Goal: Task Accomplishment & Management: Use online tool/utility

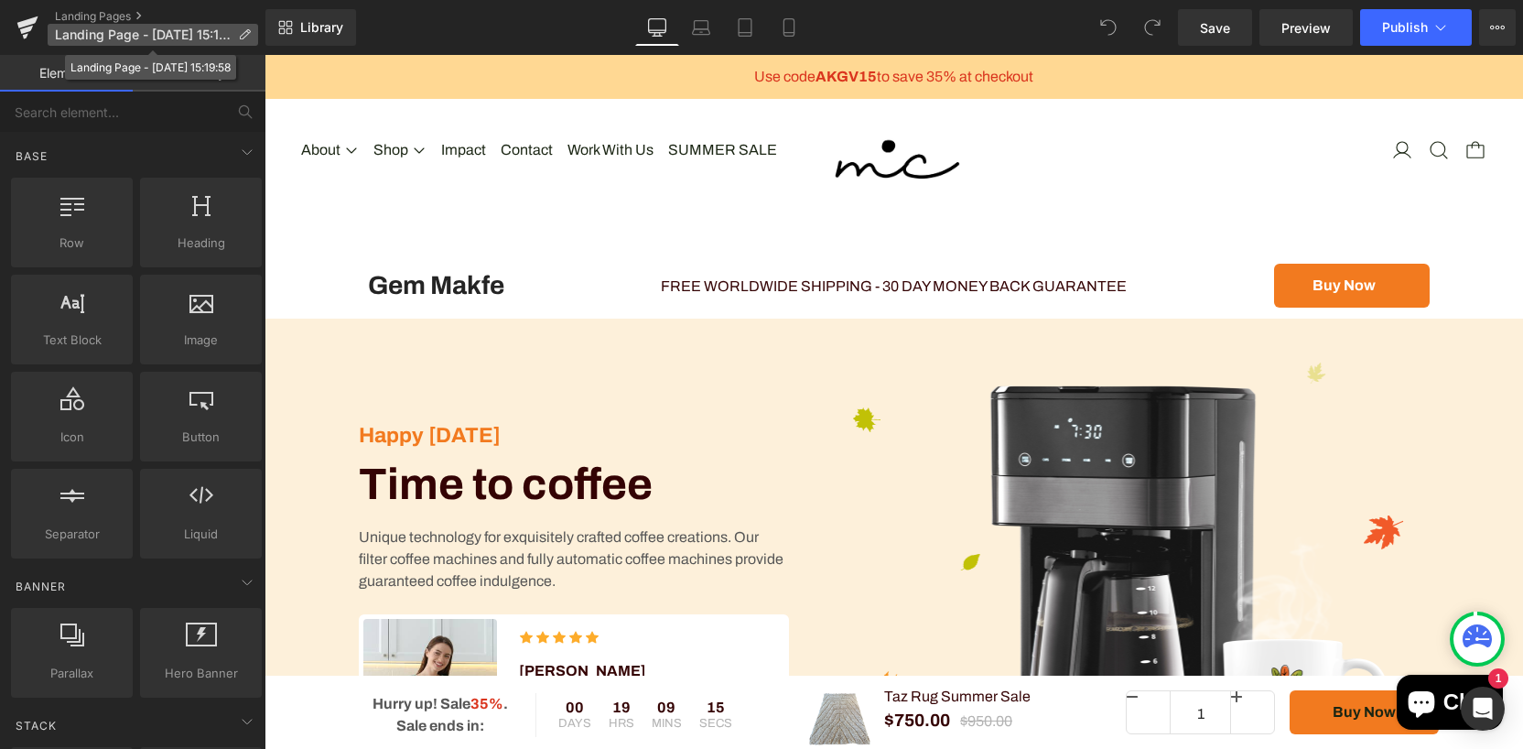
click at [139, 32] on span "Landing Page - [DATE] 15:19:58" at bounding box center [143, 34] width 176 height 15
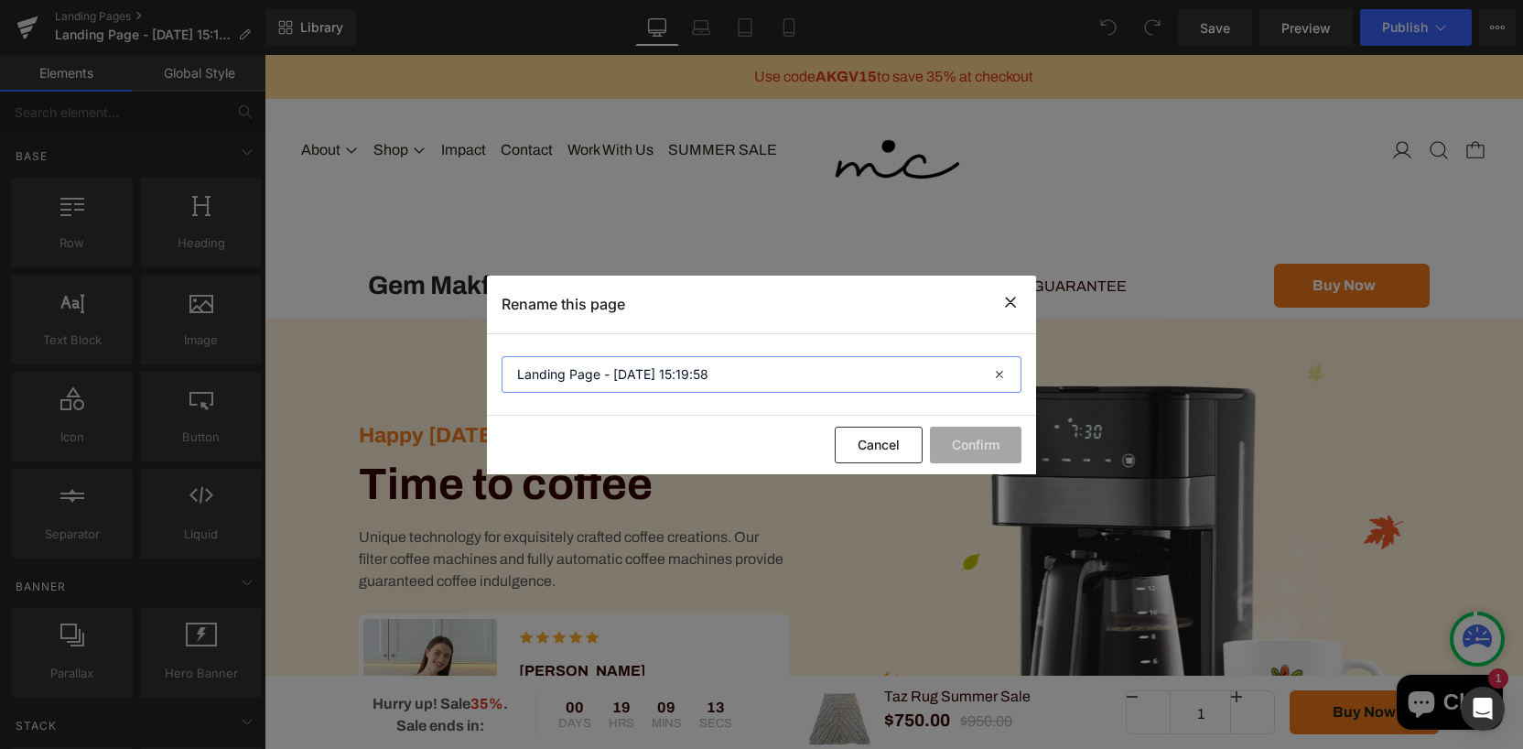
click at [711, 383] on input "Landing Page - [DATE] 15:19:58" at bounding box center [762, 374] width 520 height 37
click at [711, 381] on input "Landing Page - [DATE] 15:19:58" at bounding box center [762, 374] width 520 height 37
type input "Rentals"
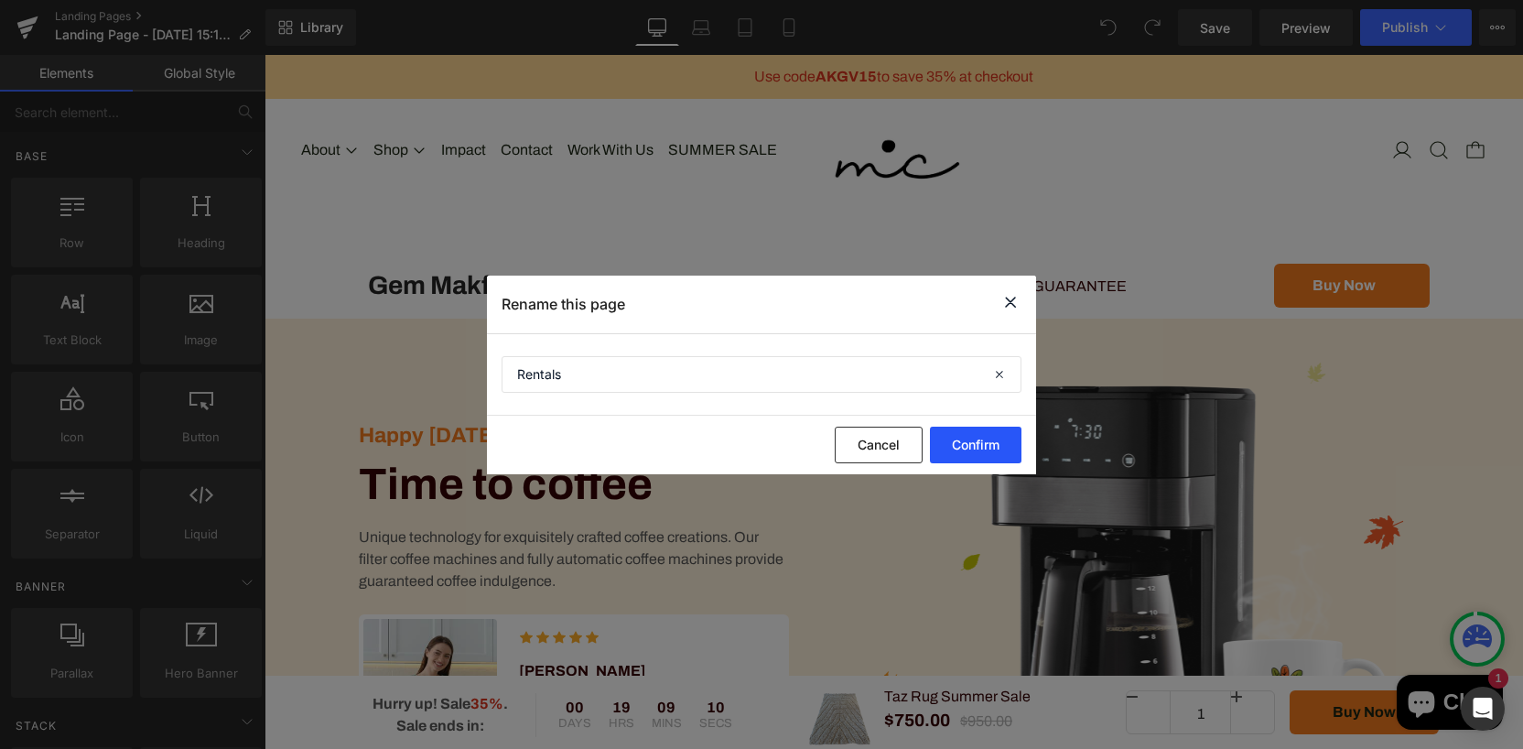
click at [964, 448] on button "Confirm" at bounding box center [976, 444] width 92 height 37
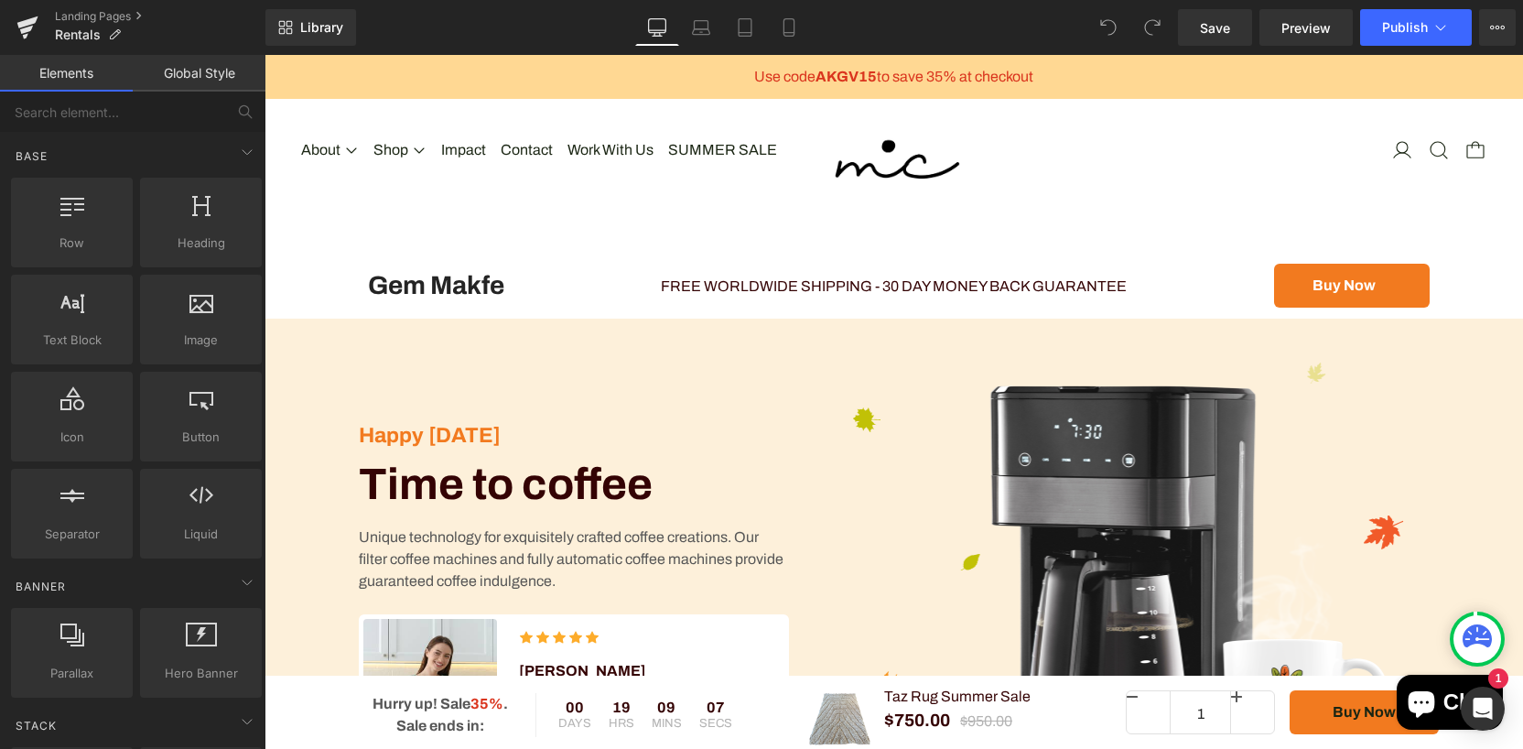
click at [211, 78] on link "Global Style" at bounding box center [199, 73] width 133 height 37
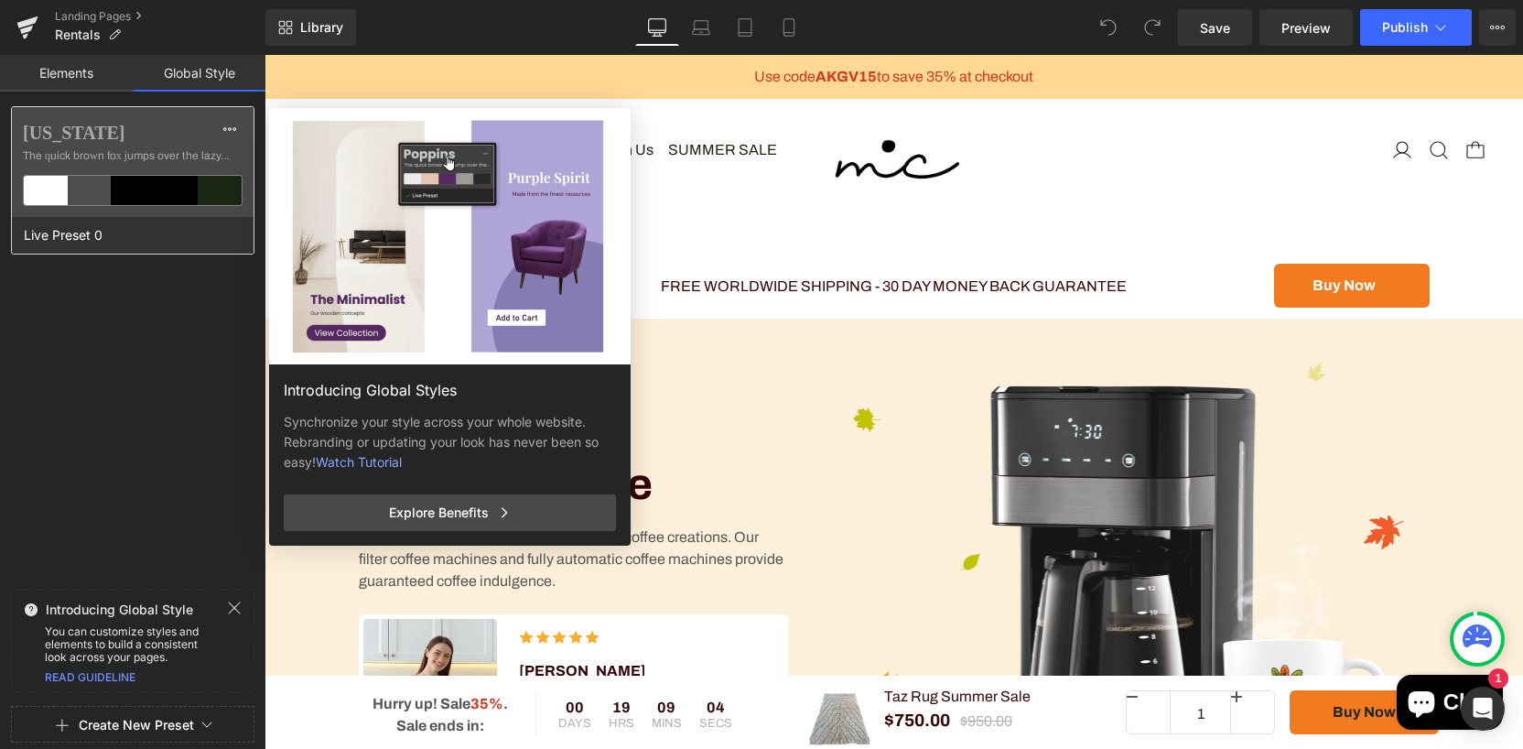
click at [134, 193] on div at bounding box center [133, 190] width 44 height 29
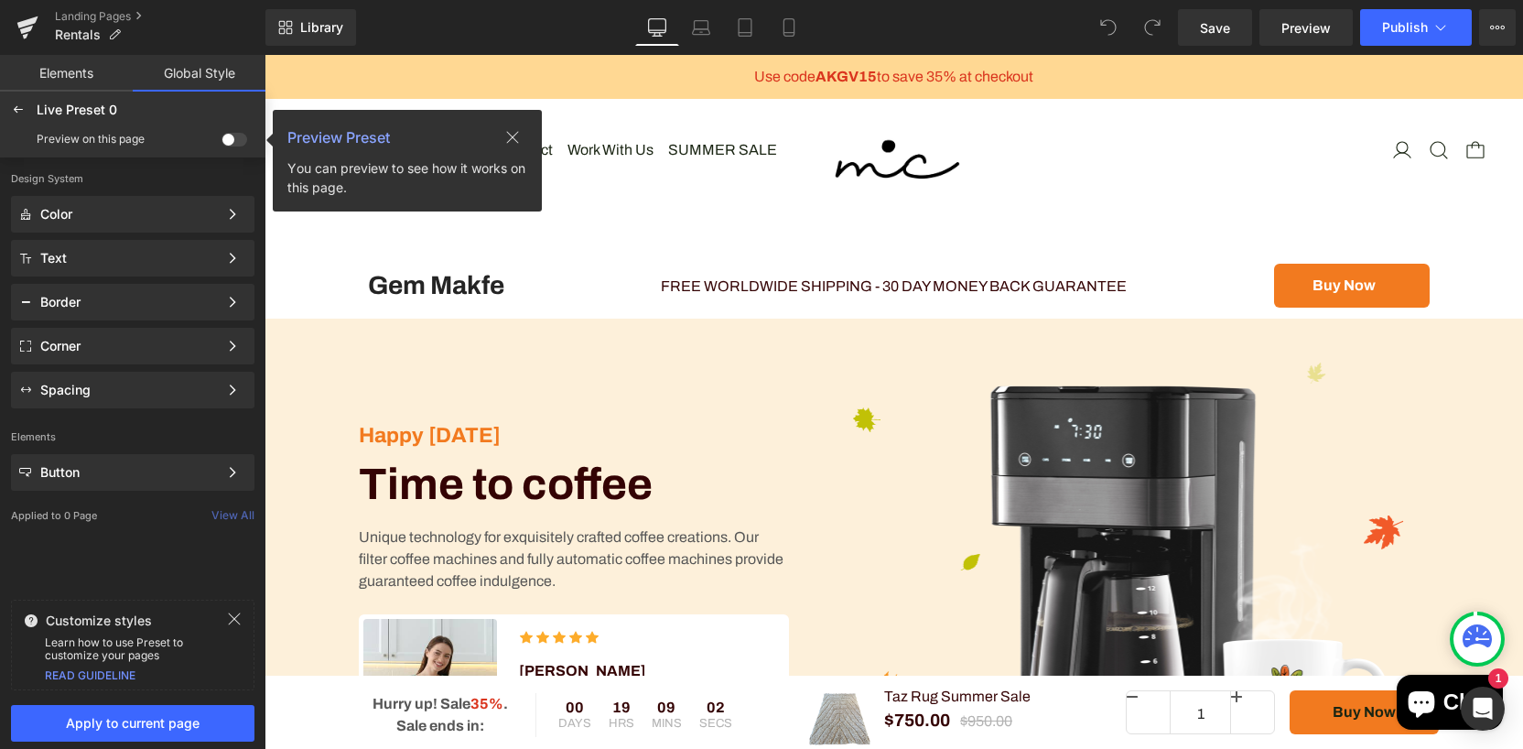
click at [191, 74] on link "Global Style" at bounding box center [199, 73] width 133 height 37
click at [79, 225] on div "Color" at bounding box center [132, 214] width 243 height 37
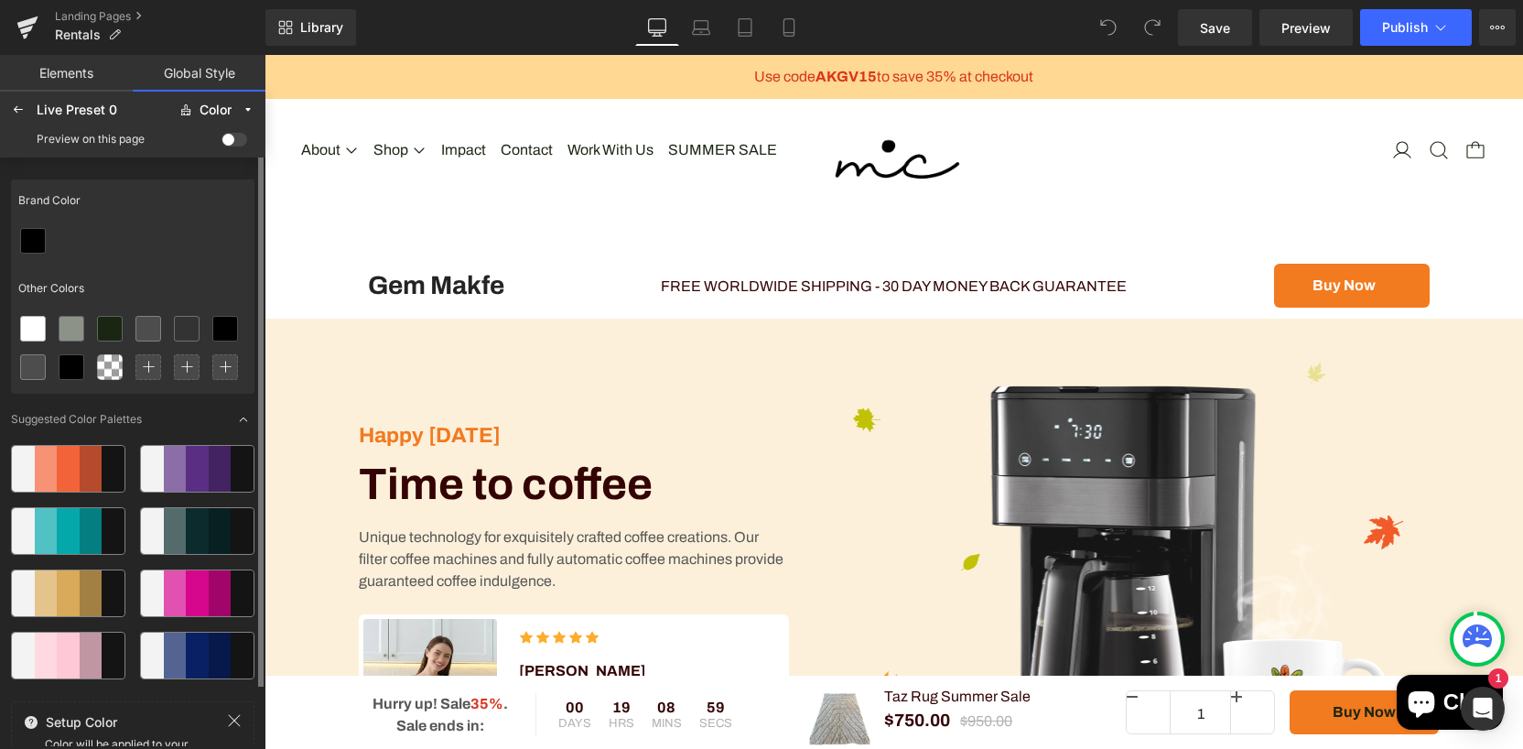
click at [92, 599] on div at bounding box center [91, 593] width 23 height 46
click at [158, 329] on div at bounding box center [148, 329] width 24 height 24
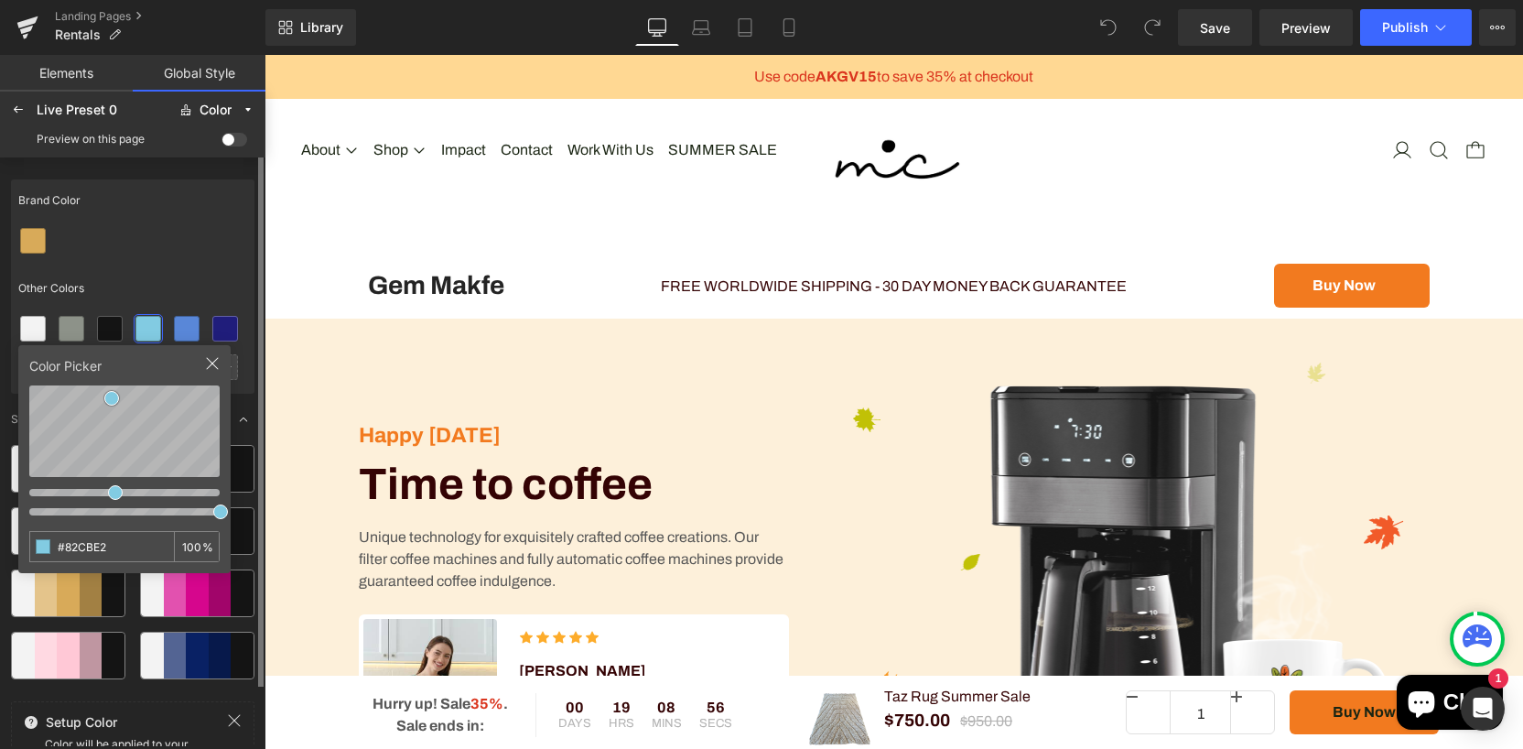
click at [217, 366] on icon at bounding box center [212, 363] width 15 height 15
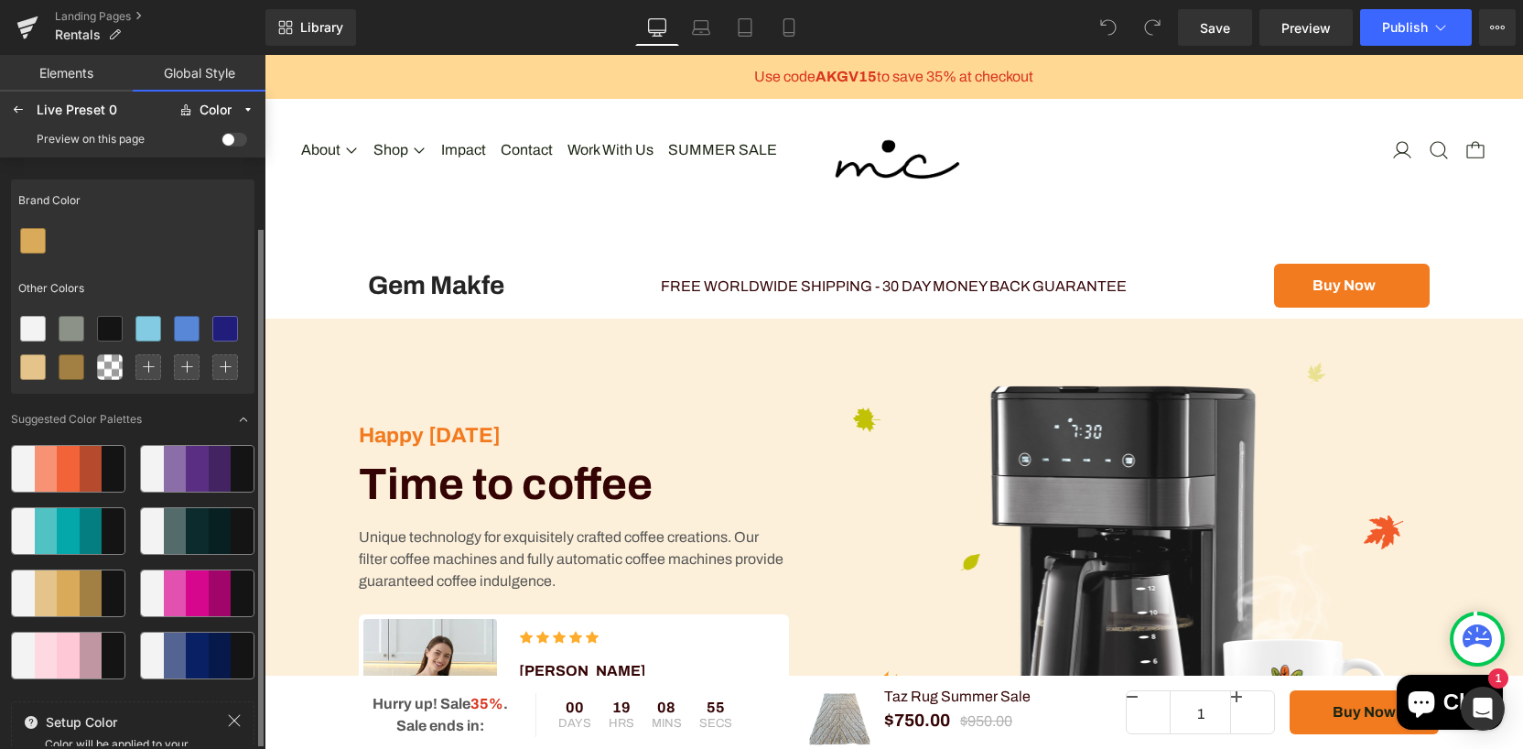
scroll to position [66, 0]
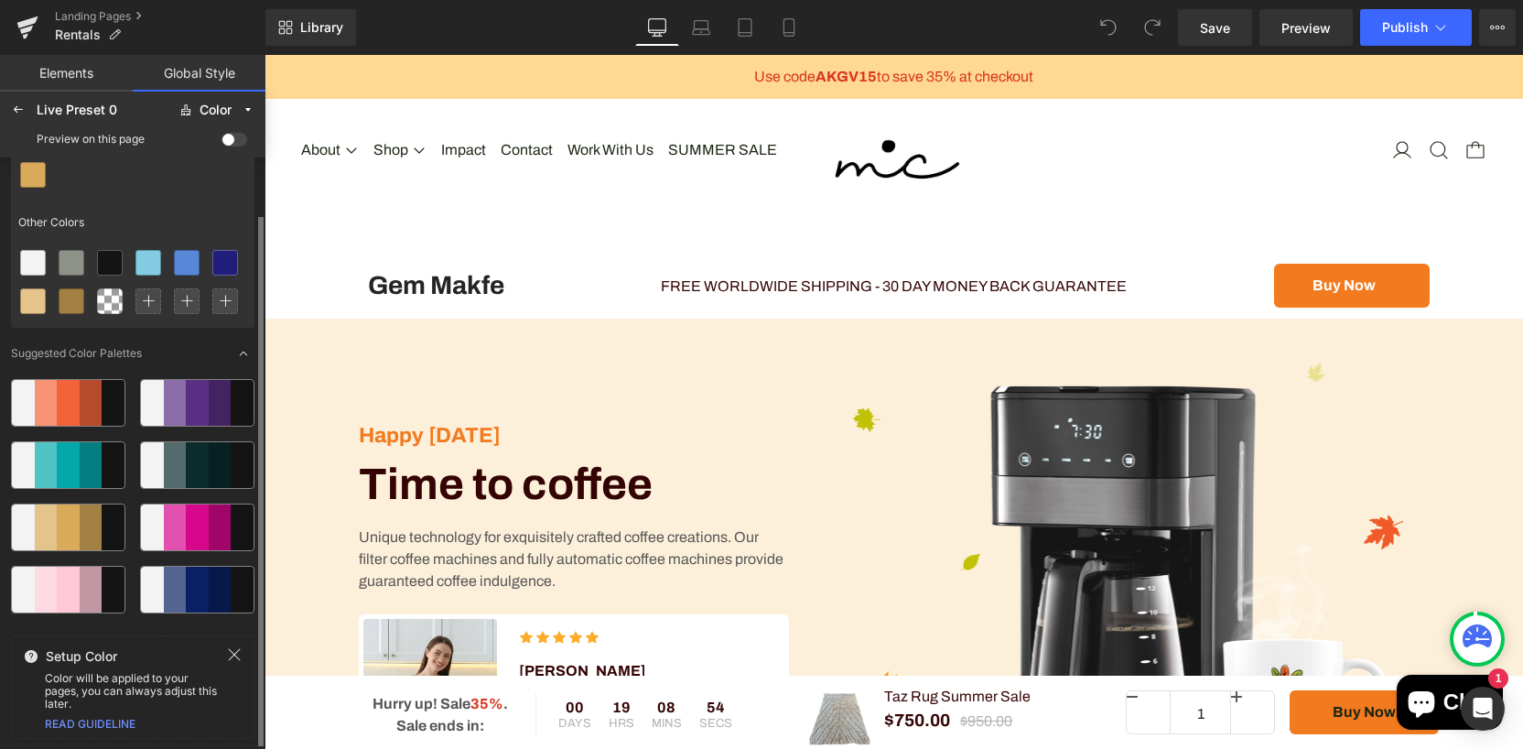
click at [193, 588] on div at bounding box center [197, 590] width 23 height 46
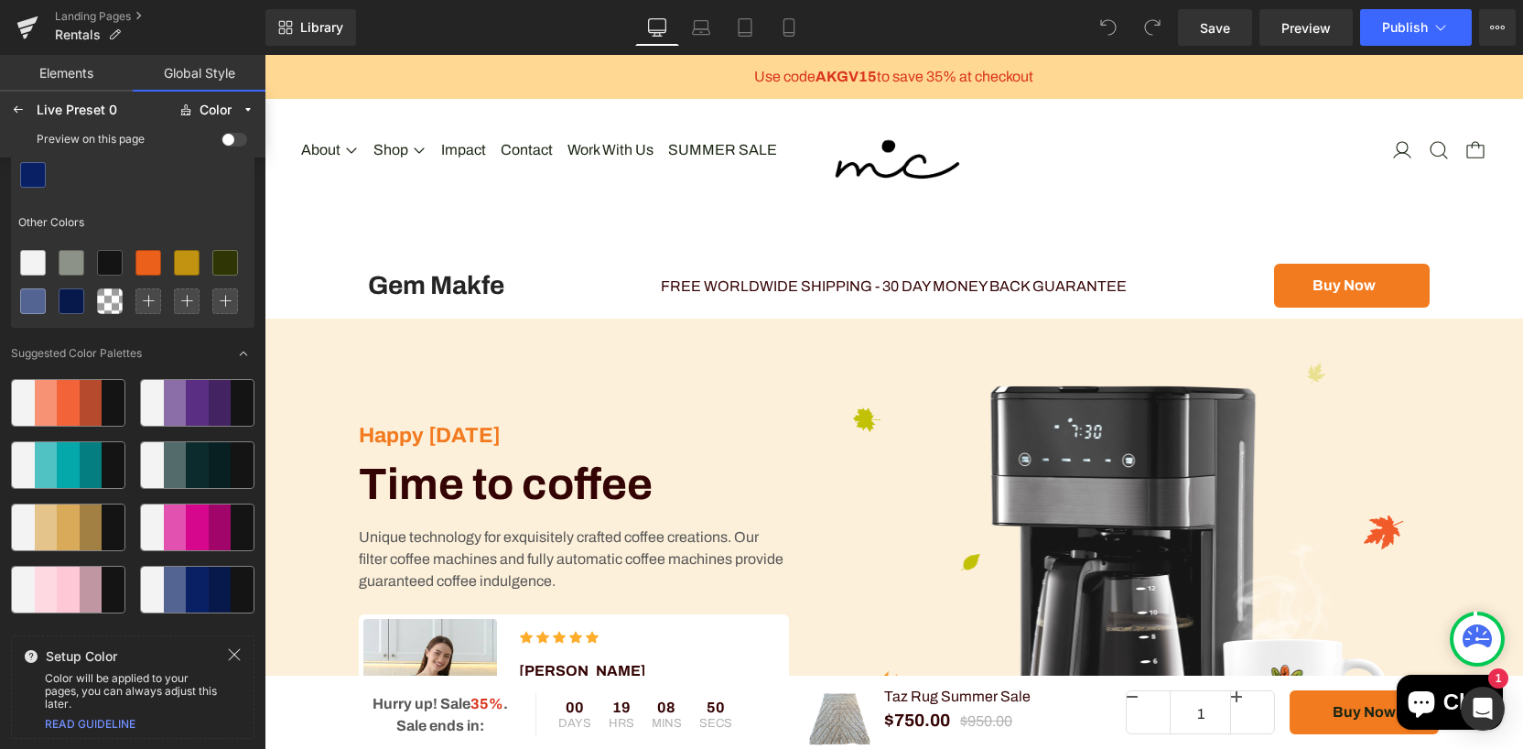
click at [244, 140] on span at bounding box center [234, 140] width 26 height 14
click at [221, 143] on input "checkbox" at bounding box center [221, 143] width 0 height 0
click at [231, 140] on span at bounding box center [234, 140] width 26 height 14
click at [221, 143] on input "checkbox" at bounding box center [221, 143] width 0 height 0
click at [229, 142] on span at bounding box center [234, 140] width 26 height 14
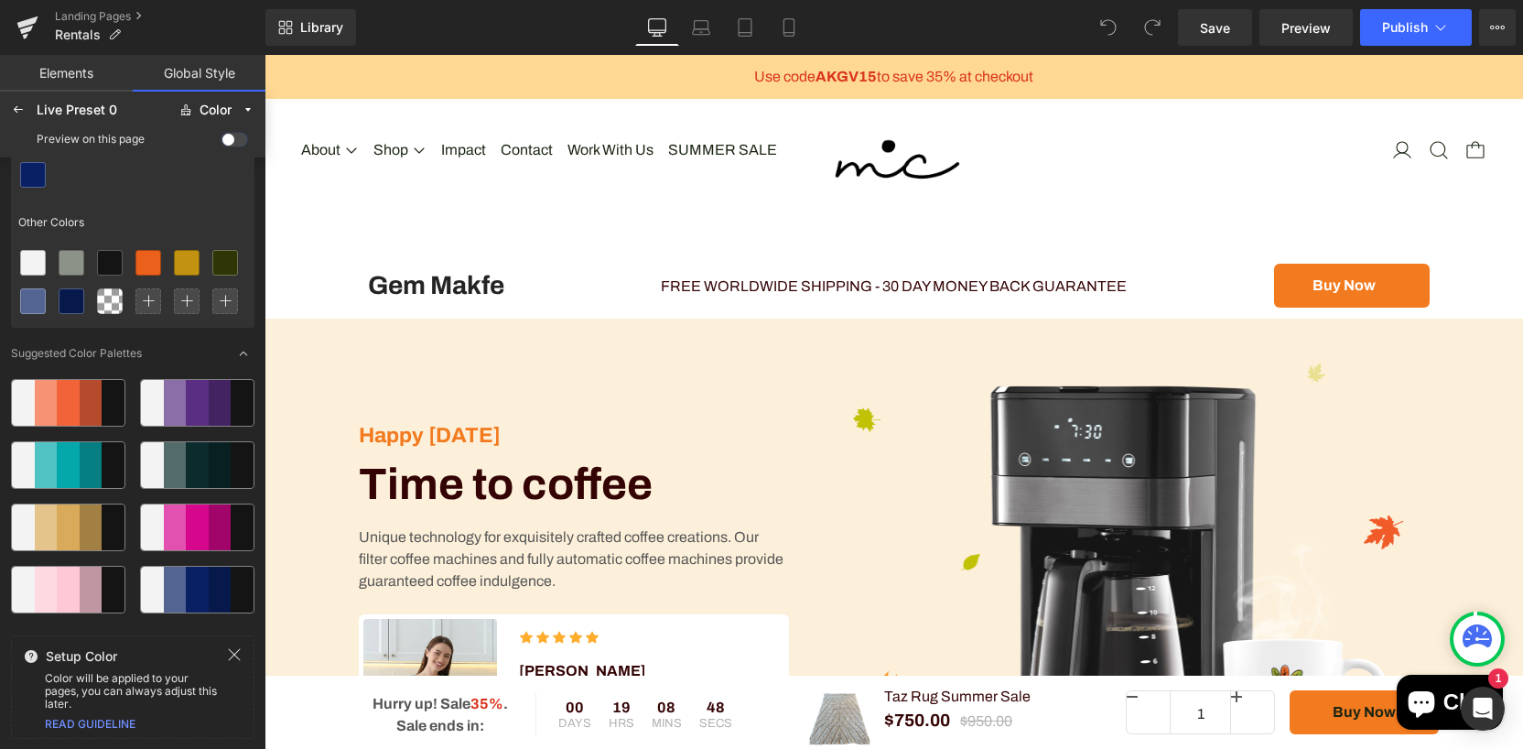
click at [221, 143] on input "checkbox" at bounding box center [221, 143] width 0 height 0
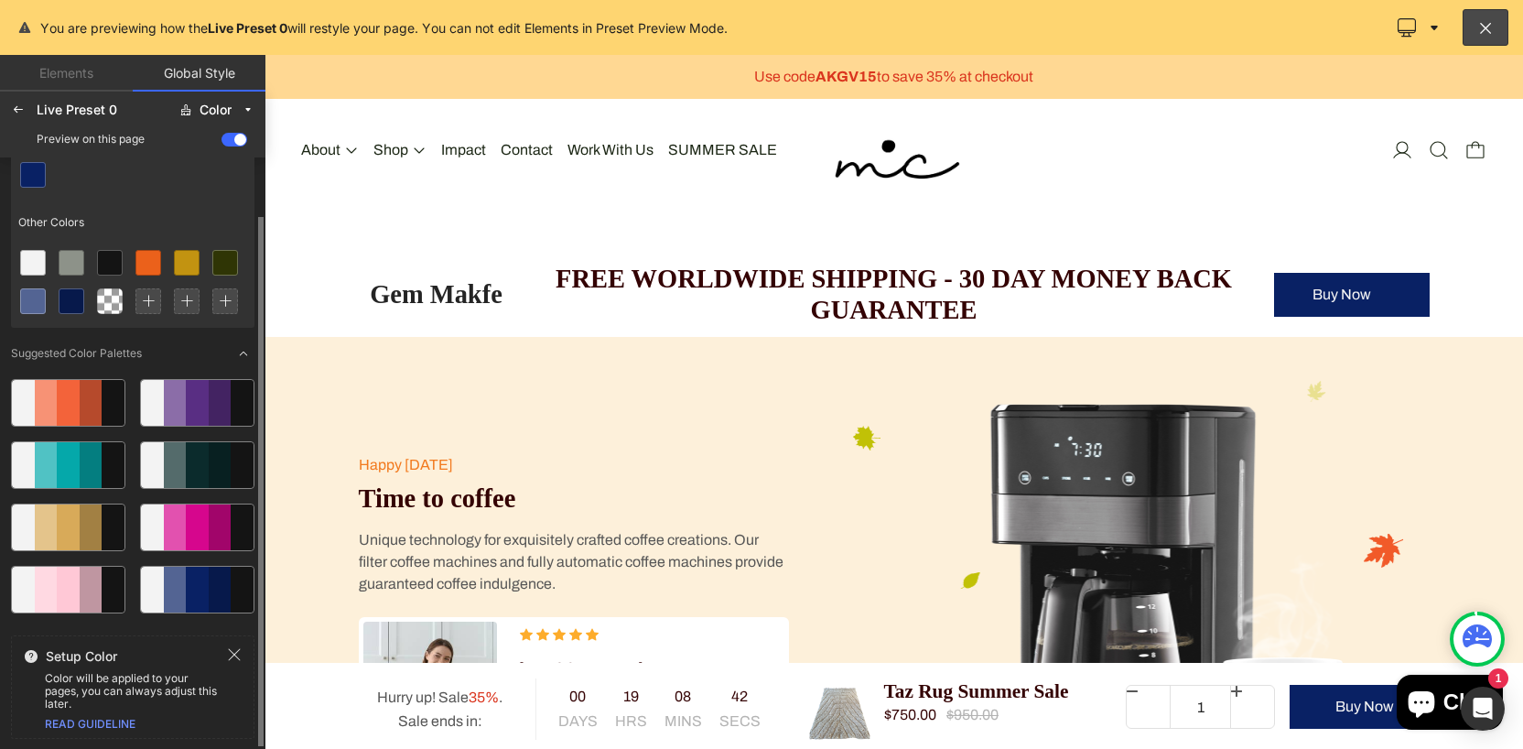
click at [87, 524] on div at bounding box center [91, 527] width 23 height 46
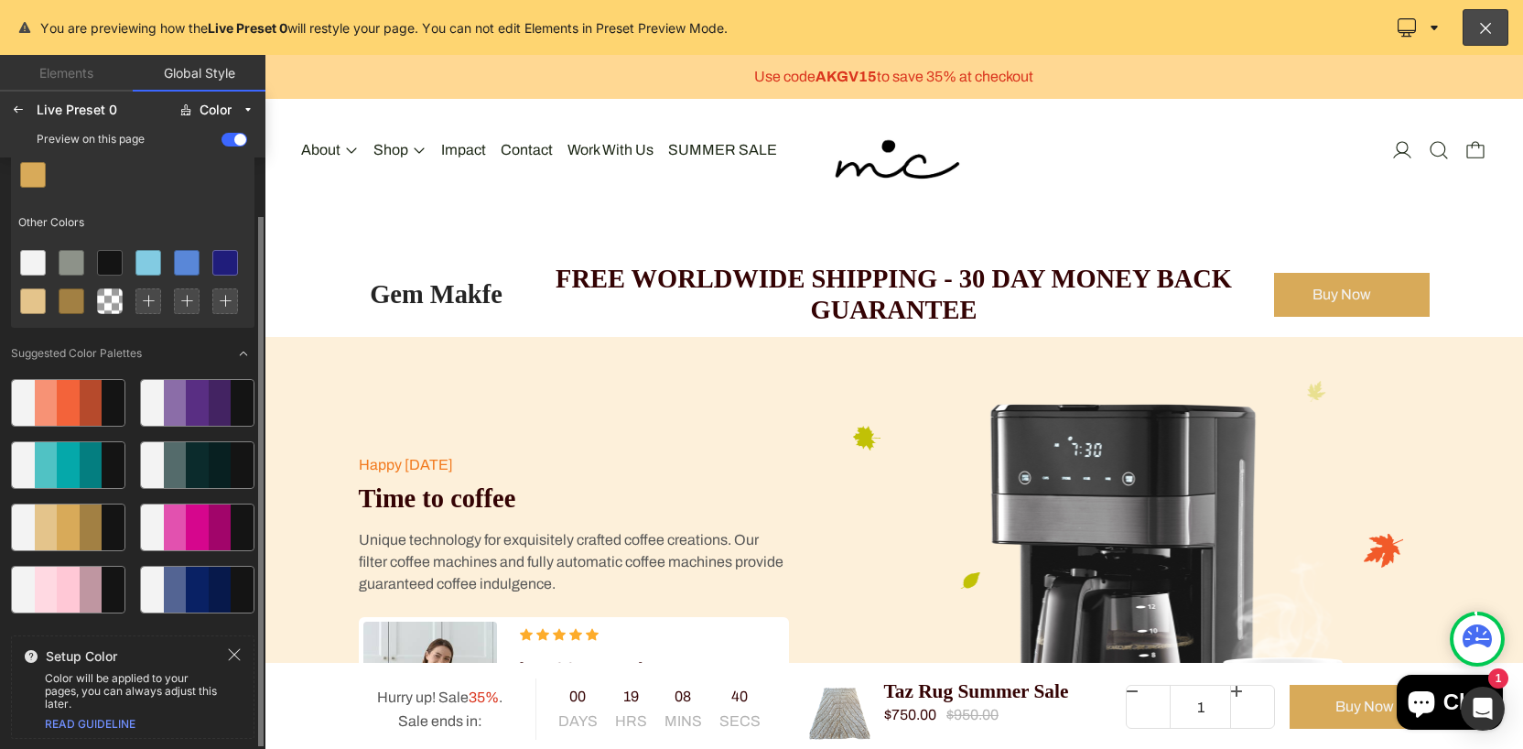
click at [209, 578] on div at bounding box center [220, 590] width 23 height 46
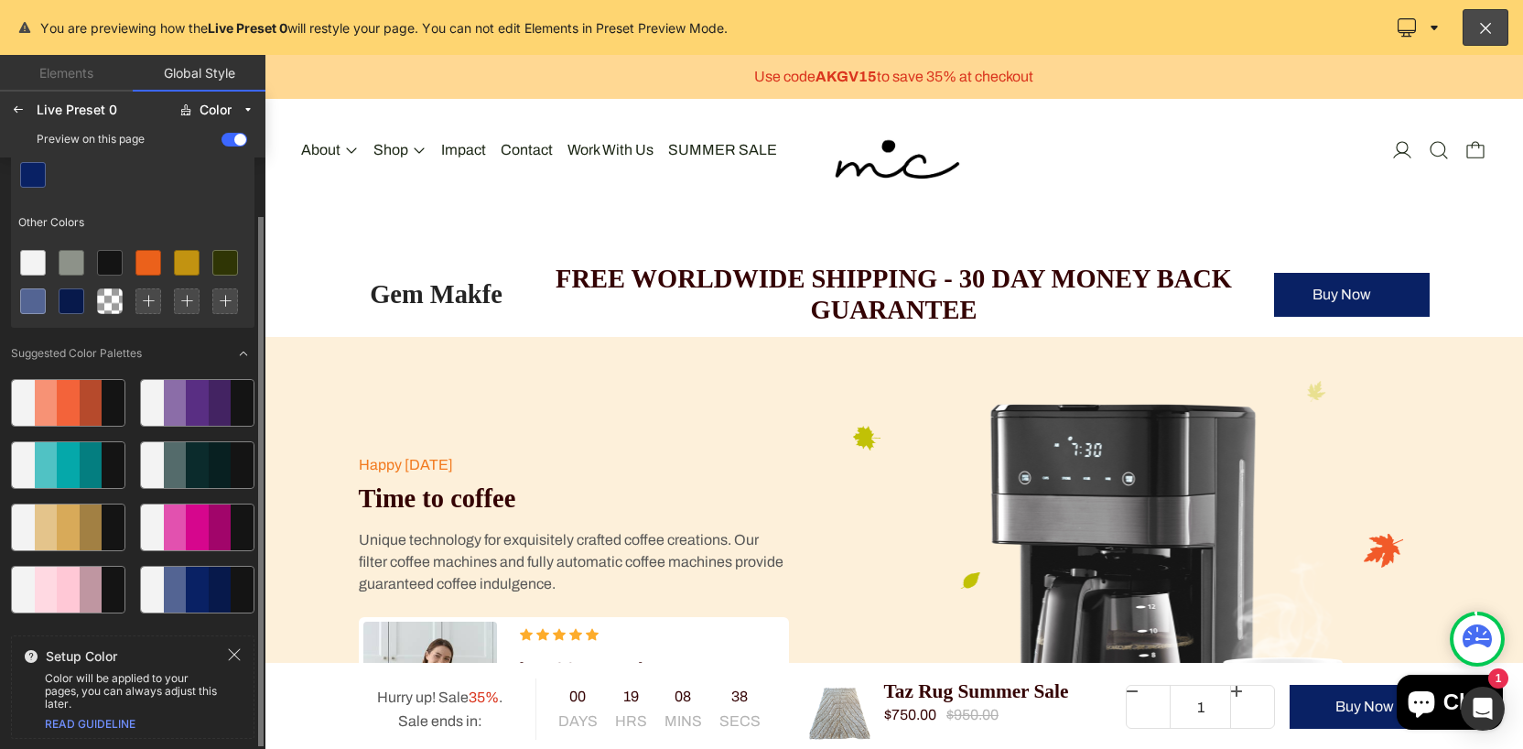
click at [209, 463] on div at bounding box center [220, 465] width 23 height 46
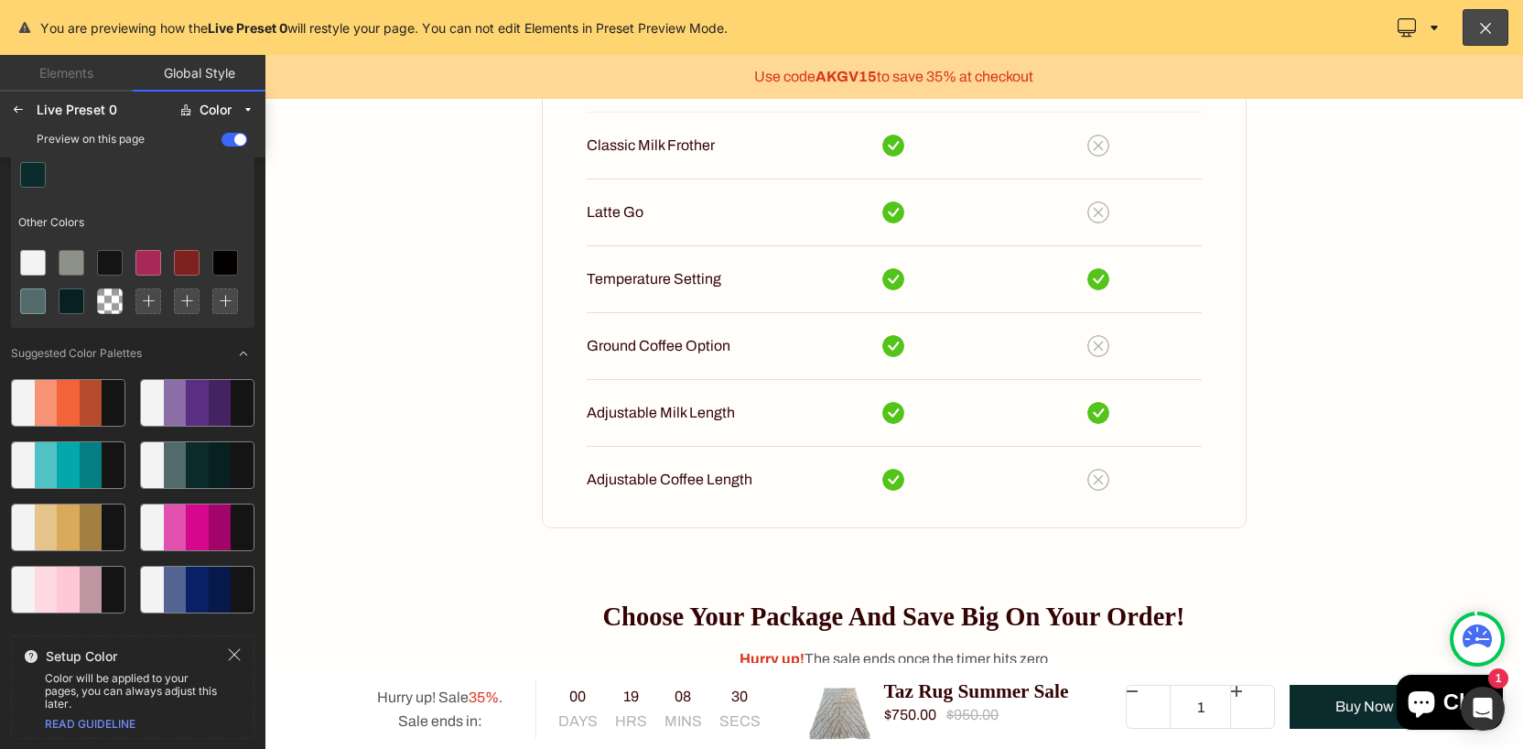
scroll to position [4153, 0]
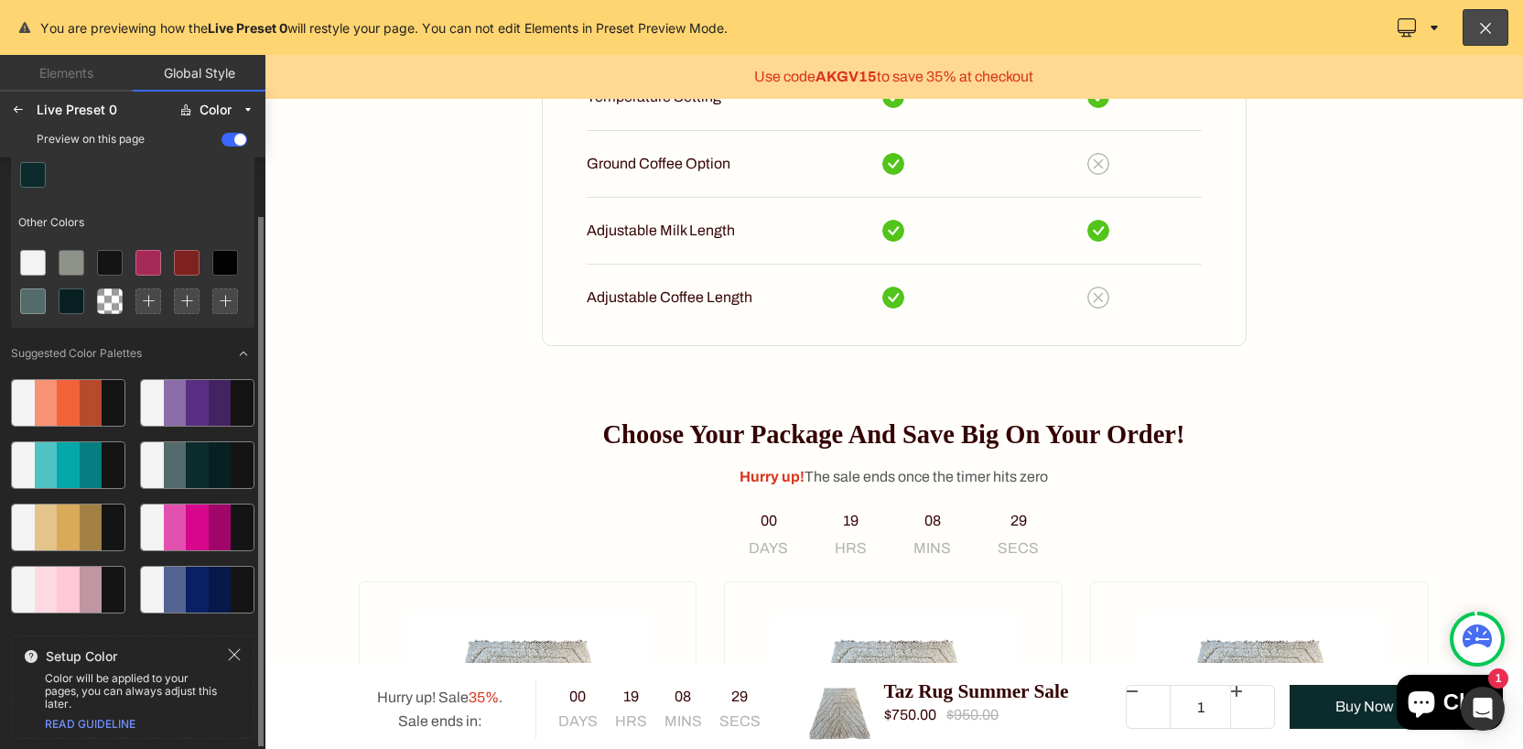
click at [186, 469] on div at bounding box center [197, 465] width 23 height 46
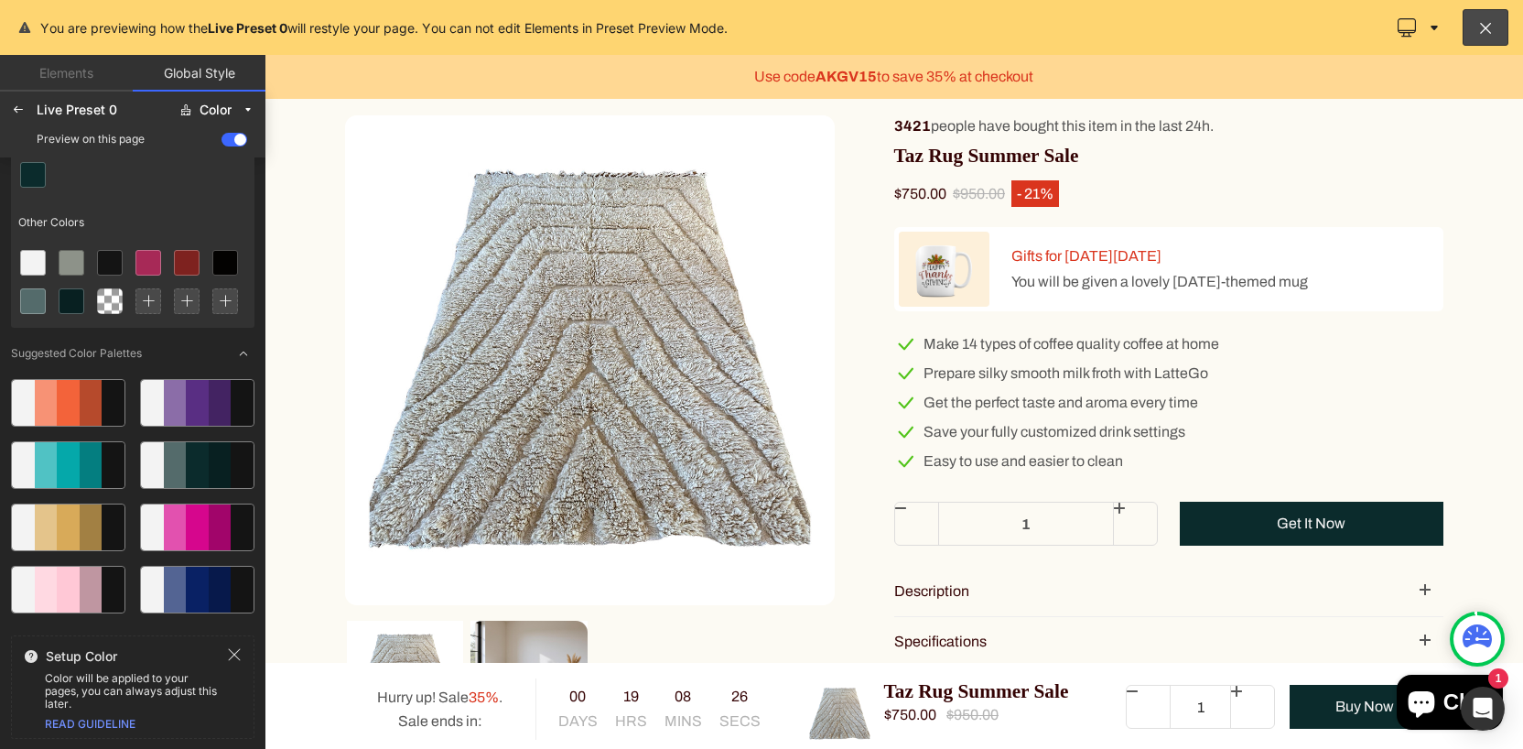
scroll to position [2184, 0]
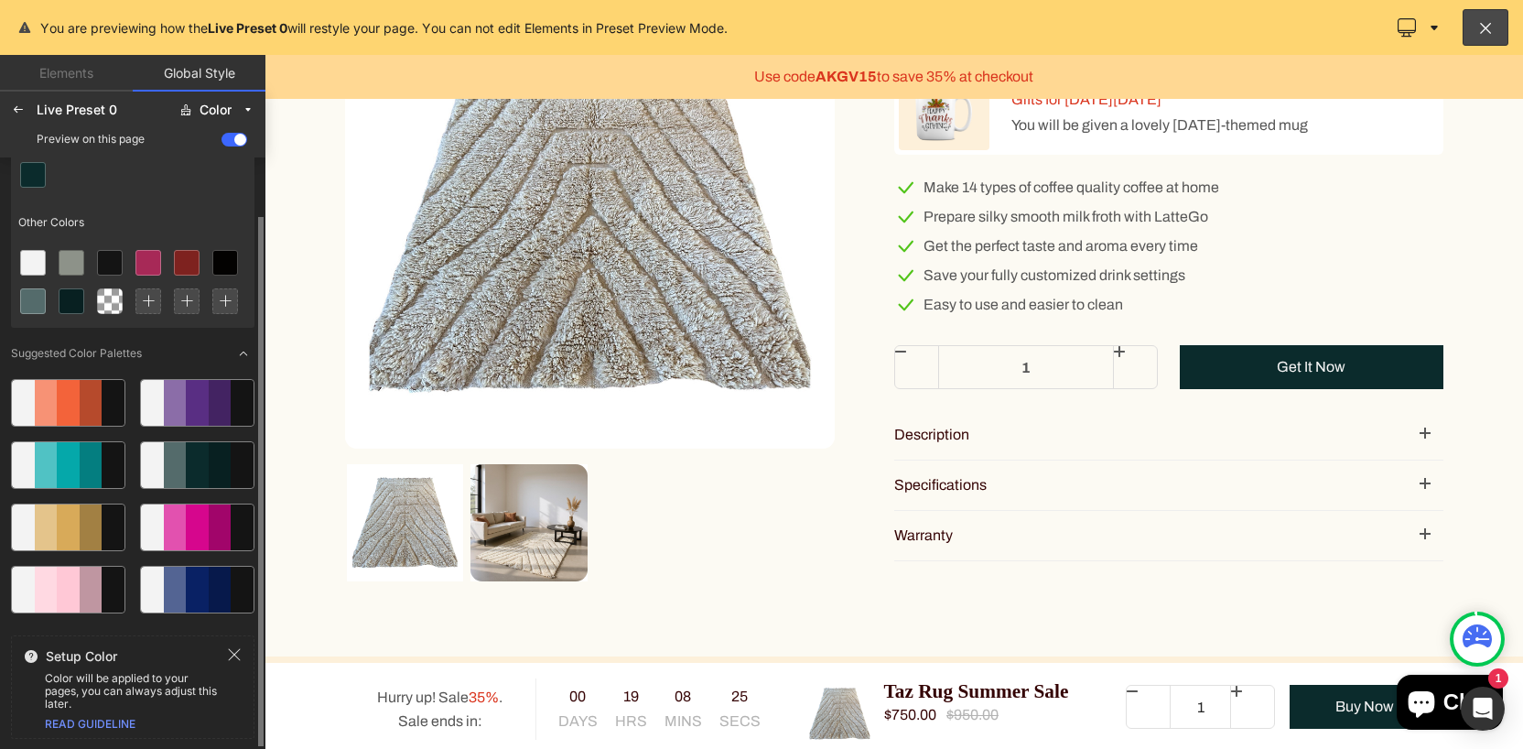
click at [186, 481] on div at bounding box center [197, 465] width 23 height 46
click at [8, 110] on div at bounding box center [18, 109] width 29 height 29
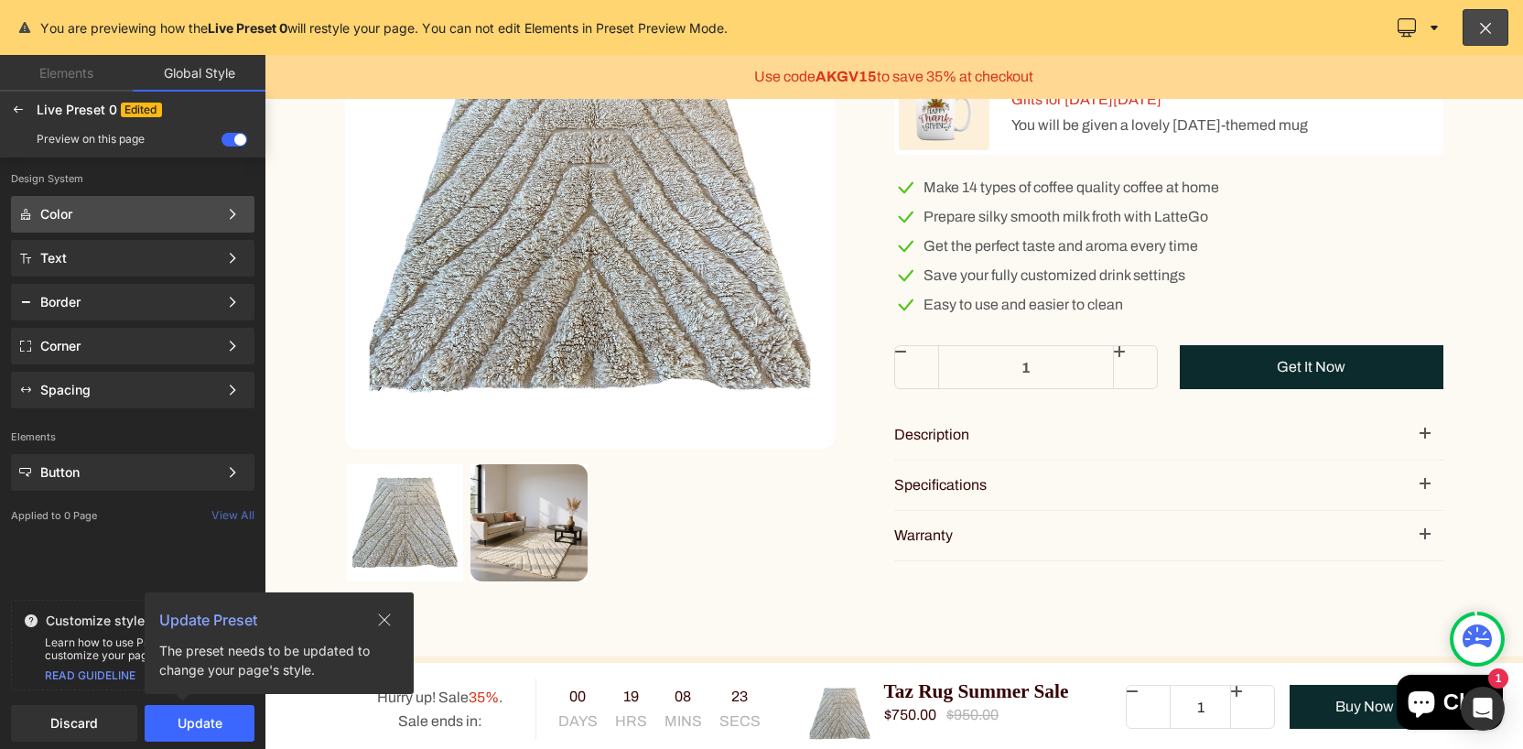
click at [186, 214] on div "Color" at bounding box center [129, 214] width 178 height 15
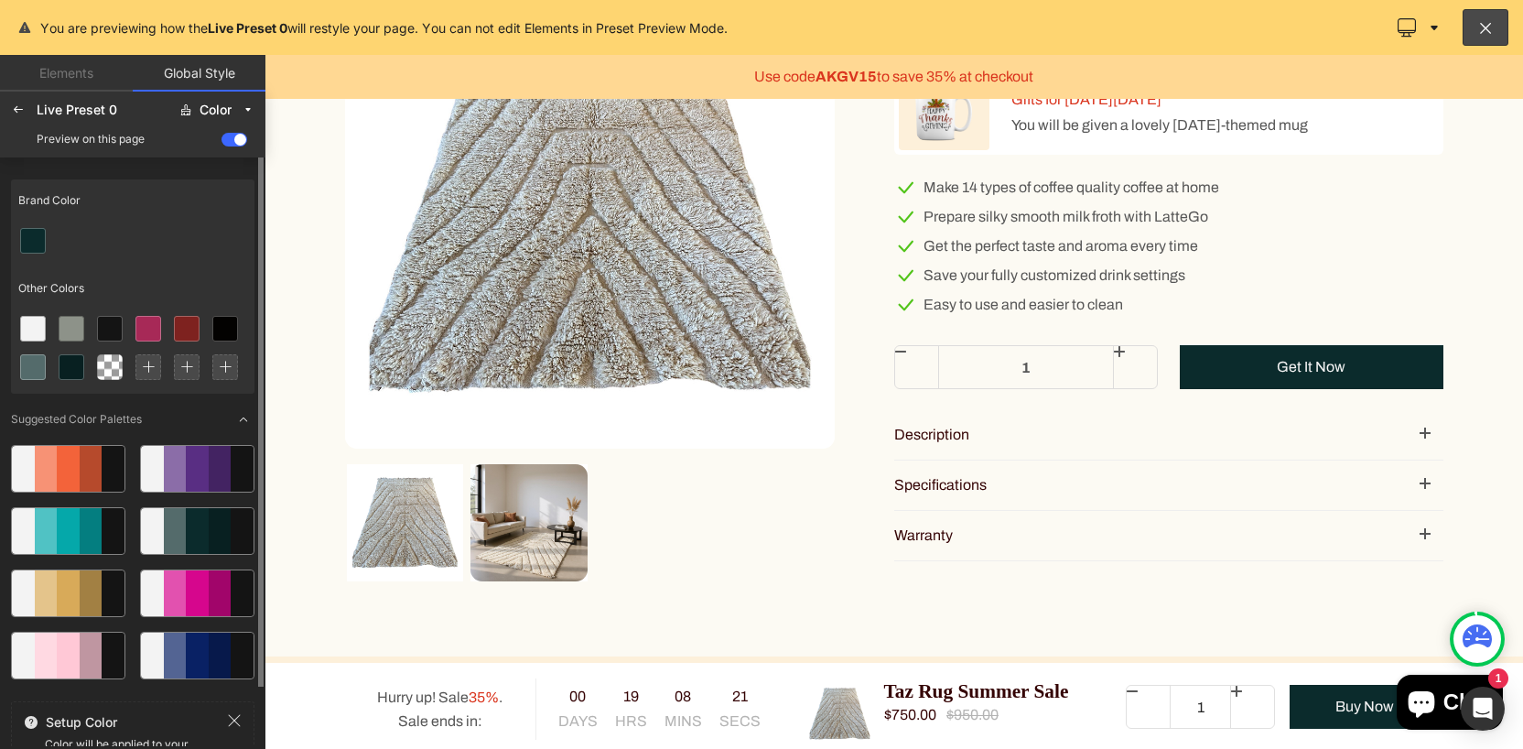
click at [200, 529] on div at bounding box center [197, 531] width 23 height 46
click at [167, 531] on div at bounding box center [175, 531] width 23 height 46
click at [73, 324] on icon at bounding box center [71, 328] width 15 height 15
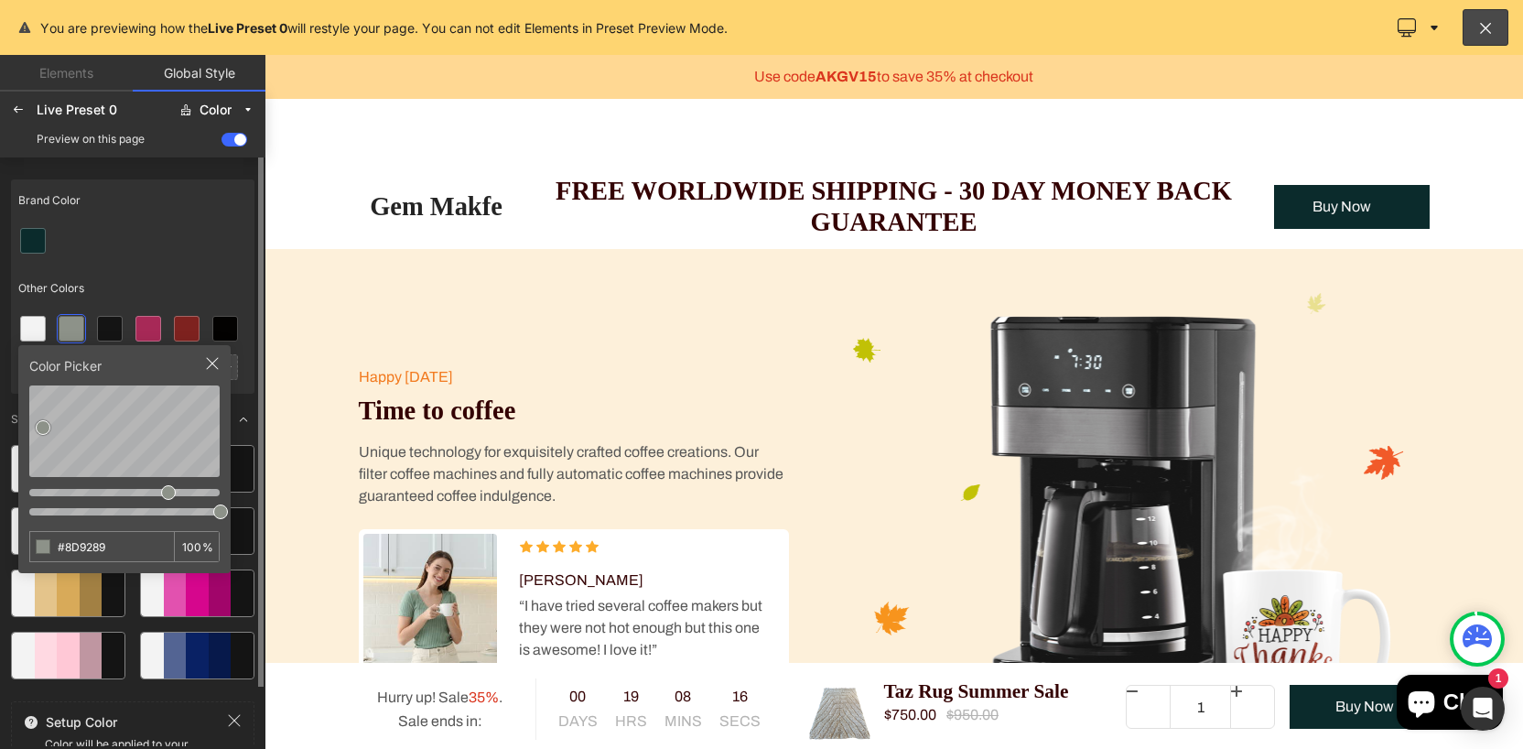
scroll to position [85, 0]
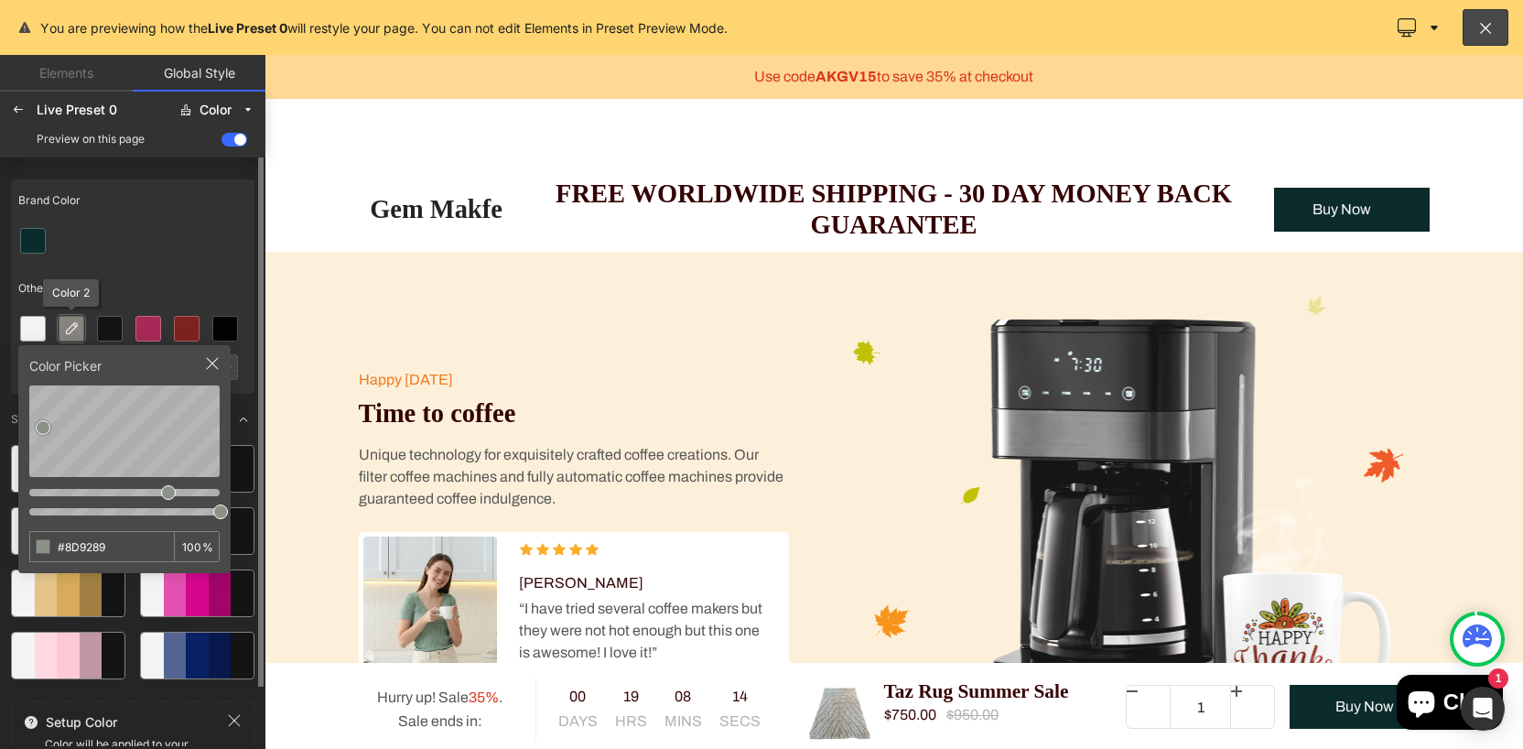
click at [78, 329] on icon at bounding box center [71, 328] width 15 height 15
click at [235, 208] on div "Brand Color" at bounding box center [132, 200] width 243 height 42
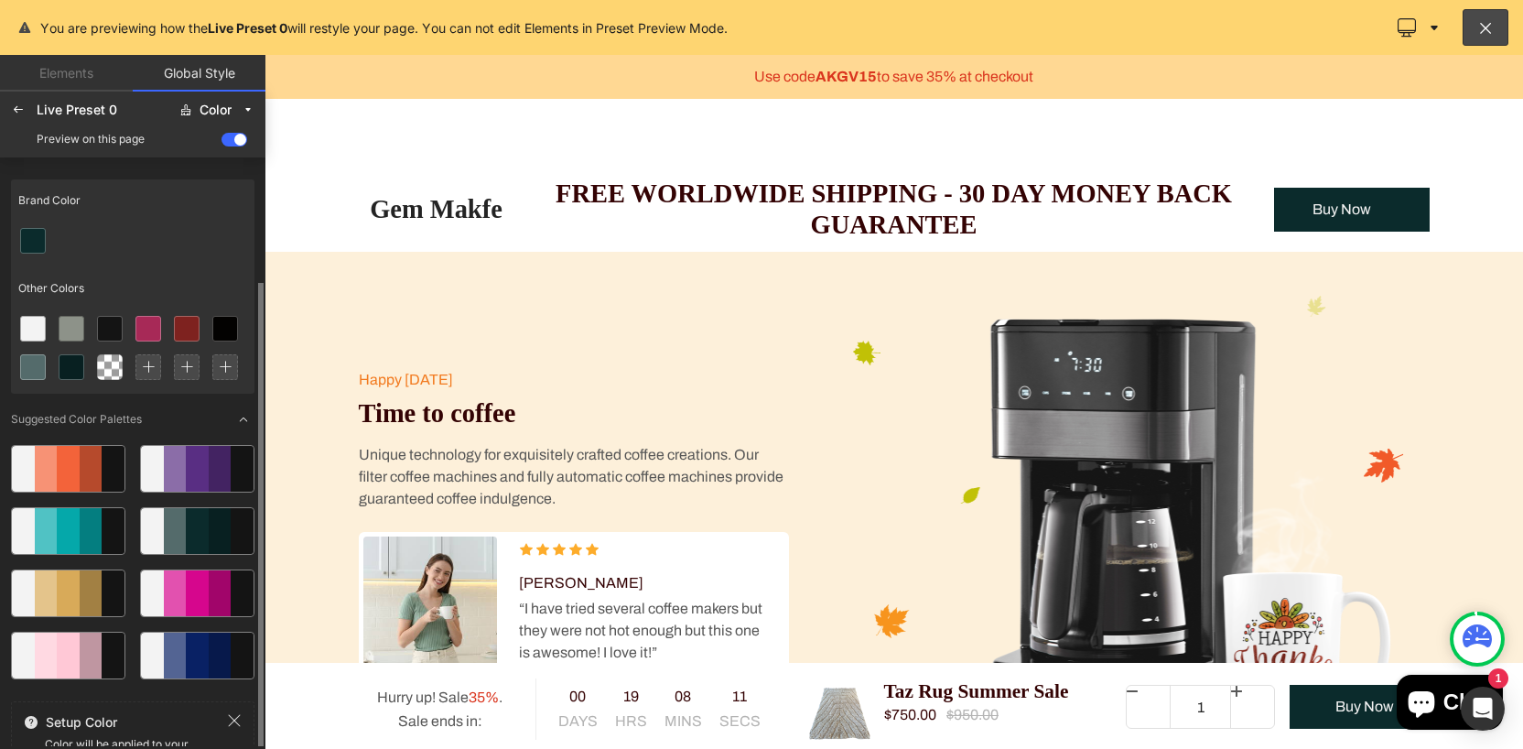
scroll to position [66, 0]
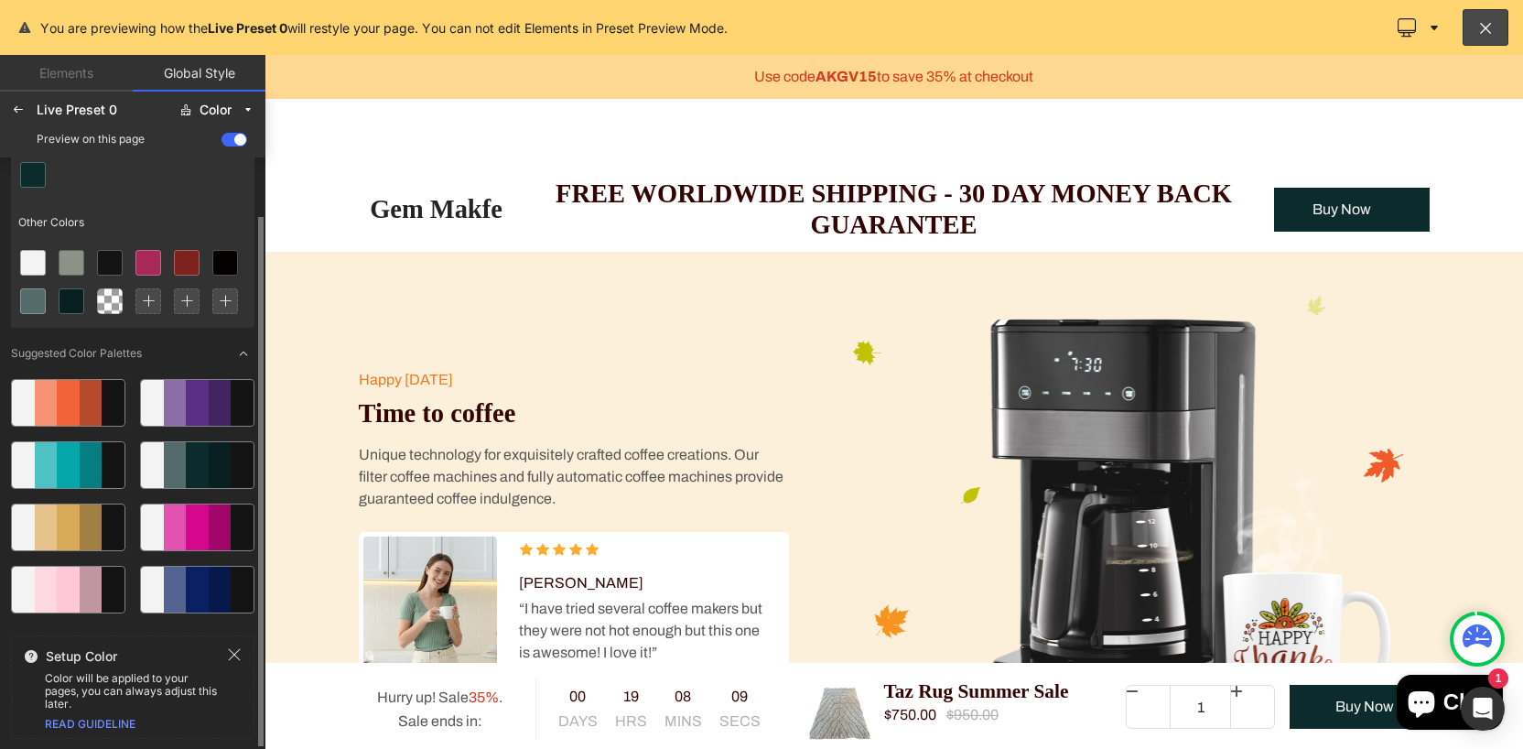
click at [232, 657] on icon at bounding box center [234, 654] width 15 height 15
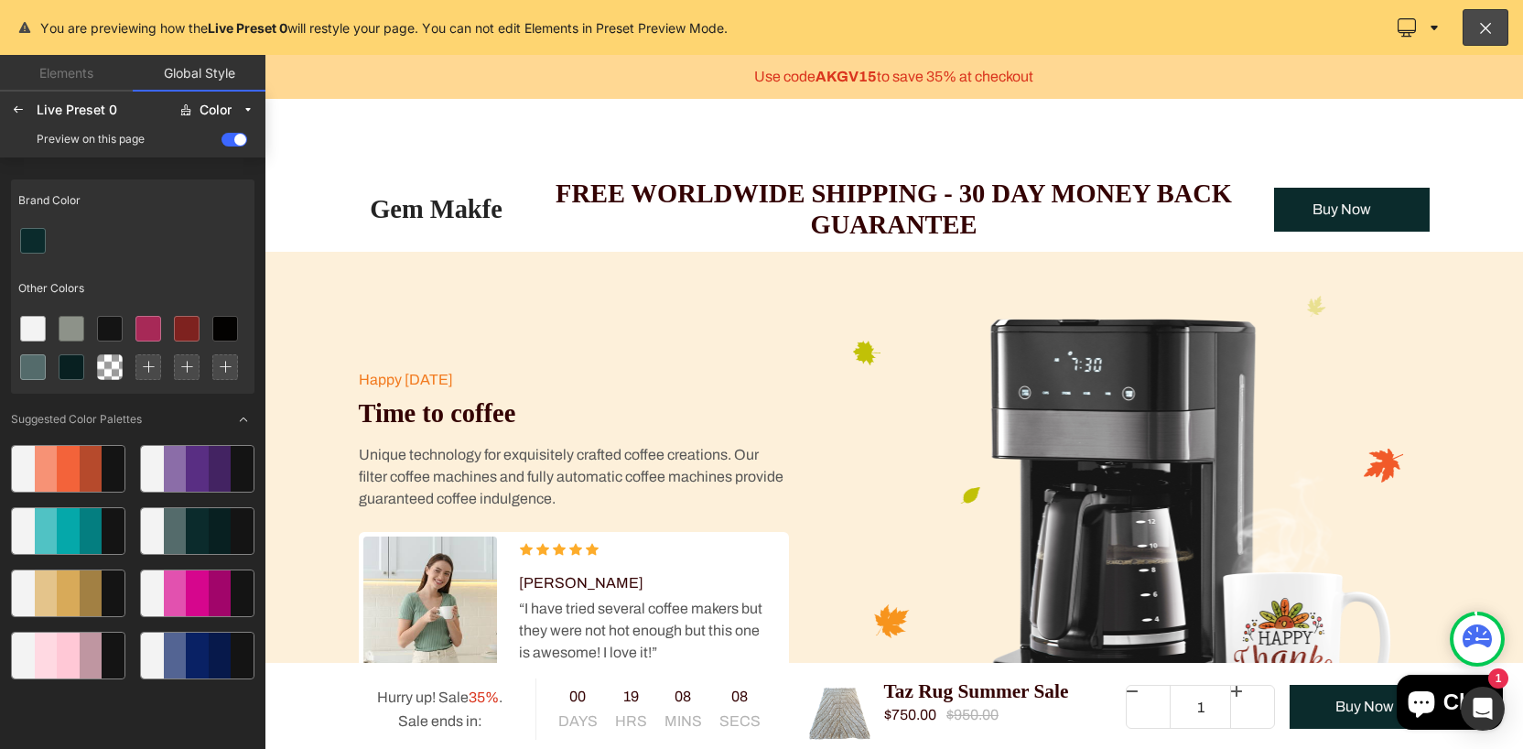
click at [51, 588] on div at bounding box center [46, 593] width 23 height 46
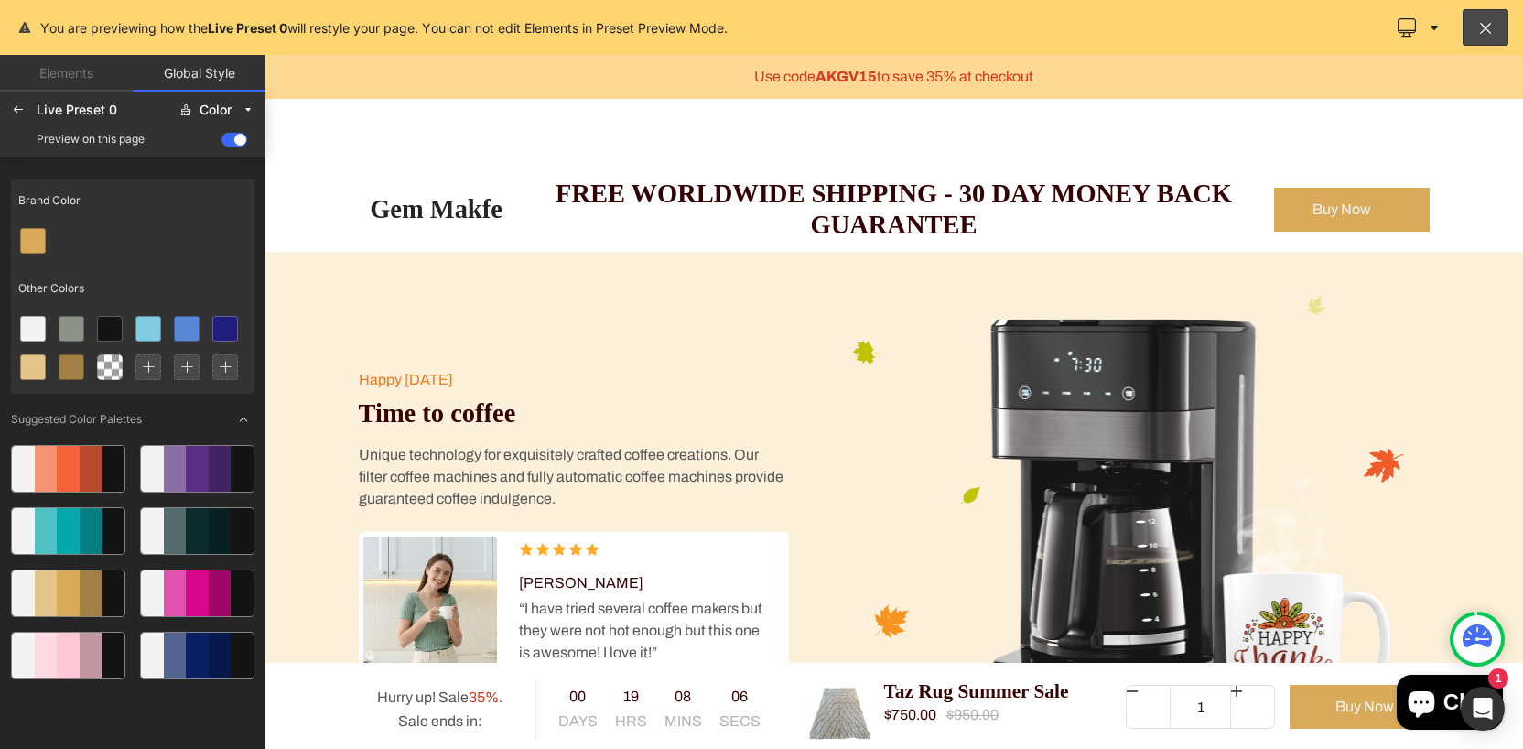
click at [68, 481] on div at bounding box center [68, 469] width 23 height 46
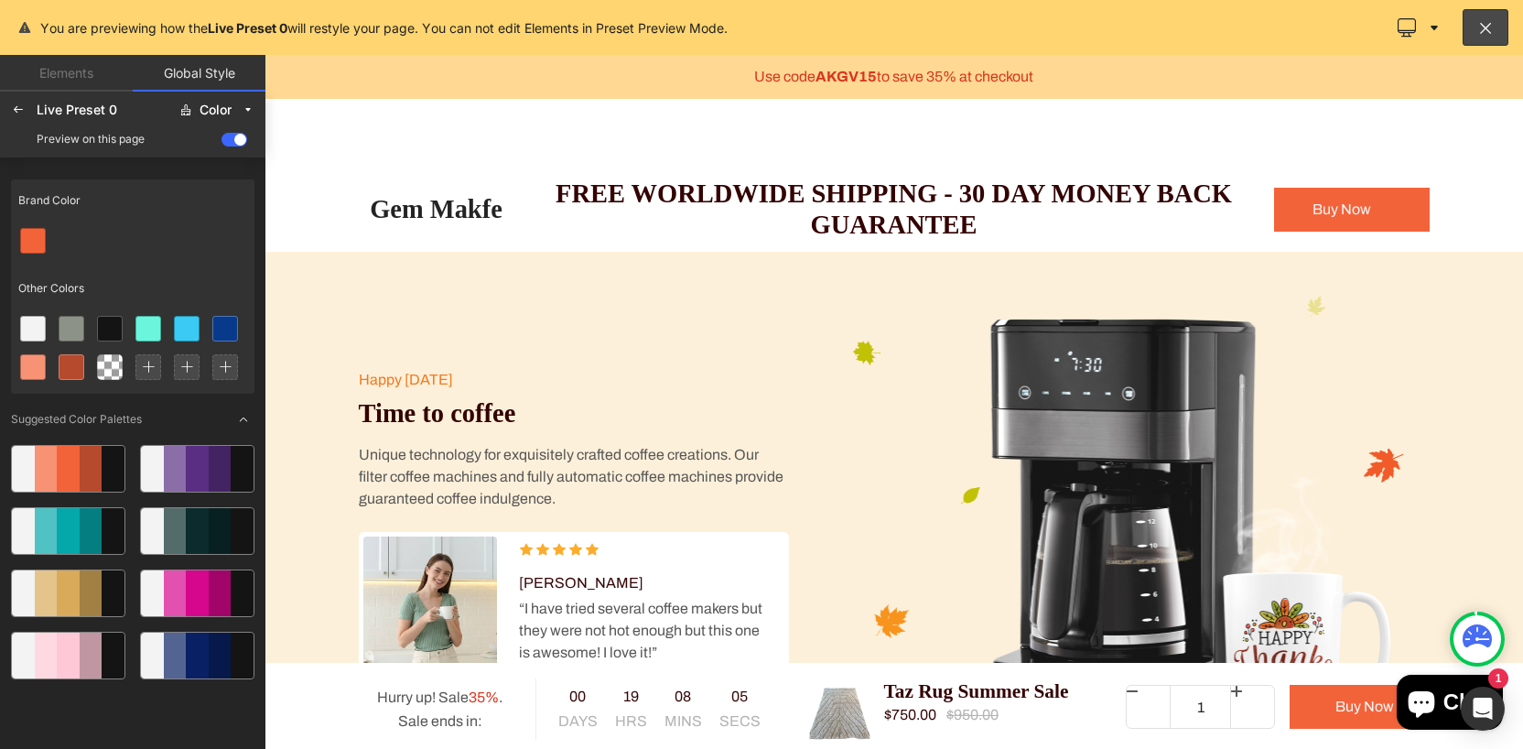
click at [68, 525] on div at bounding box center [68, 531] width 23 height 46
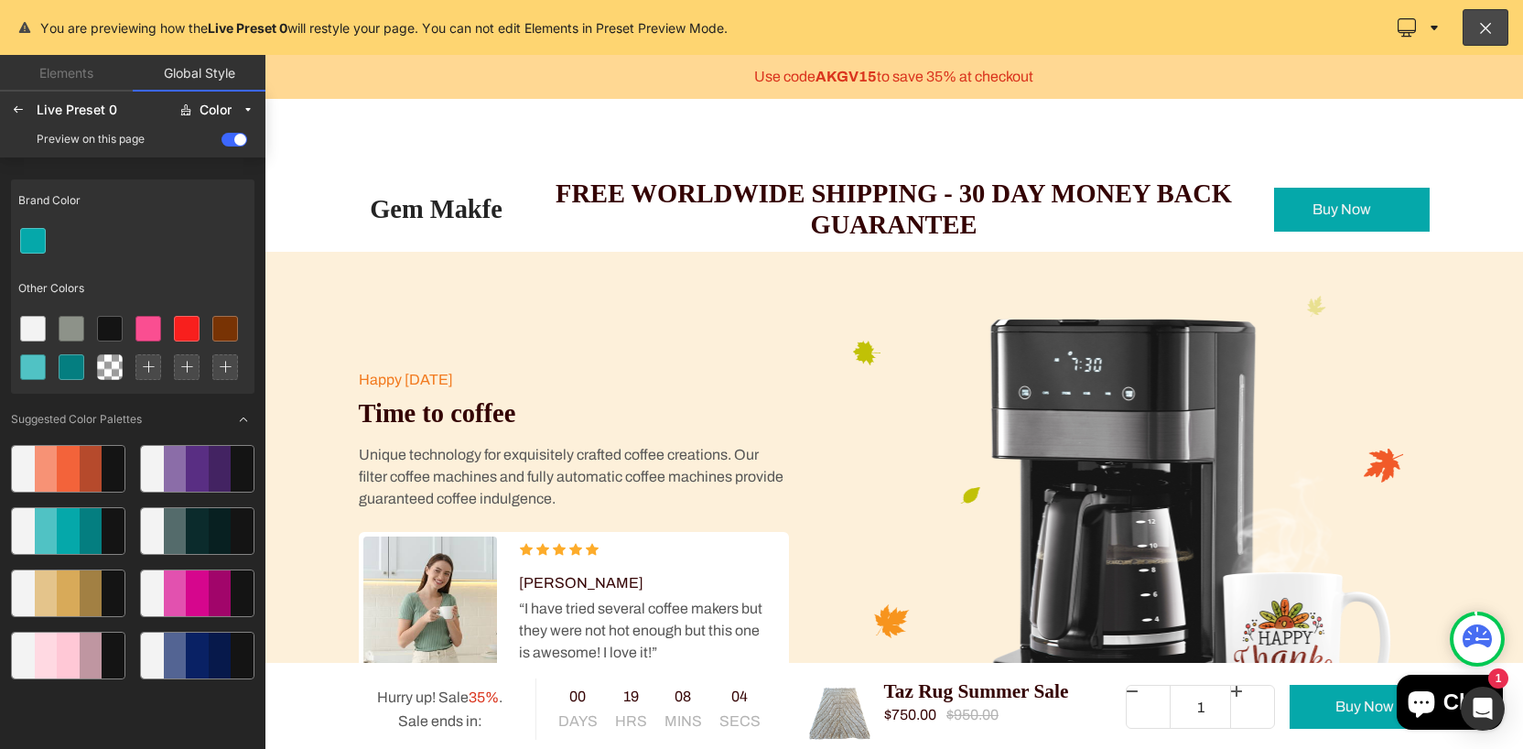
click at [228, 553] on div at bounding box center [220, 531] width 23 height 46
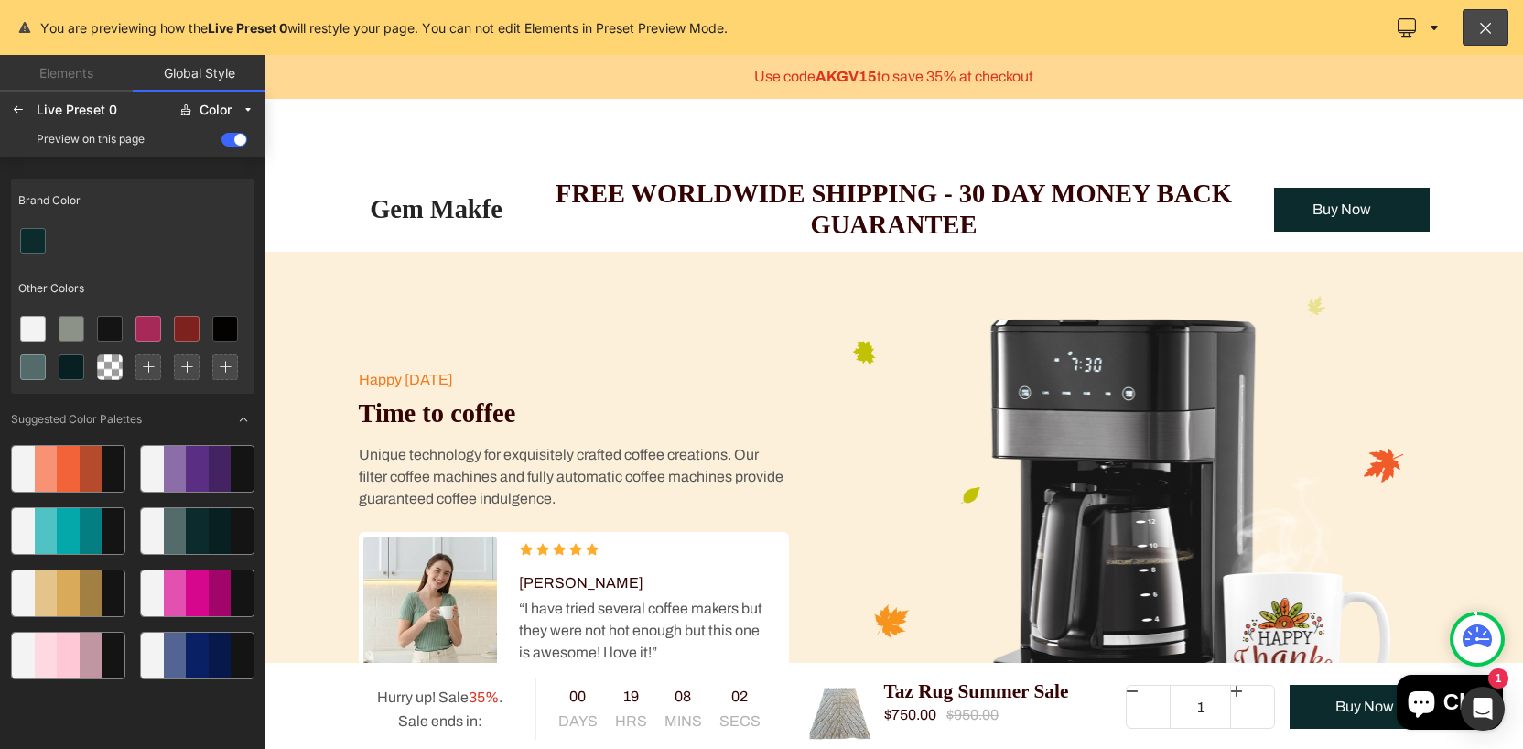
click at [79, 220] on div "Brand Color" at bounding box center [132, 200] width 243 height 42
click at [240, 104] on button "Color" at bounding box center [217, 109] width 90 height 29
click at [240, 105] on button "Color" at bounding box center [217, 109] width 90 height 29
click at [23, 110] on icon at bounding box center [18, 110] width 15 height 15
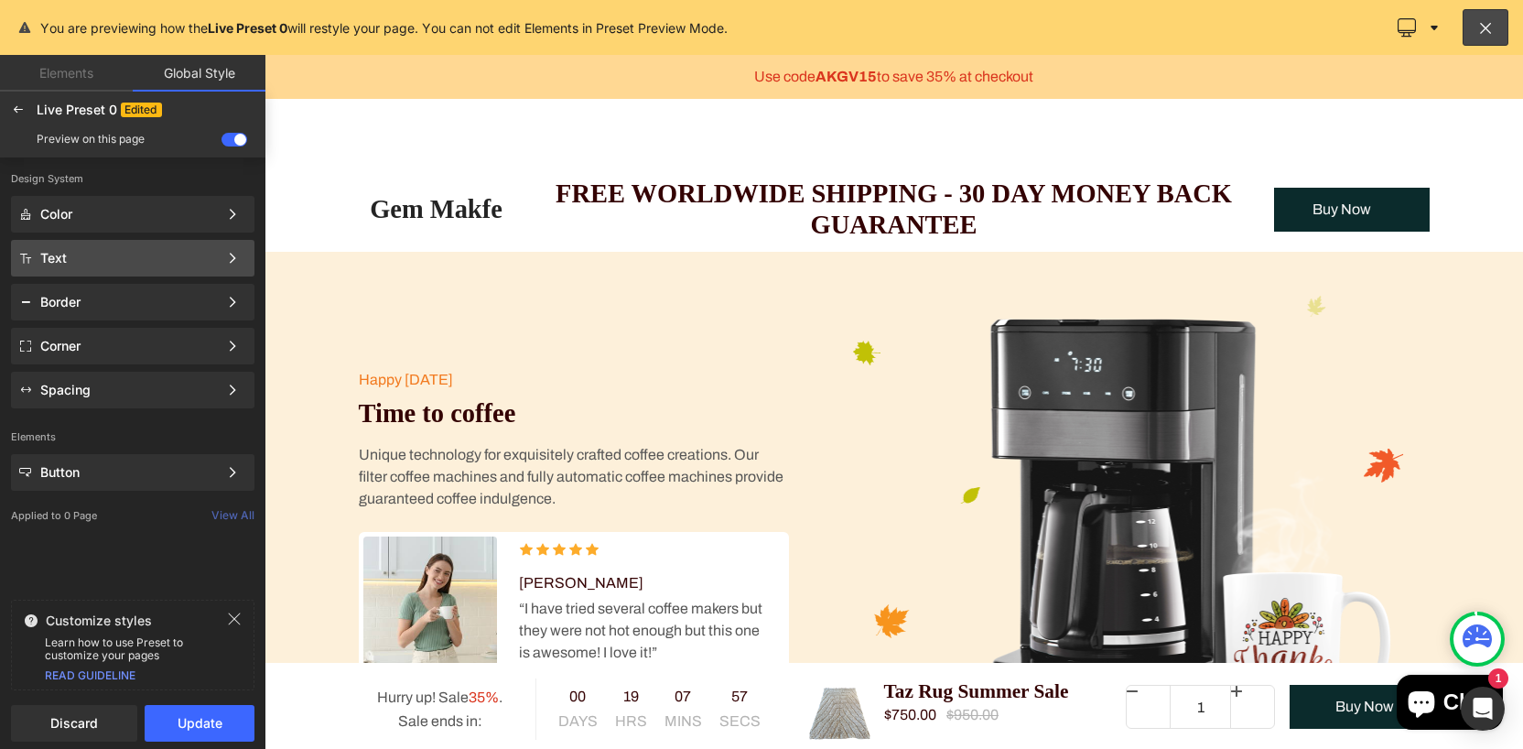
click at [99, 264] on div "Text" at bounding box center [129, 258] width 178 height 15
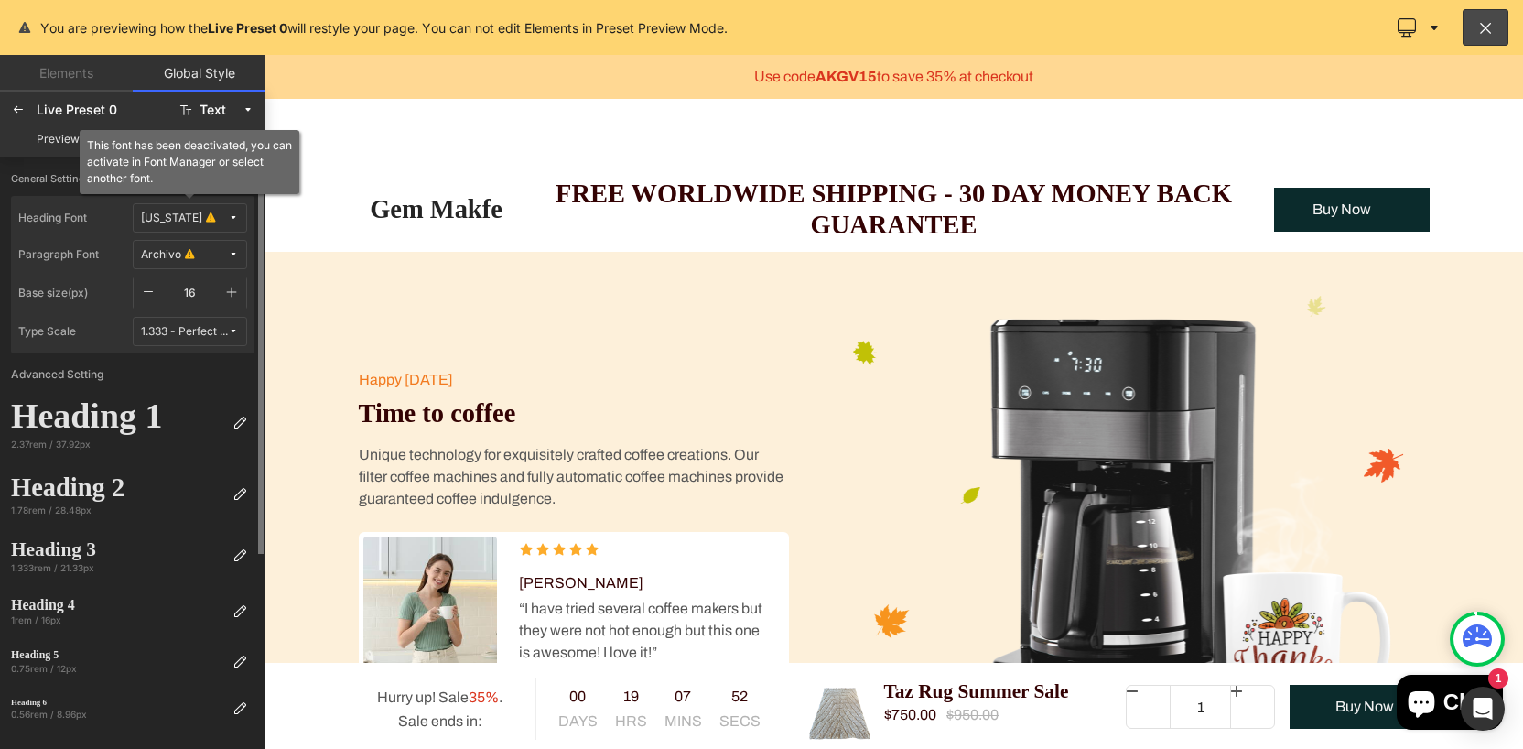
click at [231, 215] on icon at bounding box center [233, 217] width 11 height 11
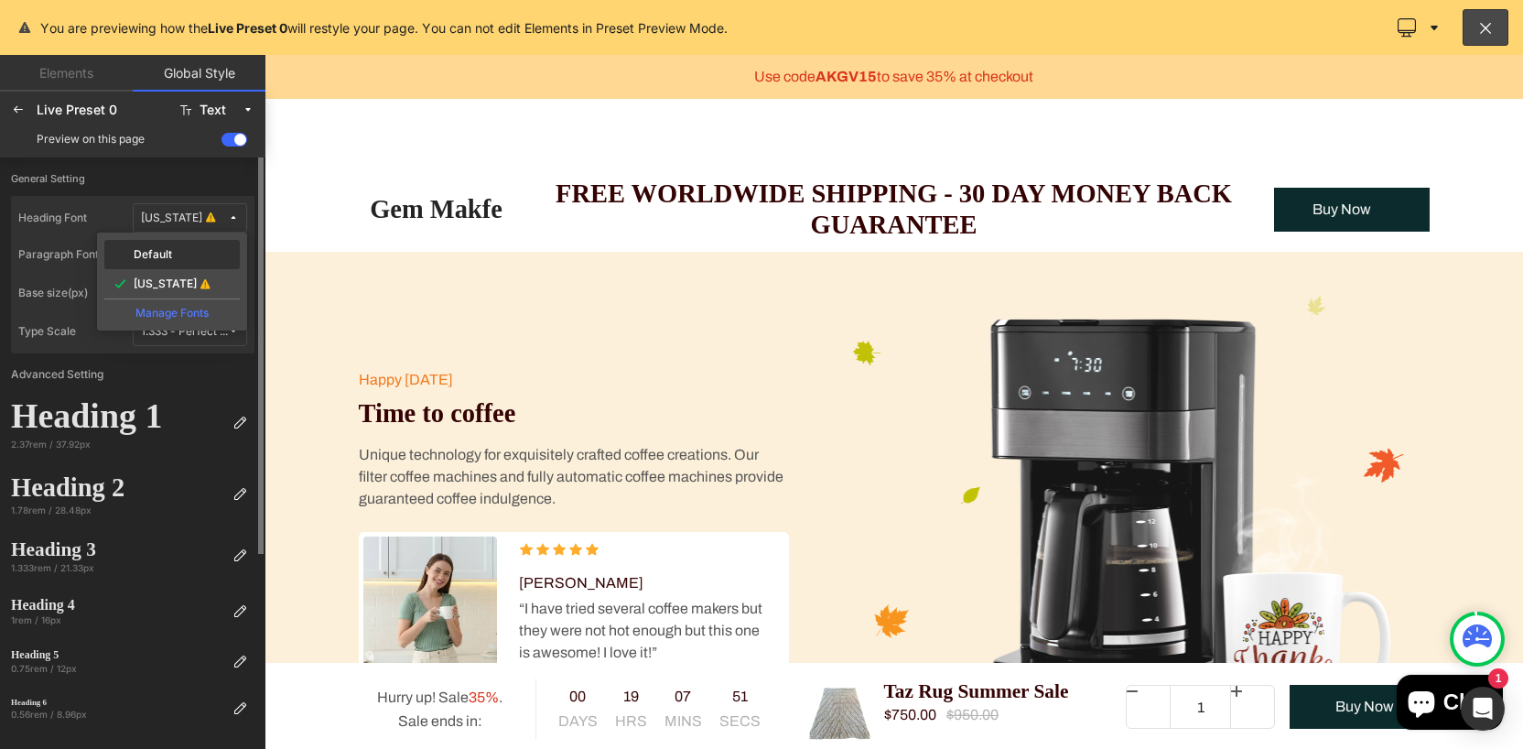
click at [206, 257] on div "Default" at bounding box center [172, 254] width 128 height 15
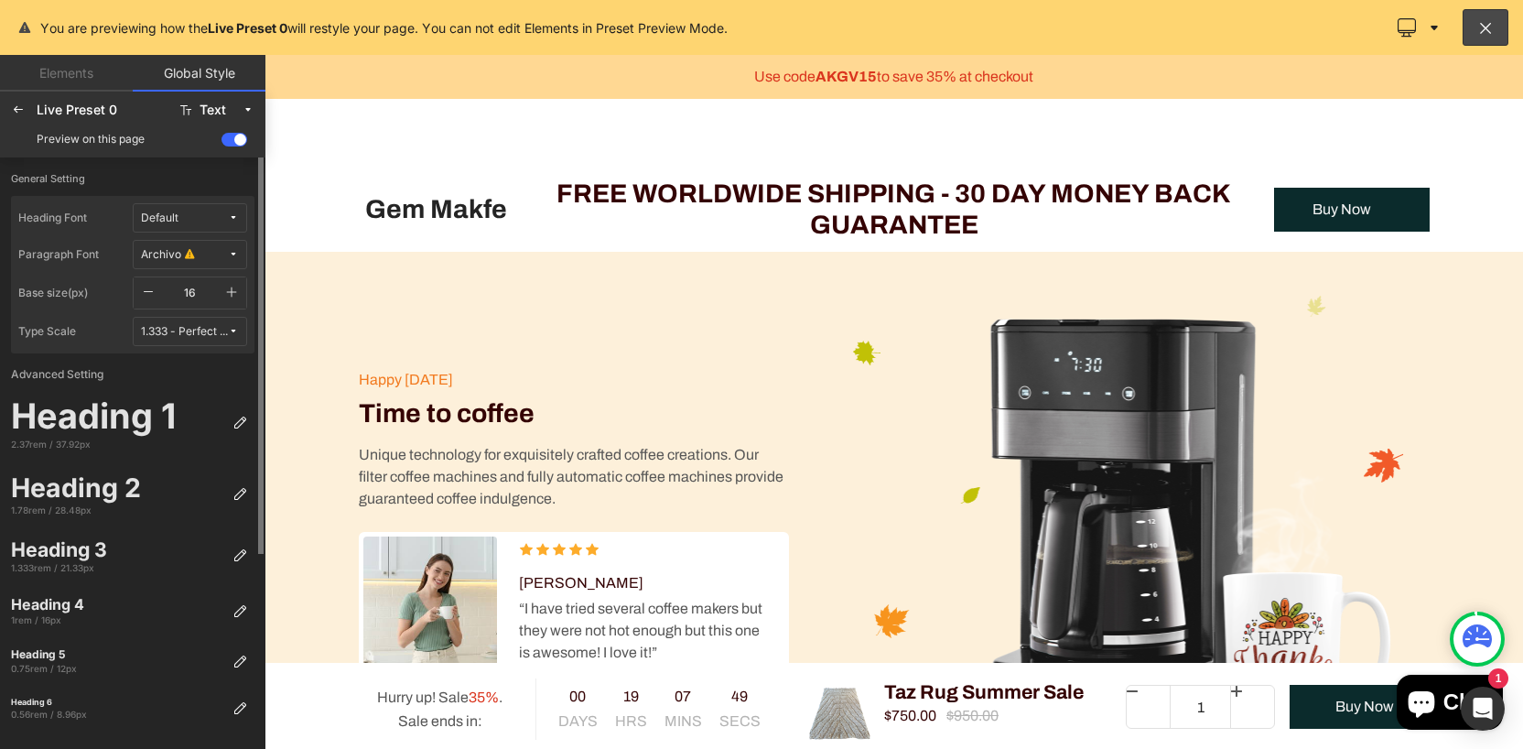
click at [230, 256] on icon at bounding box center [233, 254] width 11 height 11
click at [191, 292] on div "Default" at bounding box center [172, 291] width 128 height 15
click at [886, 394] on div at bounding box center [894, 402] width 1258 height 694
click at [21, 124] on div at bounding box center [18, 109] width 29 height 29
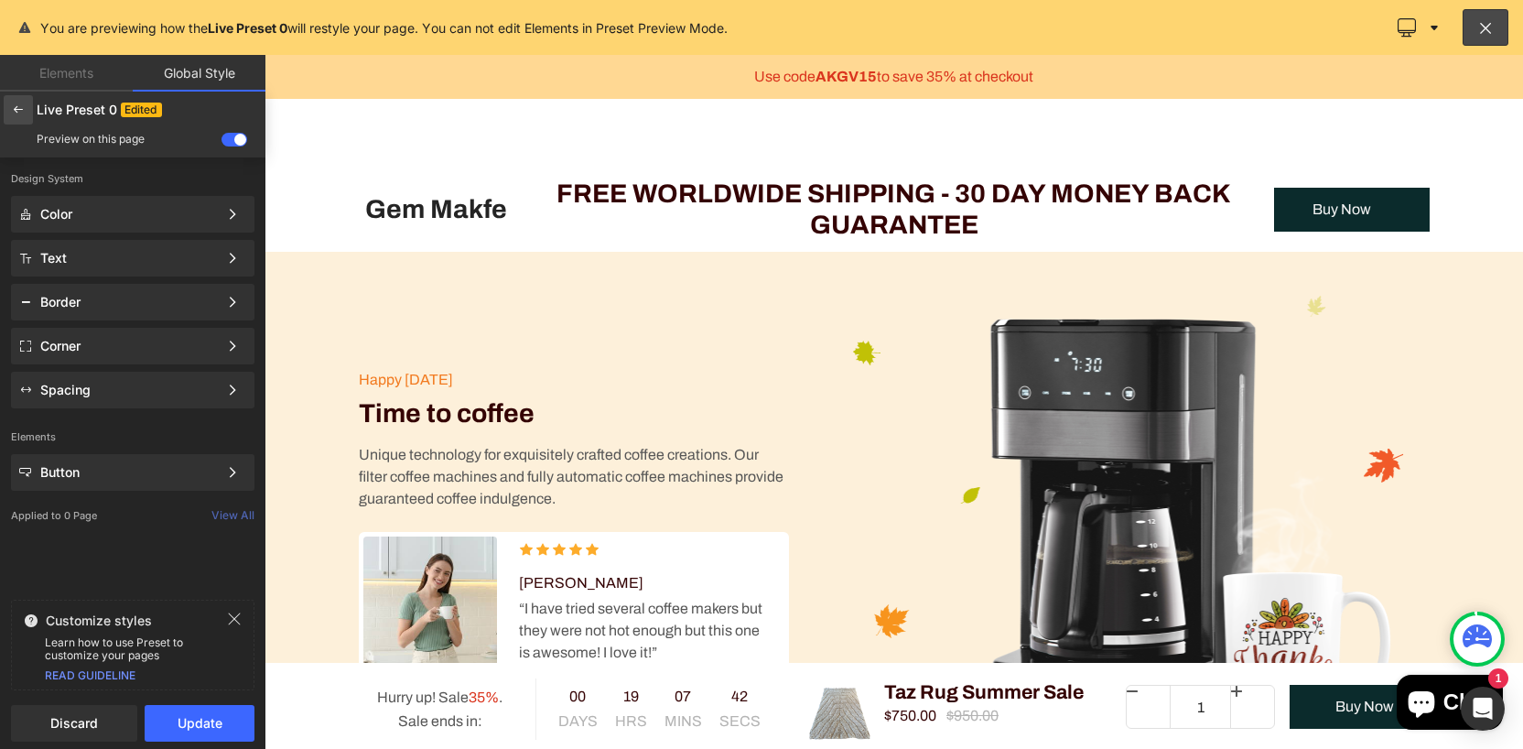
click at [17, 112] on icon at bounding box center [18, 110] width 15 height 15
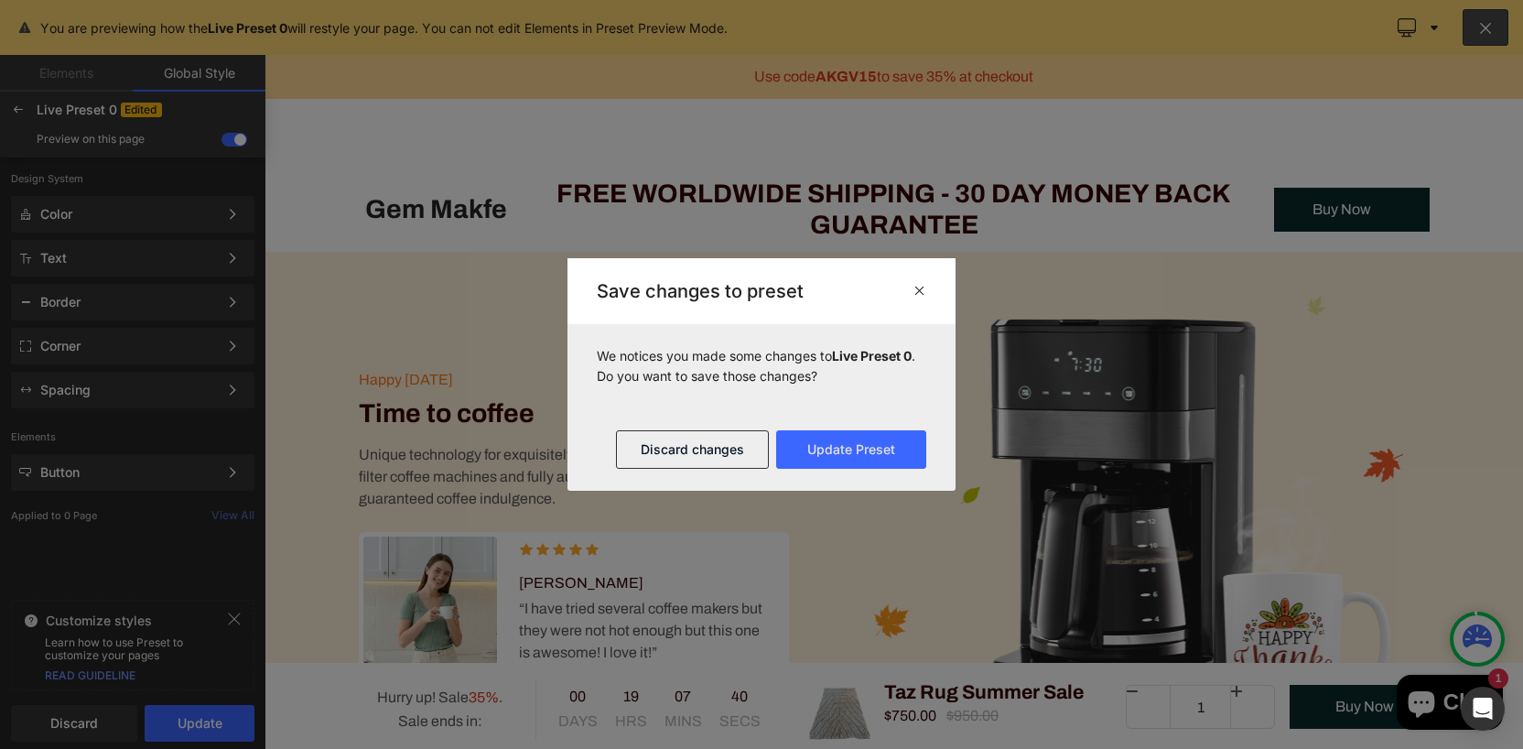
click at [916, 286] on icon at bounding box center [919, 290] width 14 height 15
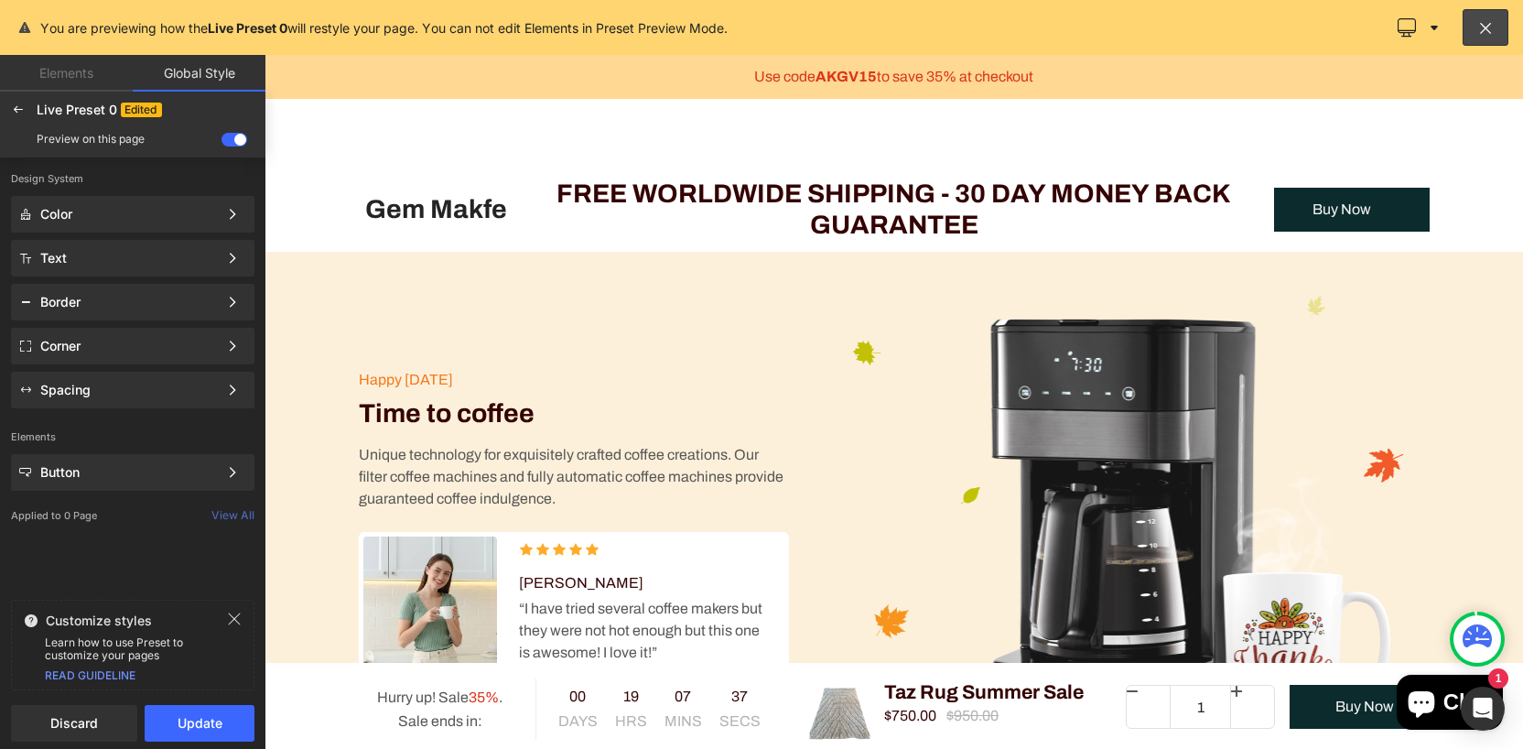
click at [66, 75] on link "Elements" at bounding box center [66, 73] width 133 height 37
click at [70, 72] on link "Elements" at bounding box center [66, 73] width 133 height 37
click at [1497, 22] on button at bounding box center [1486, 27] width 46 height 37
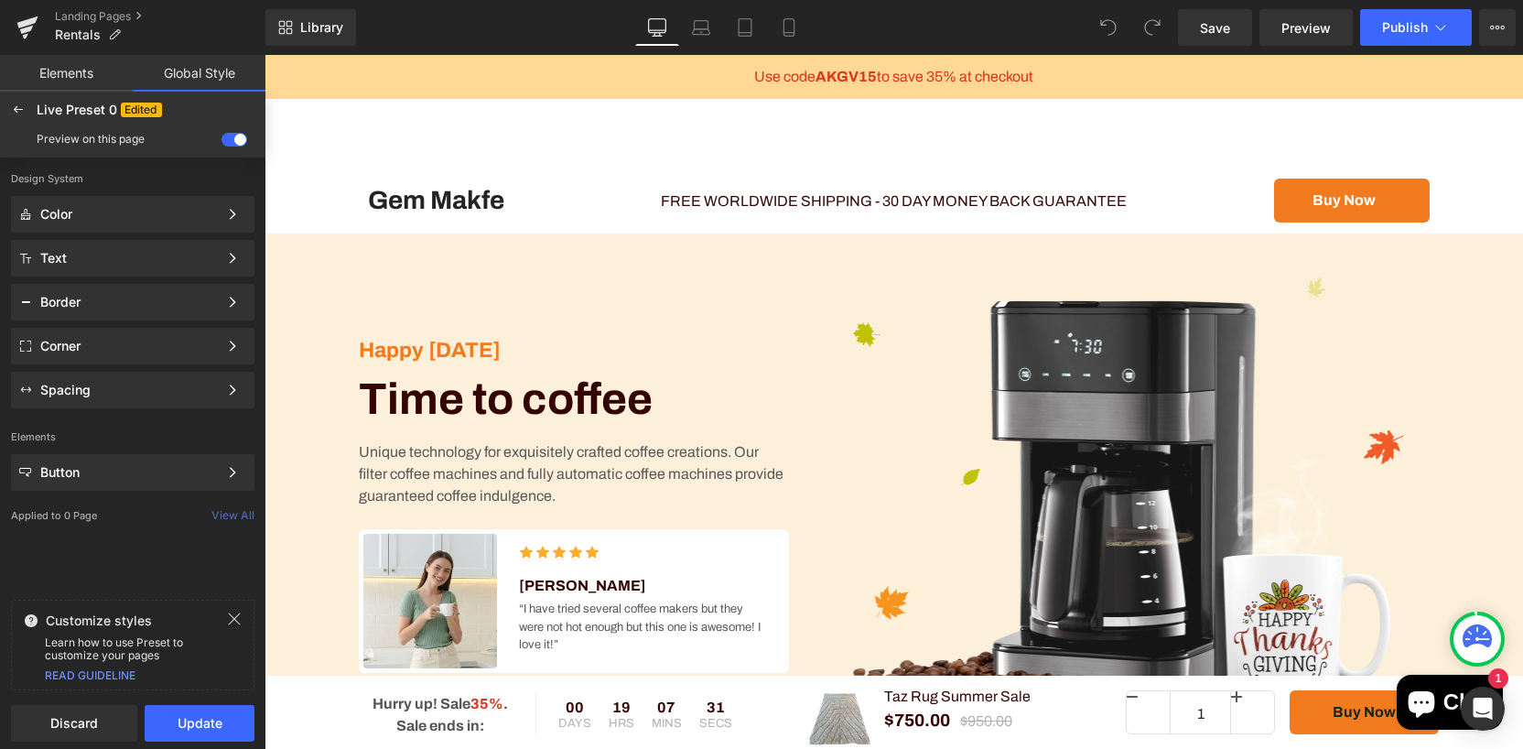
click at [57, 85] on link "Elements" at bounding box center [66, 73] width 133 height 37
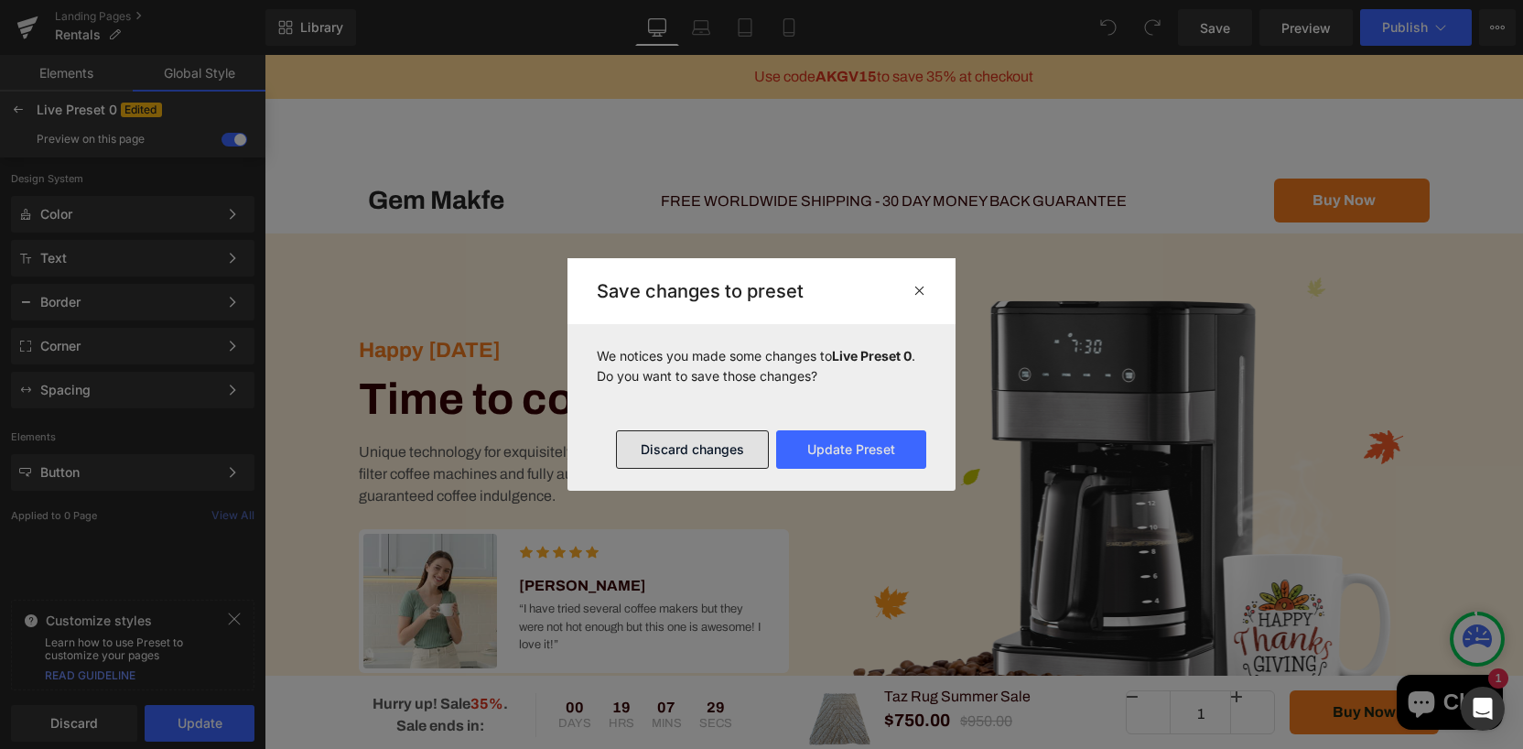
click at [686, 460] on button "Discard changes" at bounding box center [692, 449] width 153 height 38
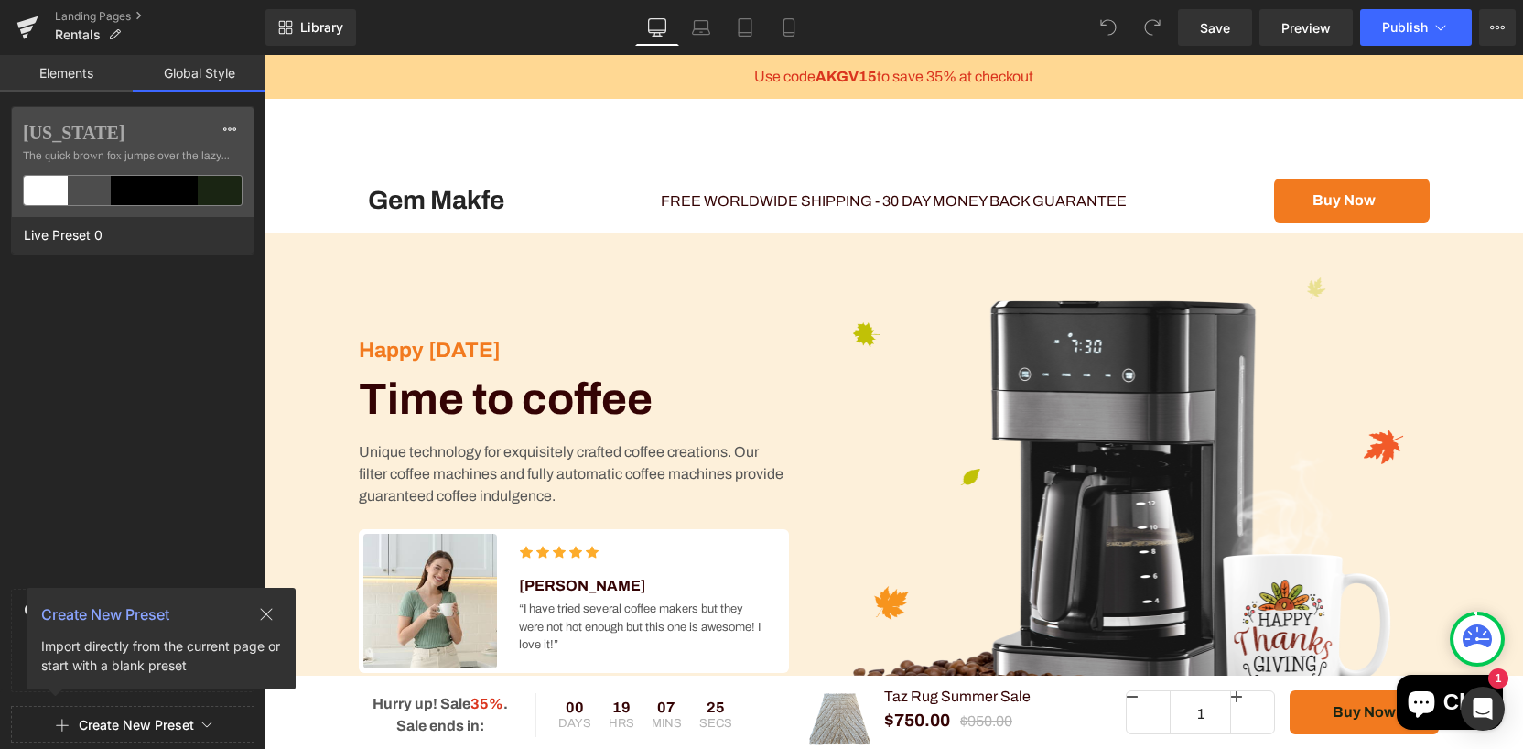
click at [71, 70] on link "Elements" at bounding box center [66, 73] width 133 height 37
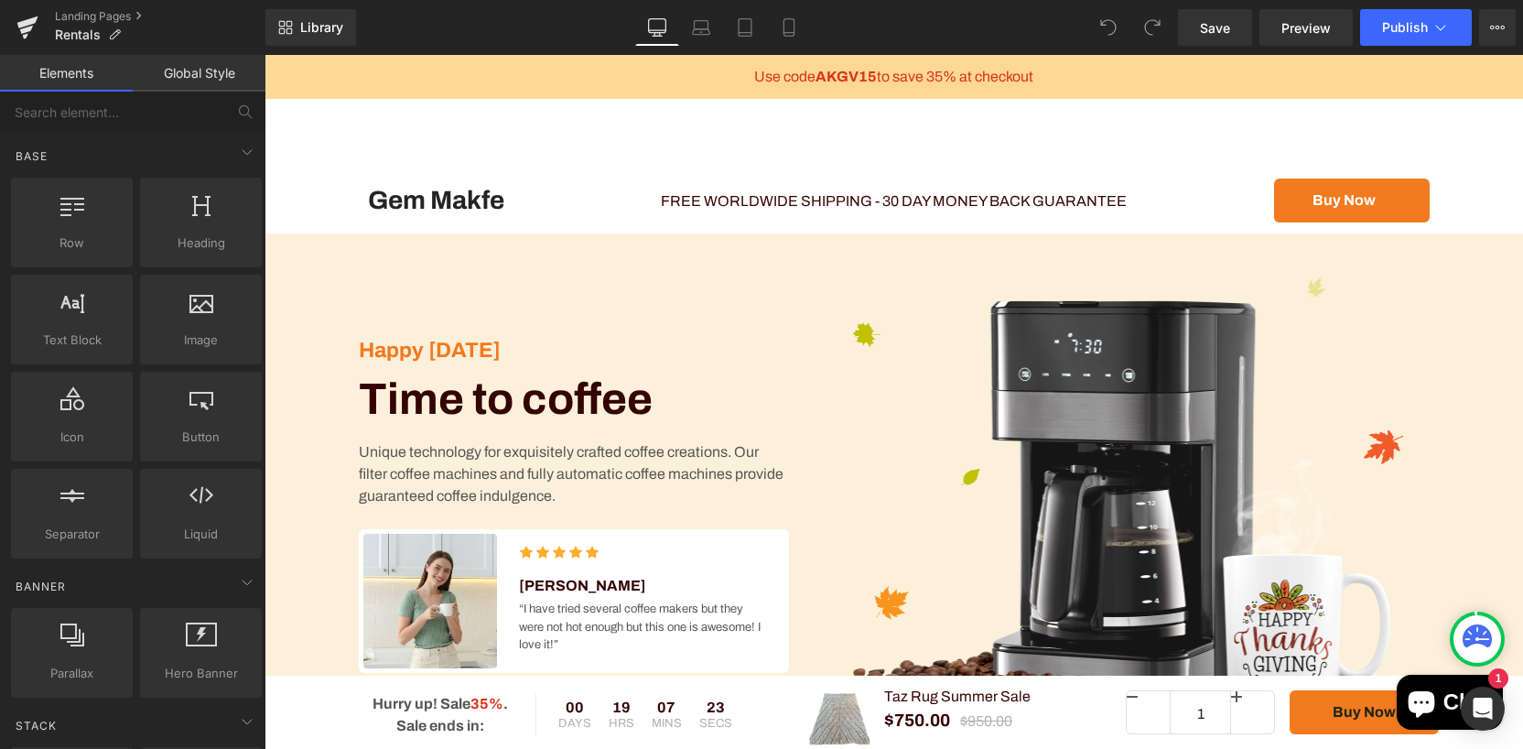
click at [506, 199] on h1 "Gem Makfe" at bounding box center [437, 200] width 156 height 31
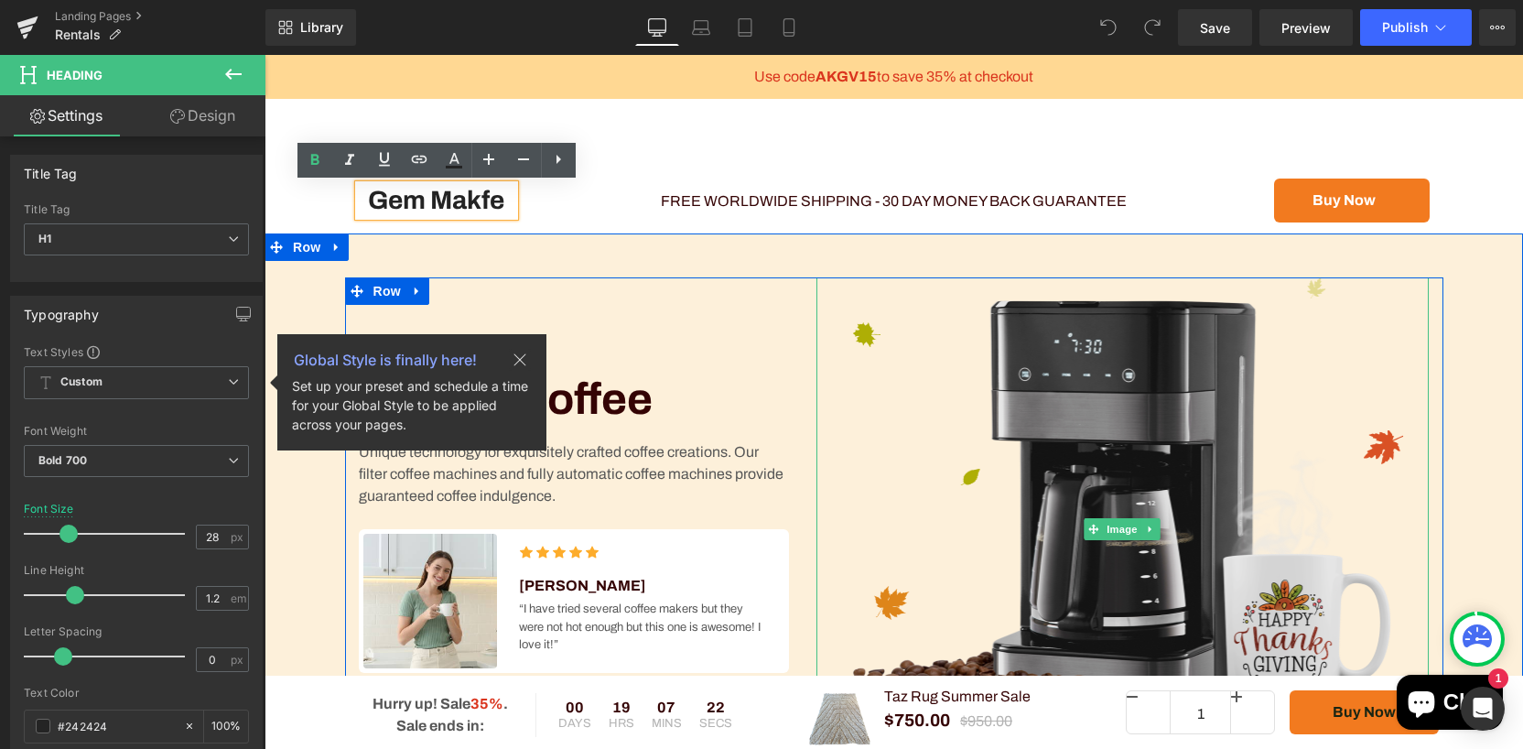
click at [880, 338] on img at bounding box center [1122, 528] width 613 height 503
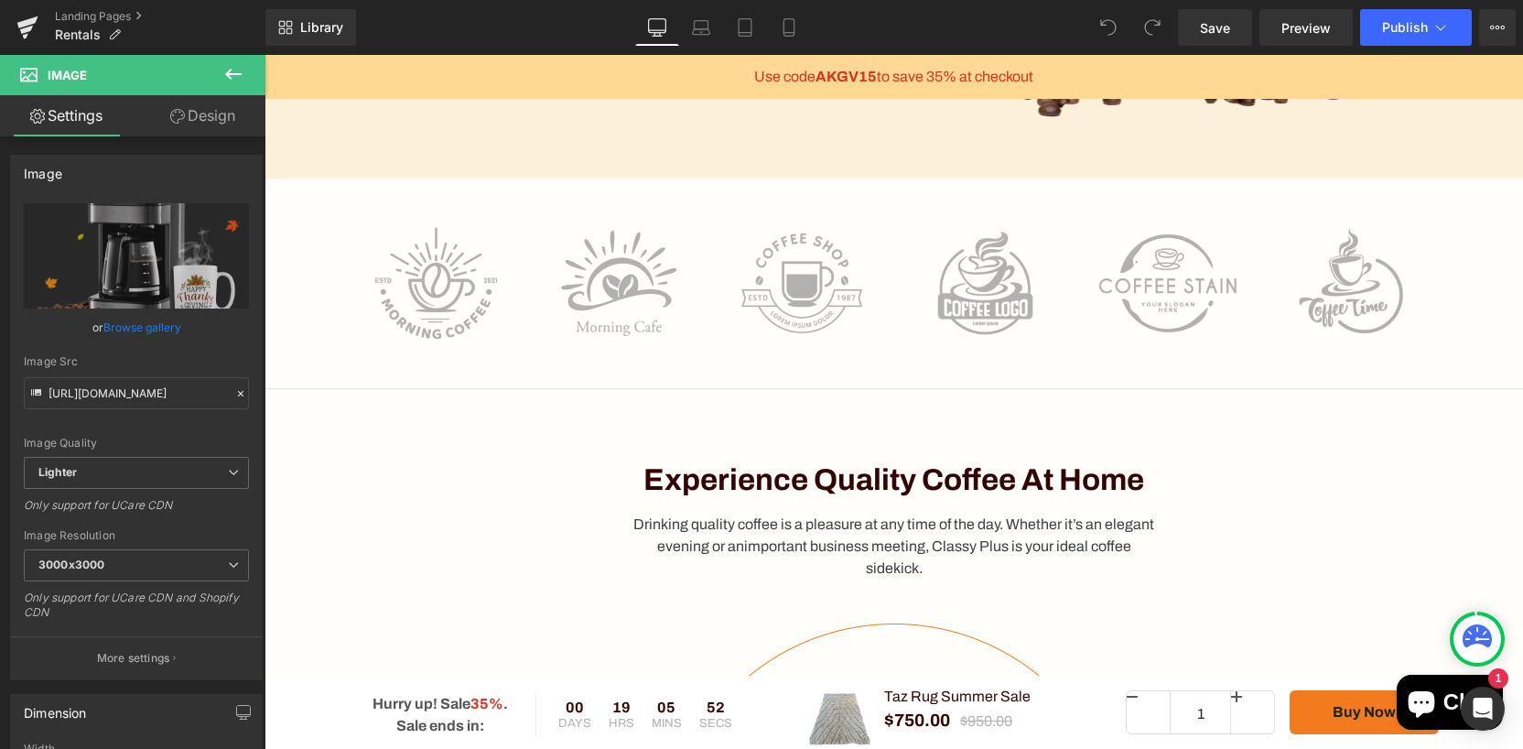
scroll to position [722, 0]
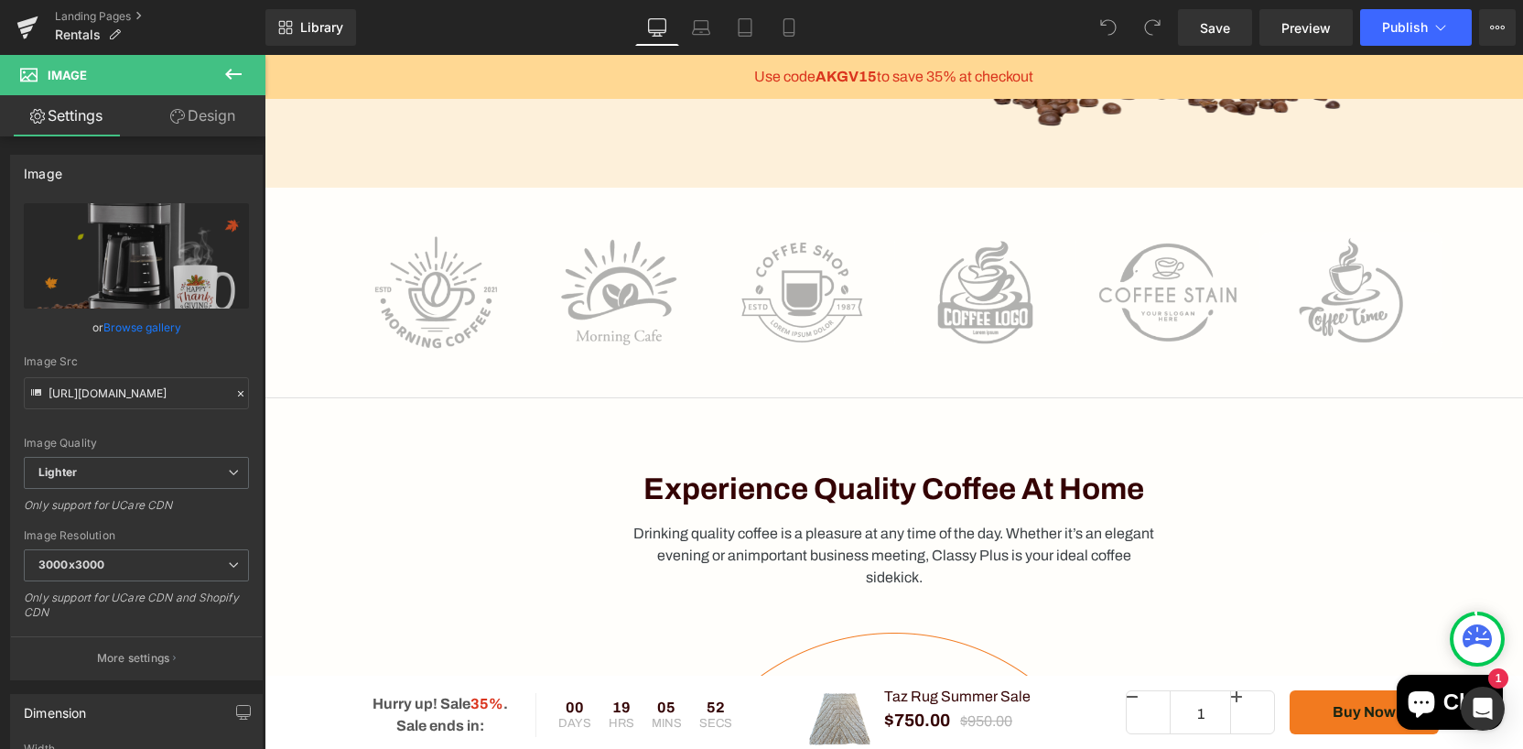
click at [744, 328] on img at bounding box center [801, 293] width 183 height 122
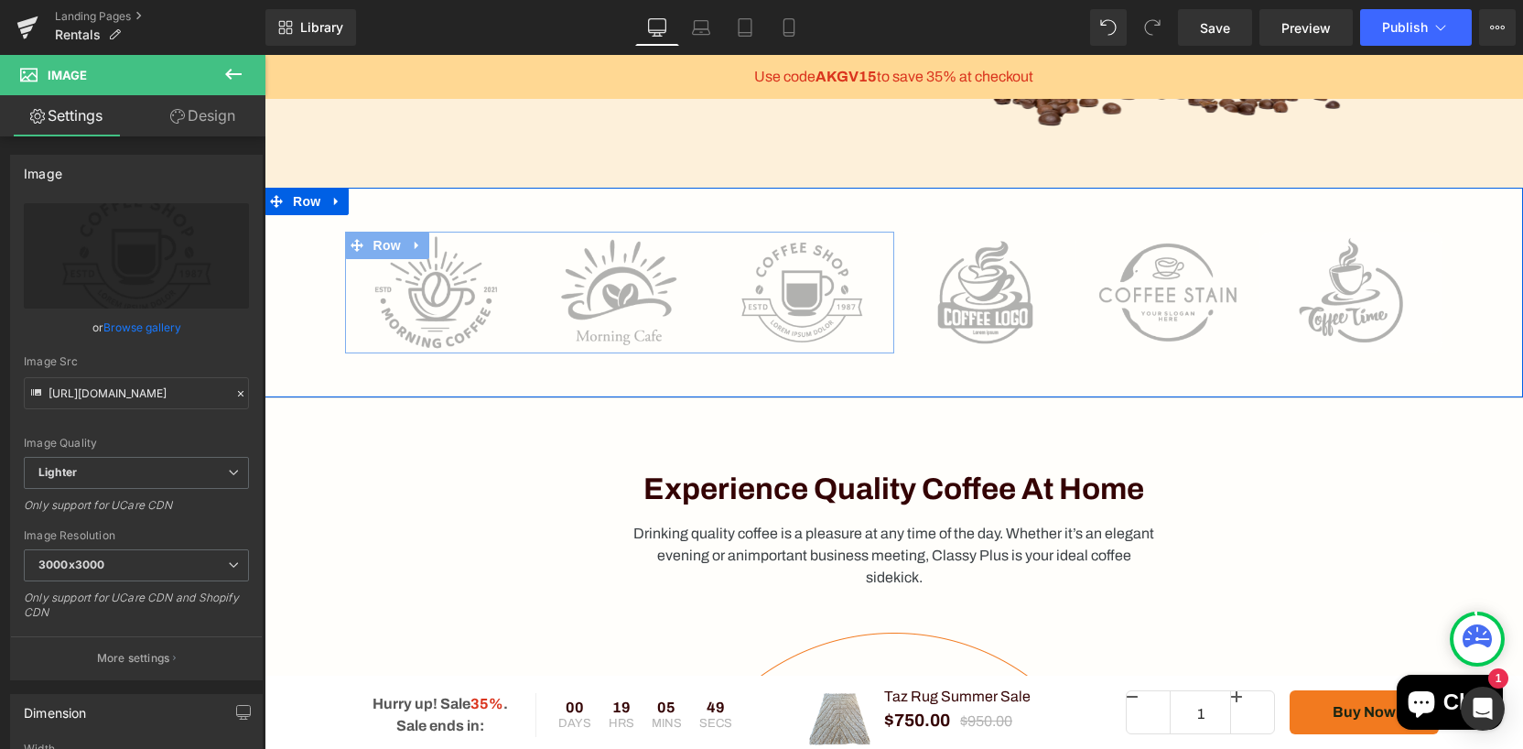
click at [440, 287] on span "Image" at bounding box center [436, 293] width 38 height 22
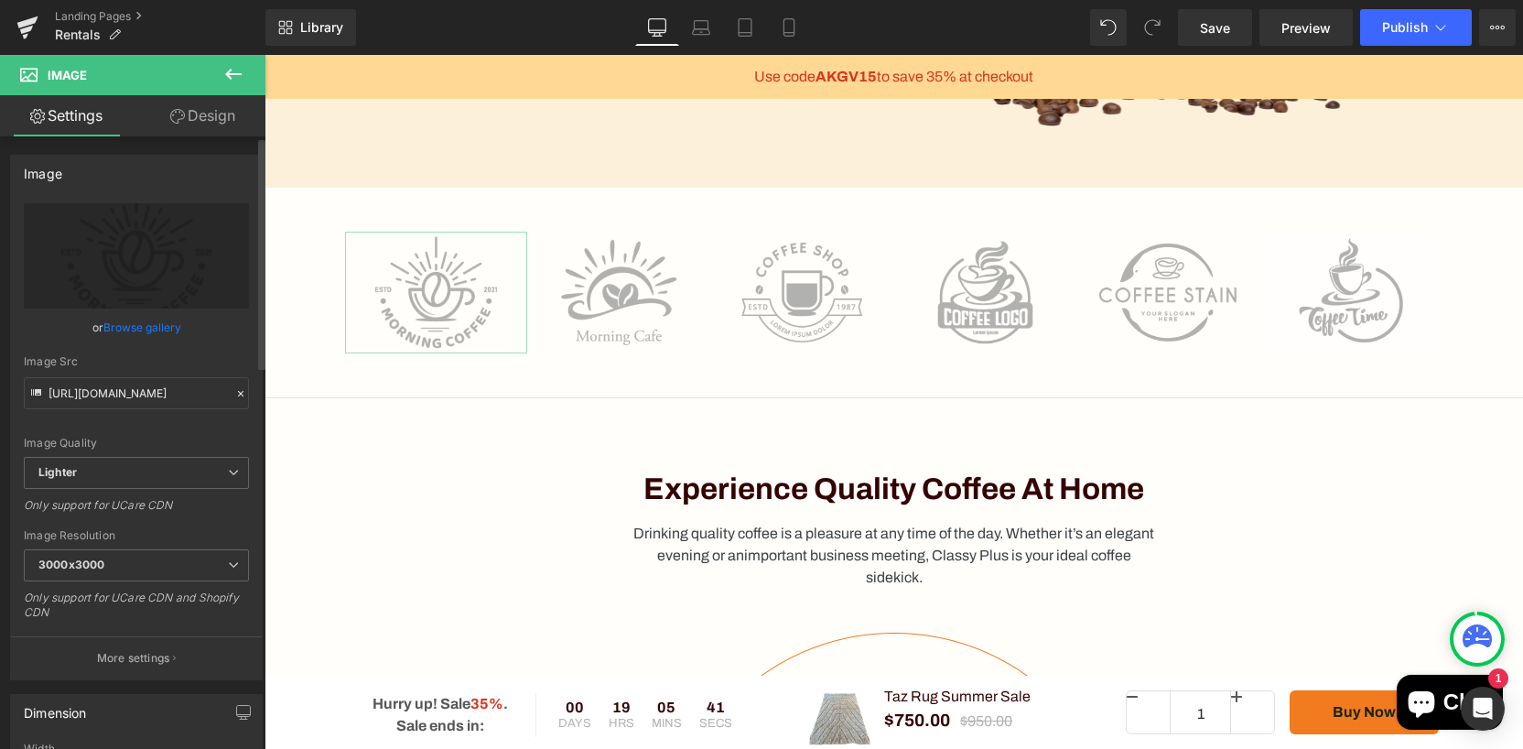
click at [136, 331] on link "Browse gallery" at bounding box center [142, 327] width 78 height 32
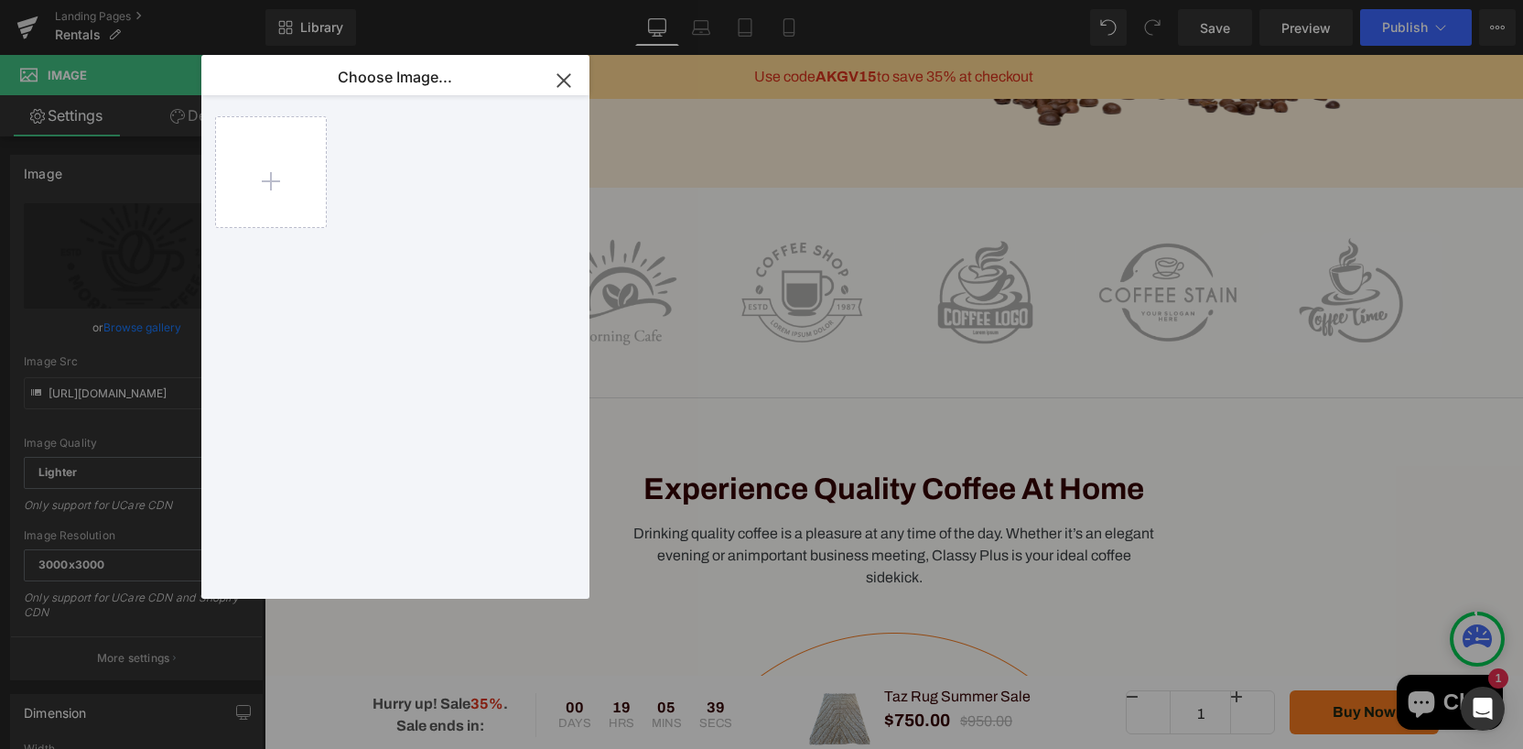
click at [560, 85] on icon "button" at bounding box center [563, 80] width 29 height 29
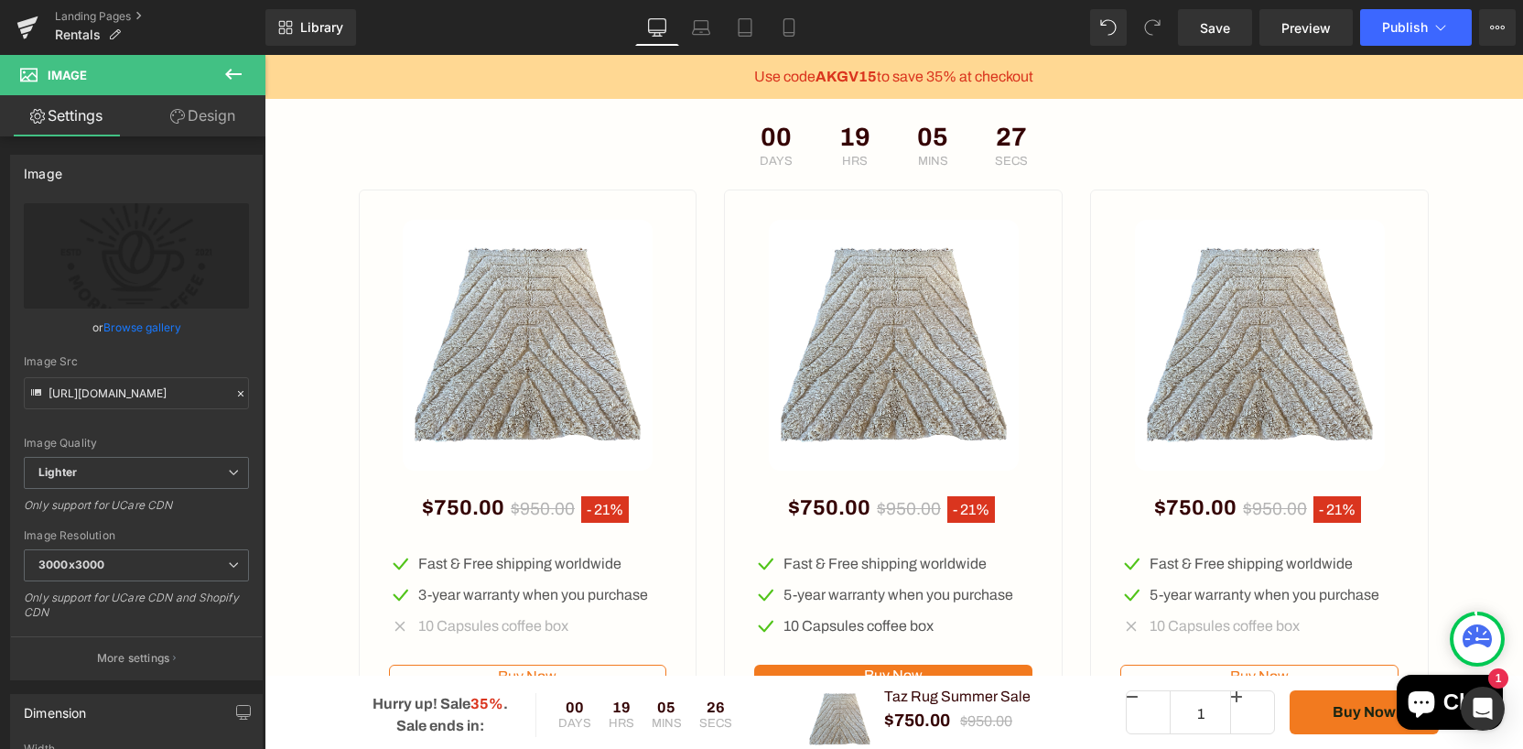
scroll to position [4535, 0]
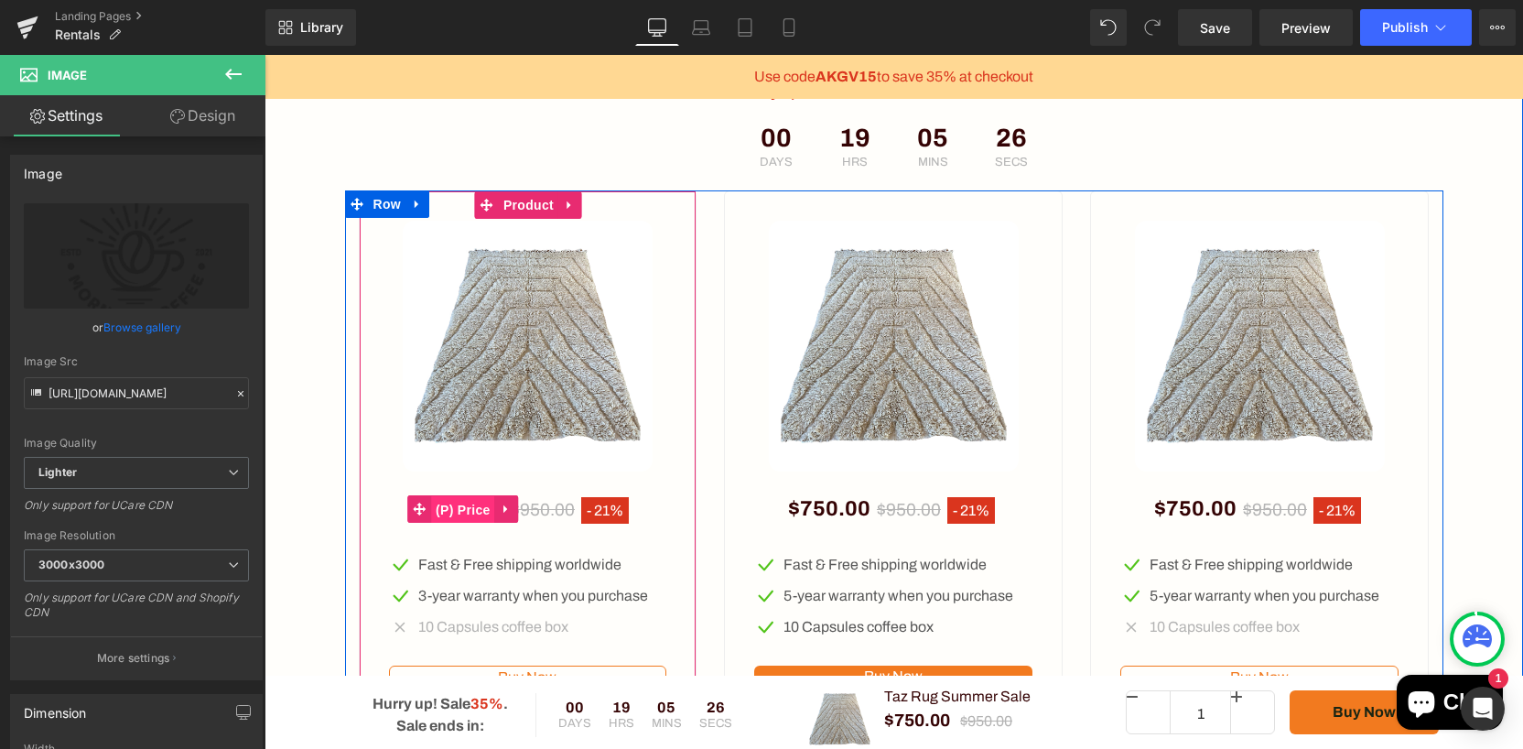
click at [490, 503] on span "(P) Price" at bounding box center [463, 509] width 64 height 27
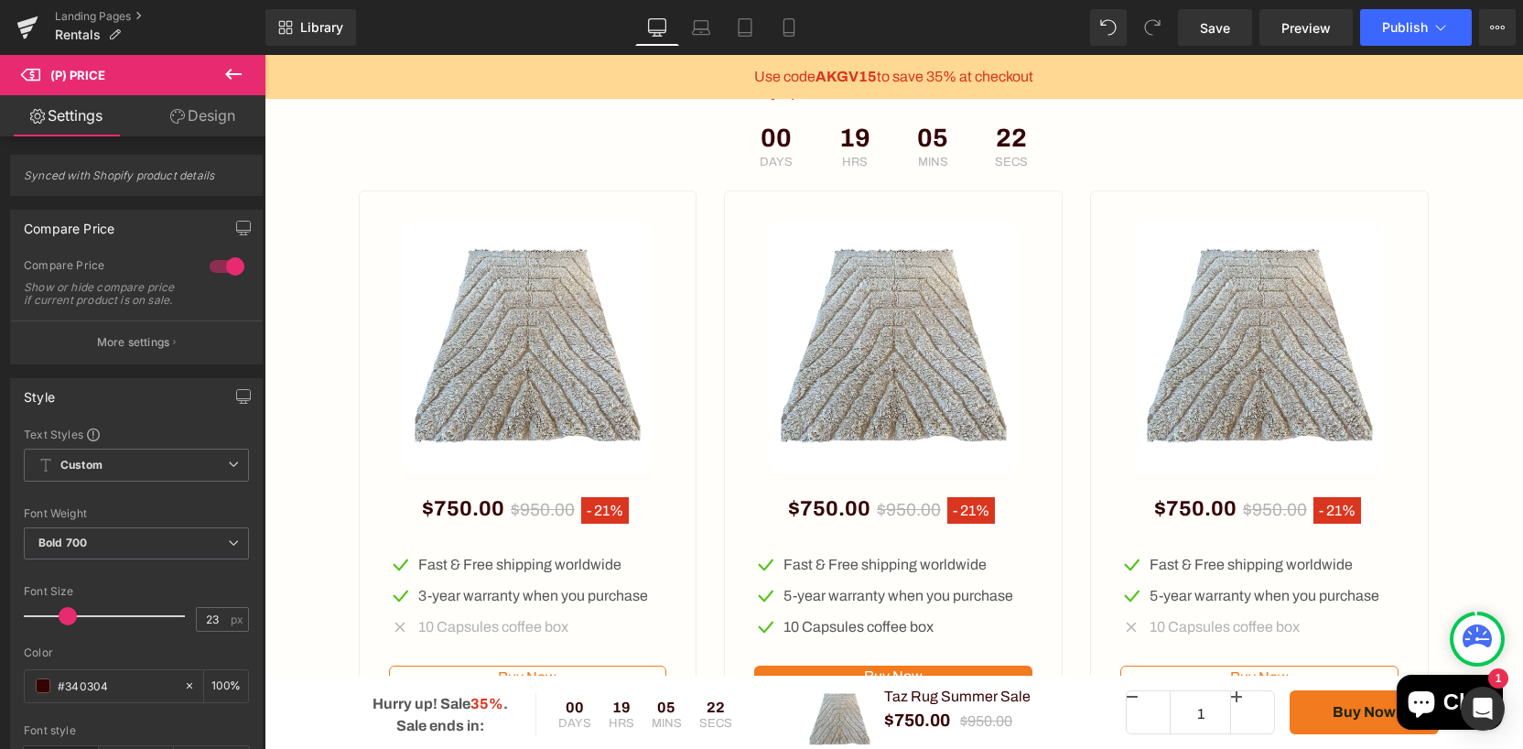
click at [72, 70] on span "(P) Price" at bounding box center [77, 75] width 55 height 15
click at [12, 73] on span "(P) Price" at bounding box center [132, 75] width 265 height 40
click at [144, 363] on button "More settings" at bounding box center [136, 341] width 251 height 43
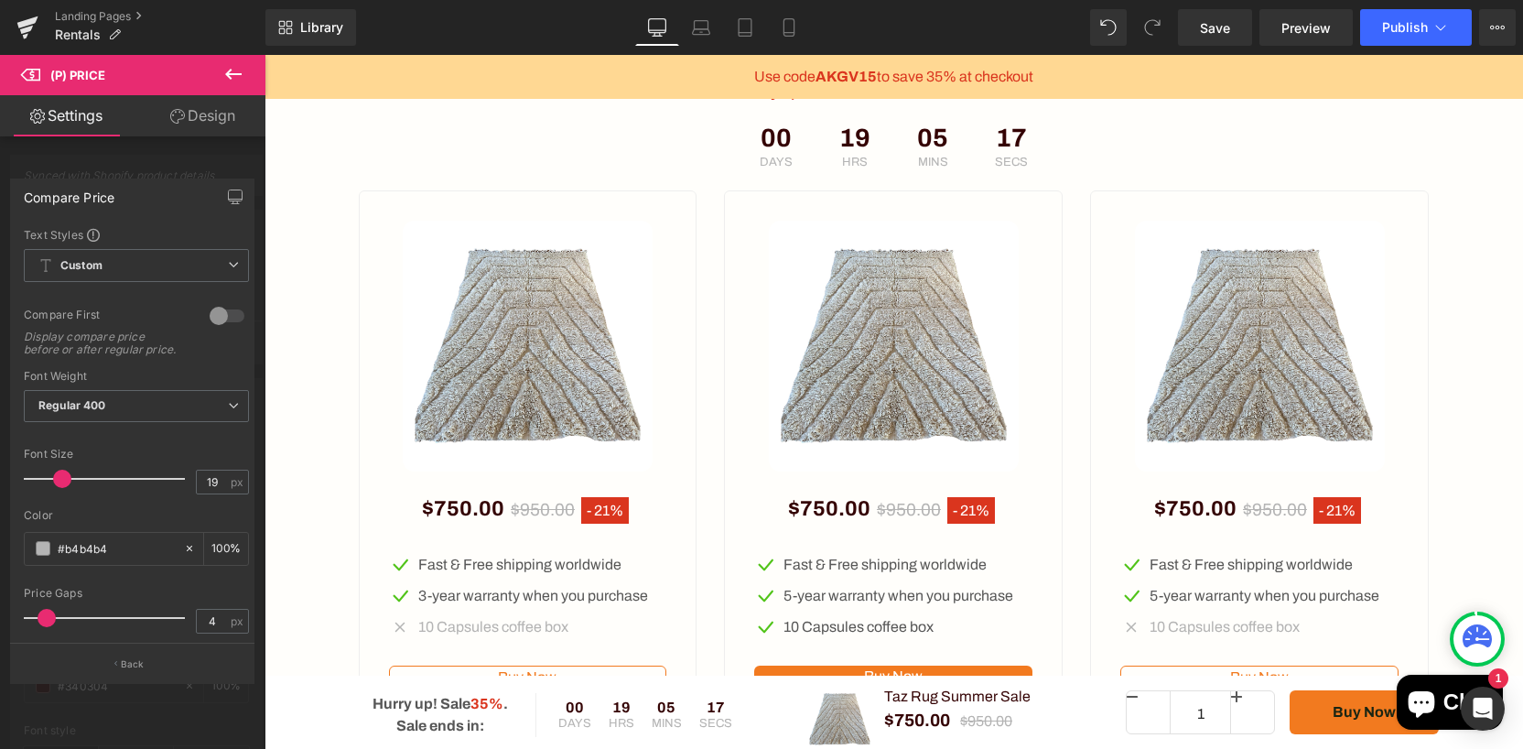
click at [234, 72] on icon at bounding box center [233, 74] width 22 height 22
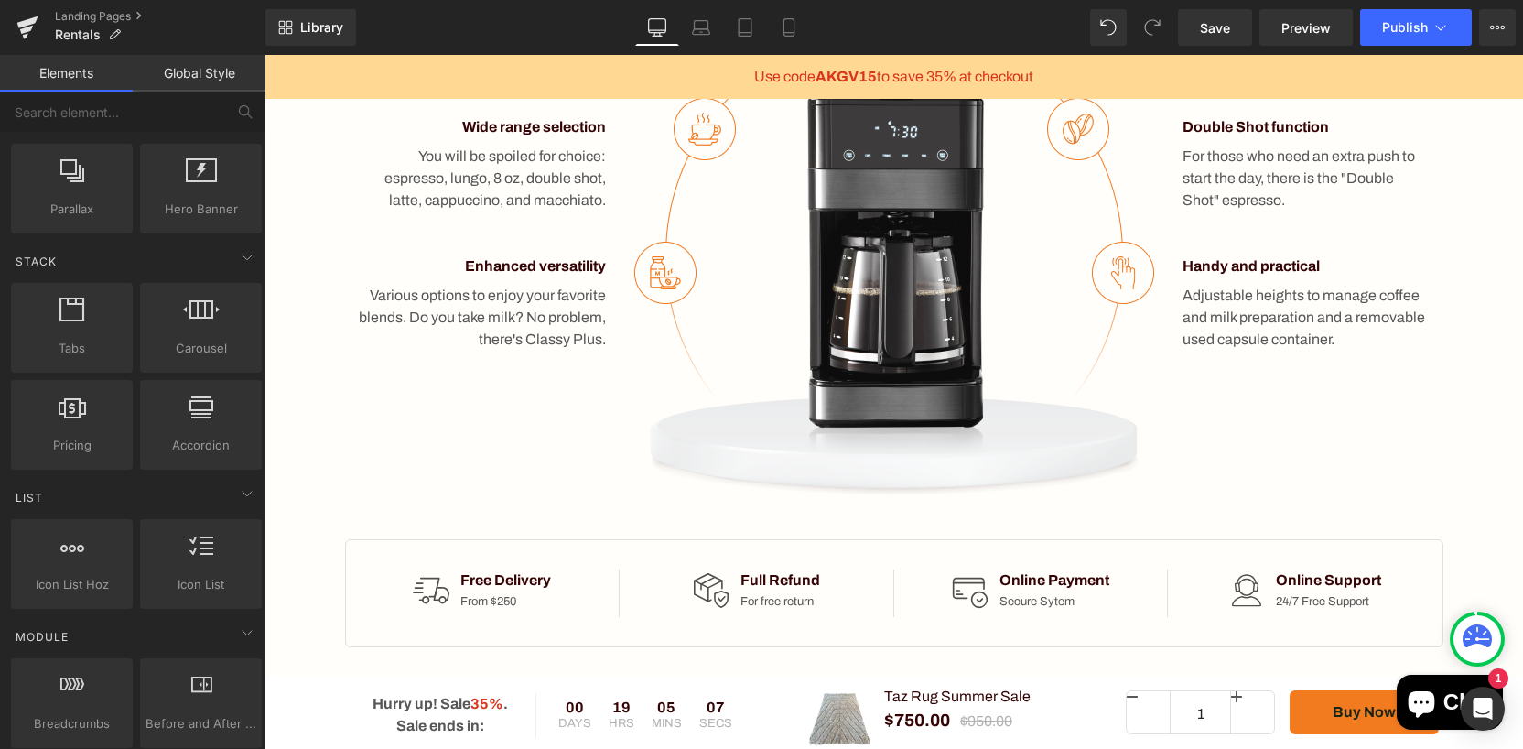
scroll to position [0, 0]
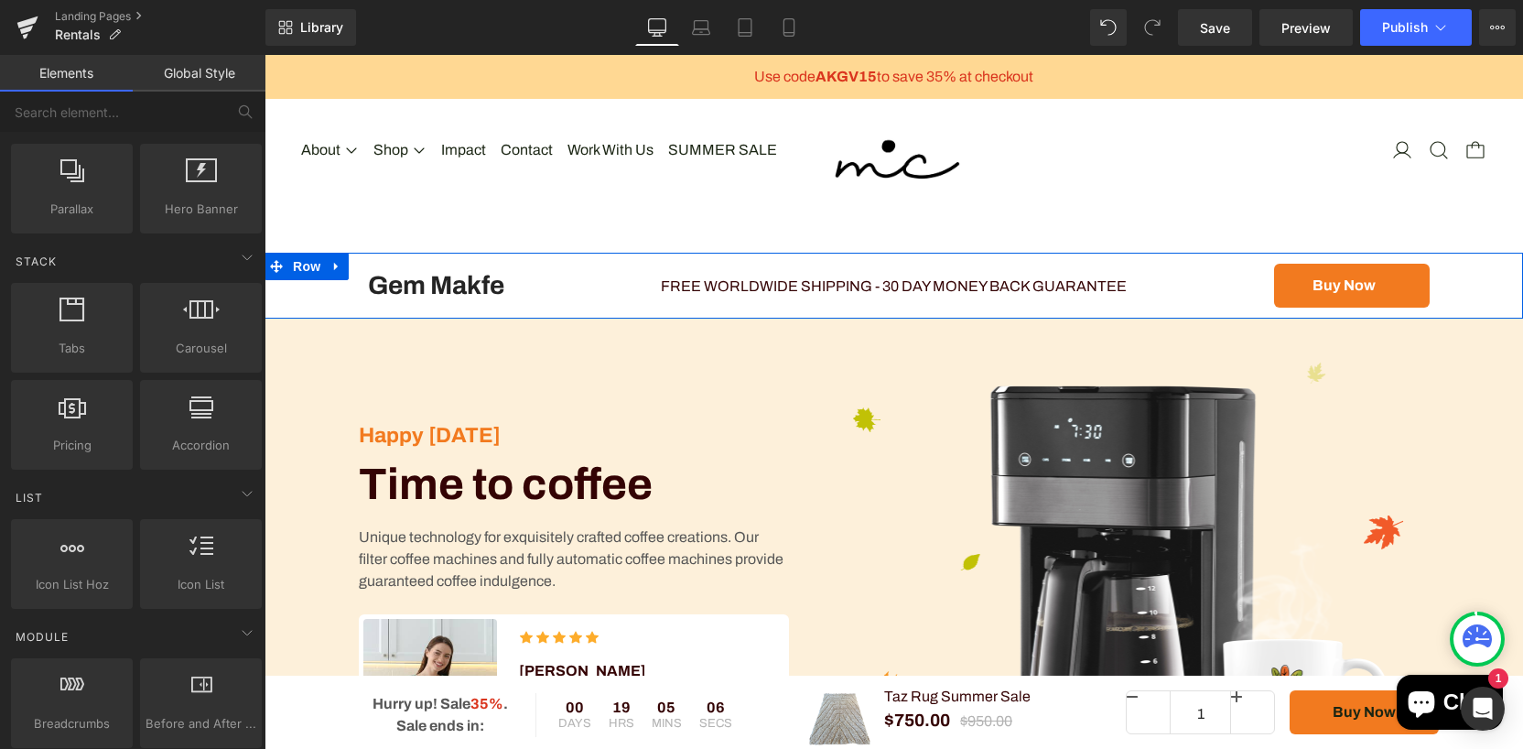
click at [458, 273] on div "Gem Makfe Heading" at bounding box center [437, 285] width 156 height 31
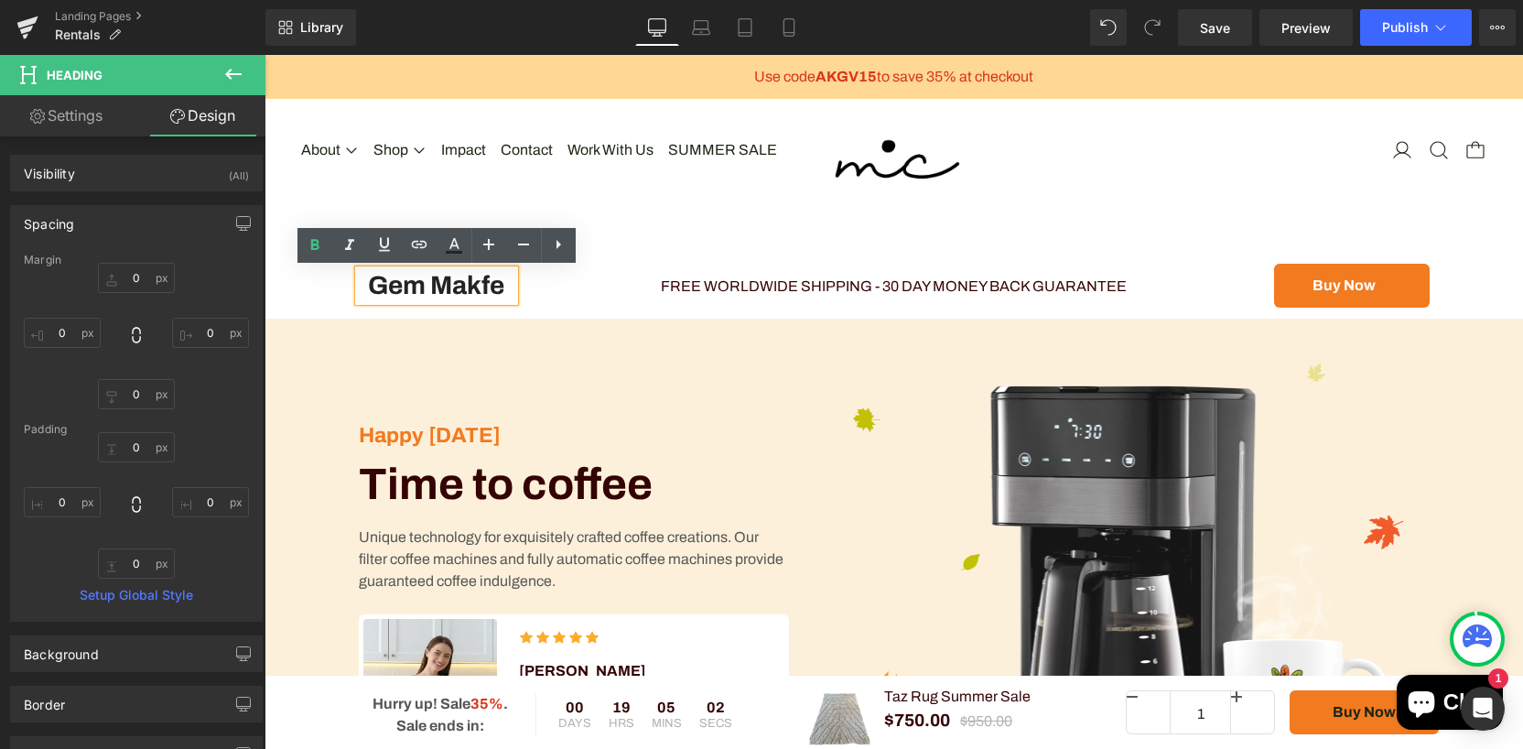
click at [488, 286] on h1 "Gem Makfe" at bounding box center [437, 285] width 156 height 31
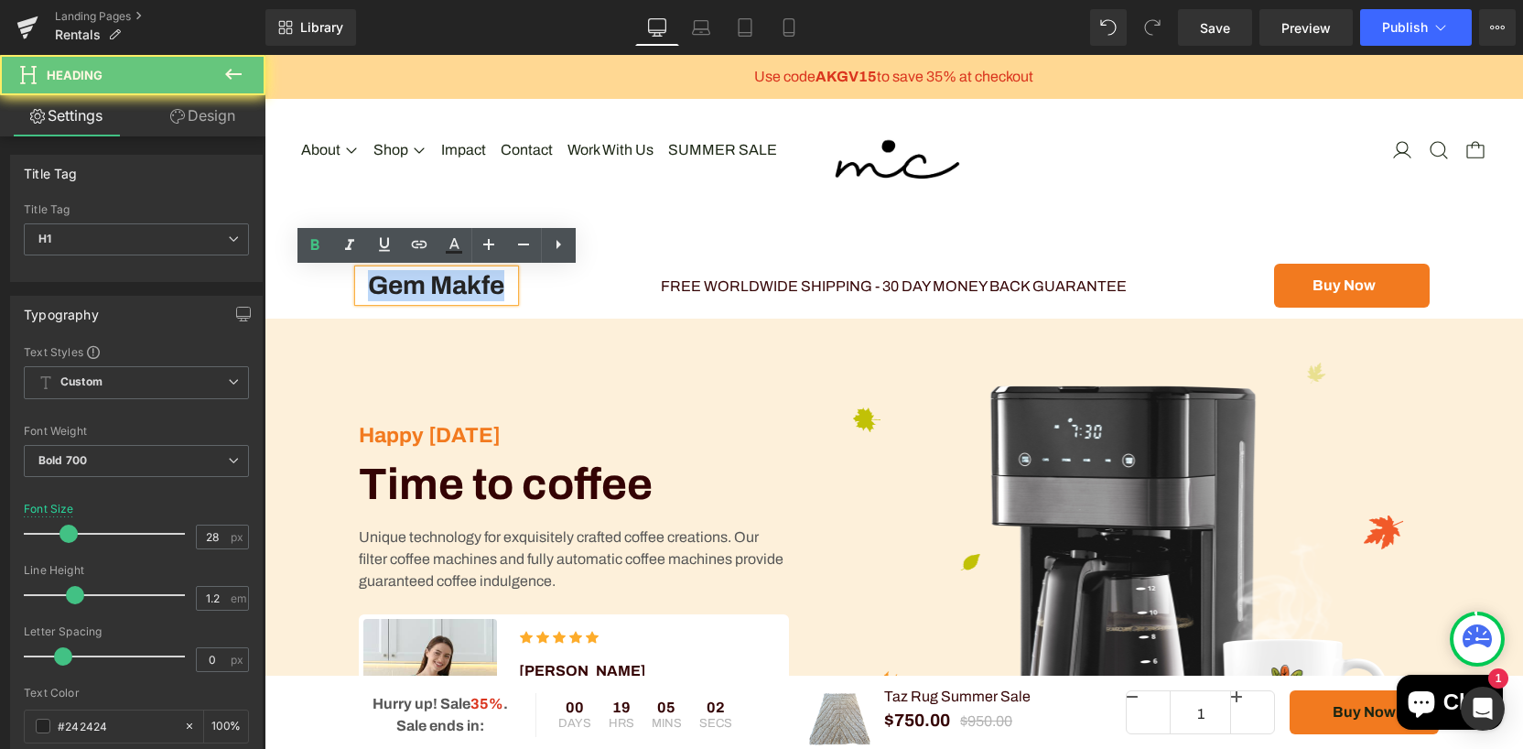
click at [488, 286] on h1 "Gem Makfe" at bounding box center [437, 285] width 156 height 31
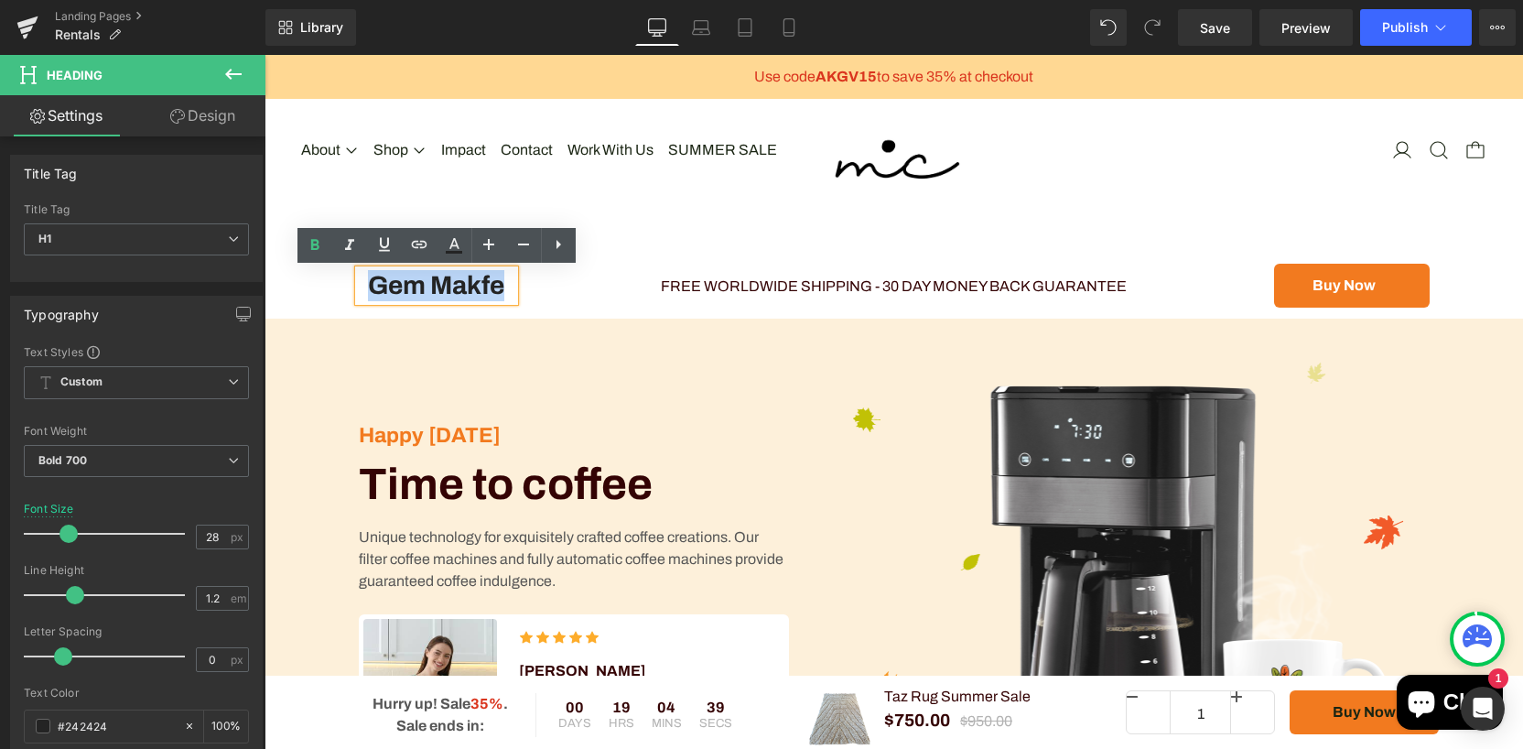
paste div
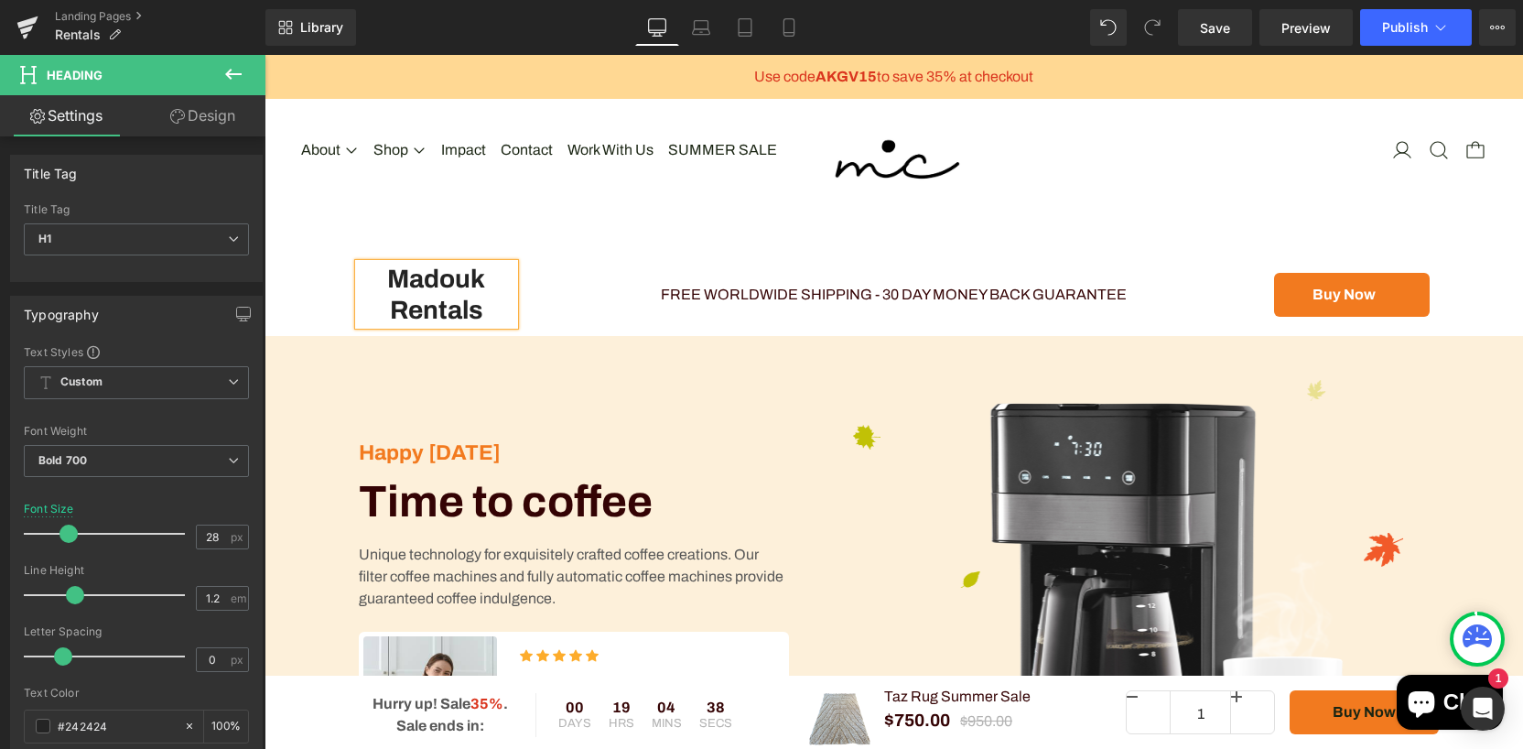
click at [383, 308] on h1 "Madouk Rentals" at bounding box center [437, 294] width 156 height 61
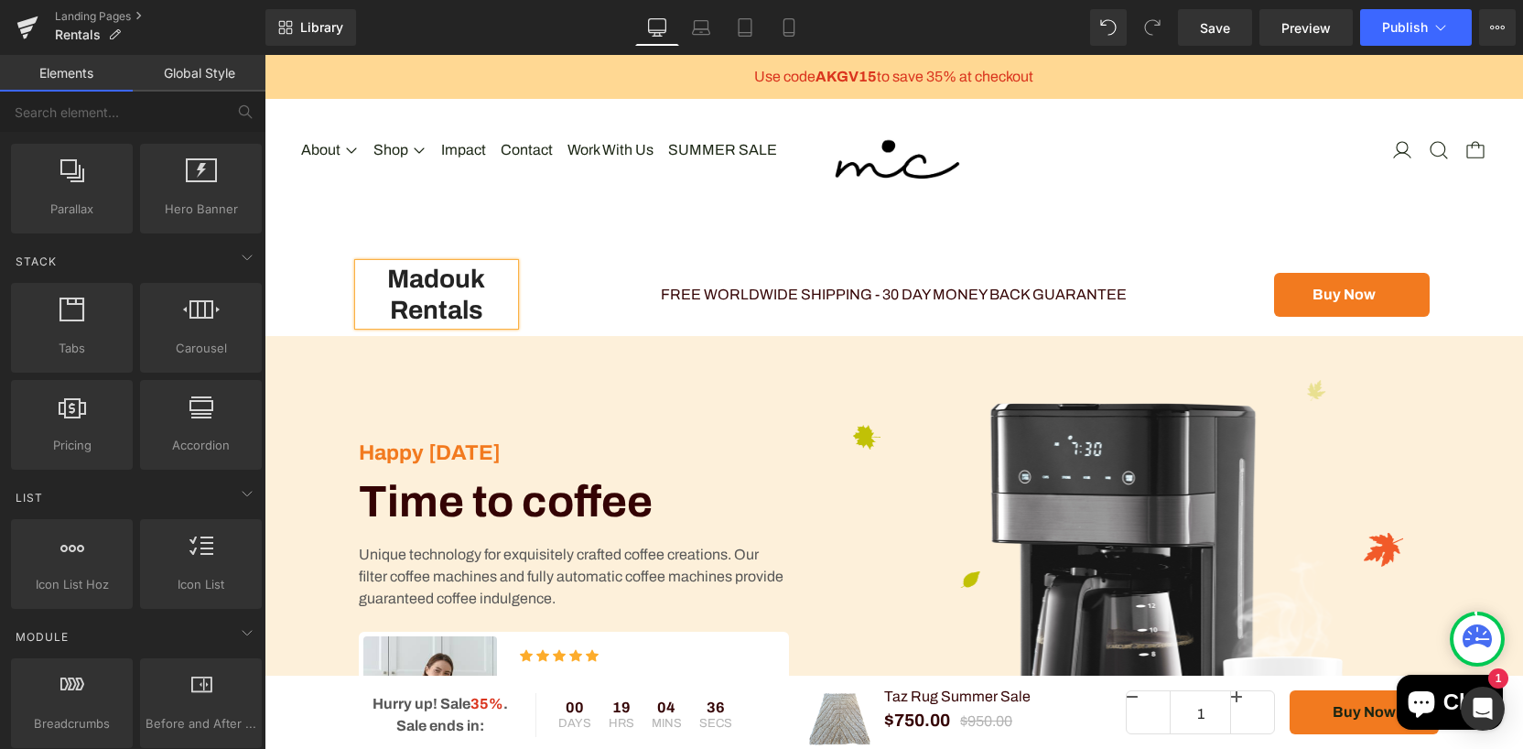
click at [629, 199] on div "About Shop Impact Contact Work With Us SUMMER SALE" at bounding box center [894, 150] width 1258 height 117
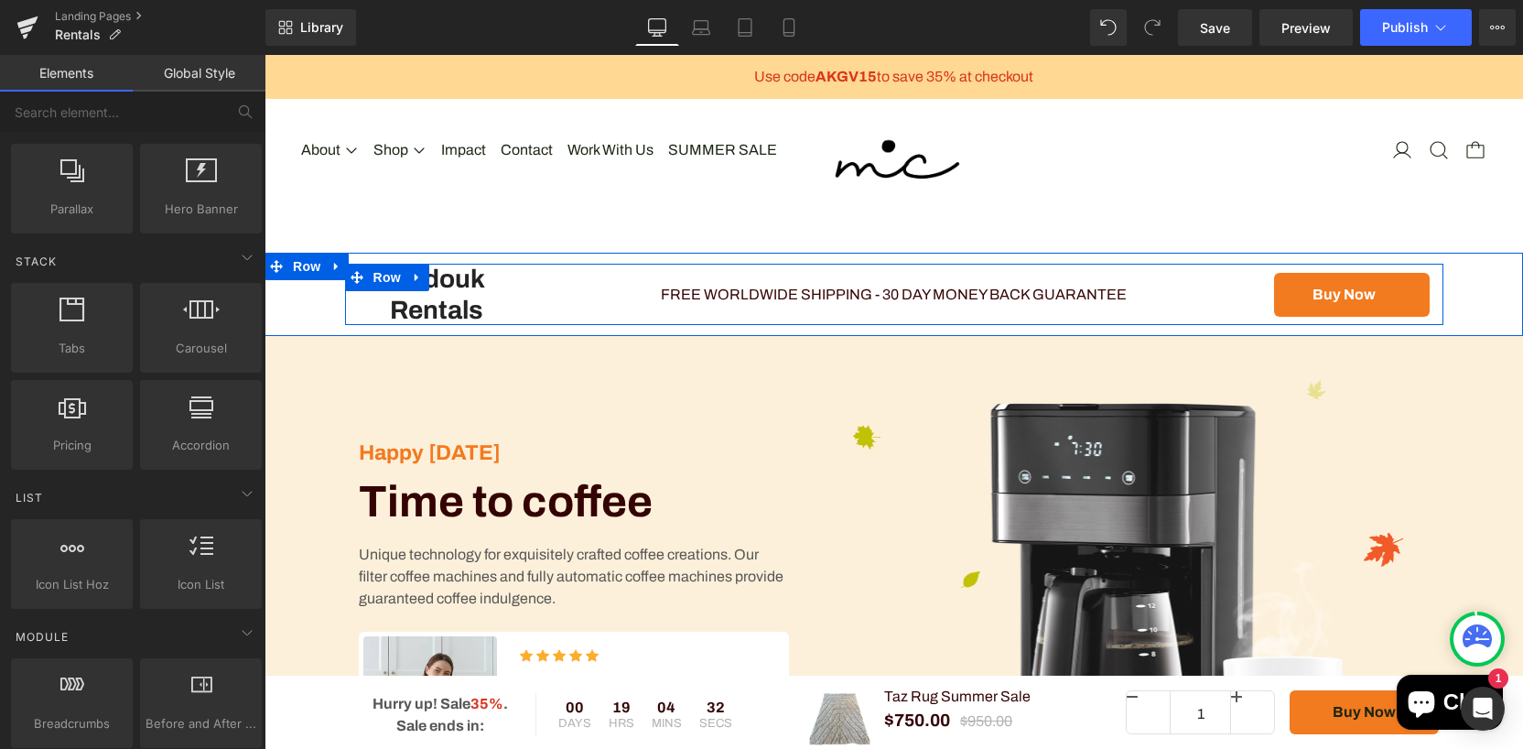
click at [265, 55] on div at bounding box center [265, 55] width 0 height 0
click at [825, 286] on h1 "FREE WORLDWIDE SHIPPING - 30 DAY MONEY BACK GUARANTEE" at bounding box center [894, 294] width 705 height 17
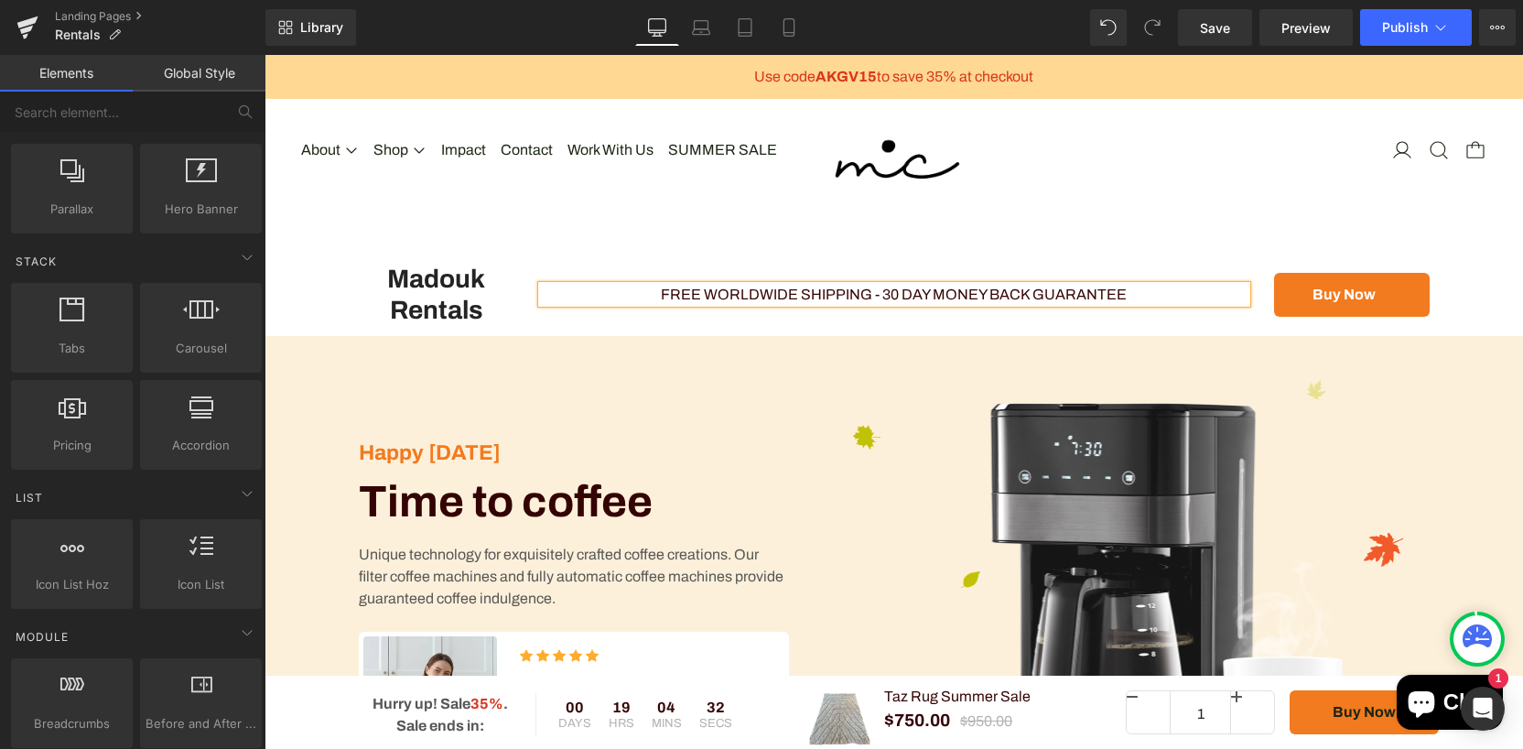
click at [825, 286] on h1 "FREE WORLDWIDE SHIPPING - 30 DAY MONEY BACK GUARANTEE" at bounding box center [894, 294] width 705 height 17
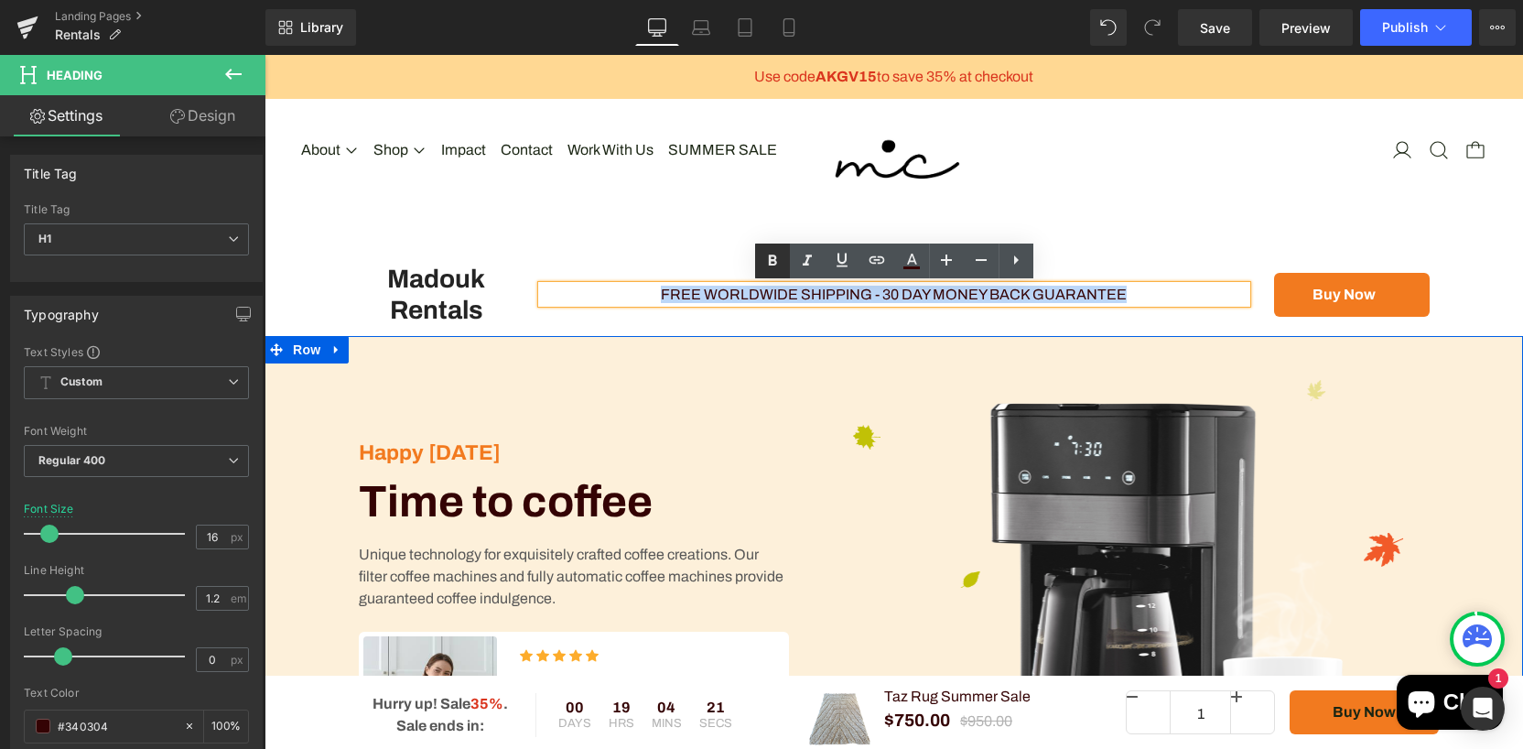
paste div
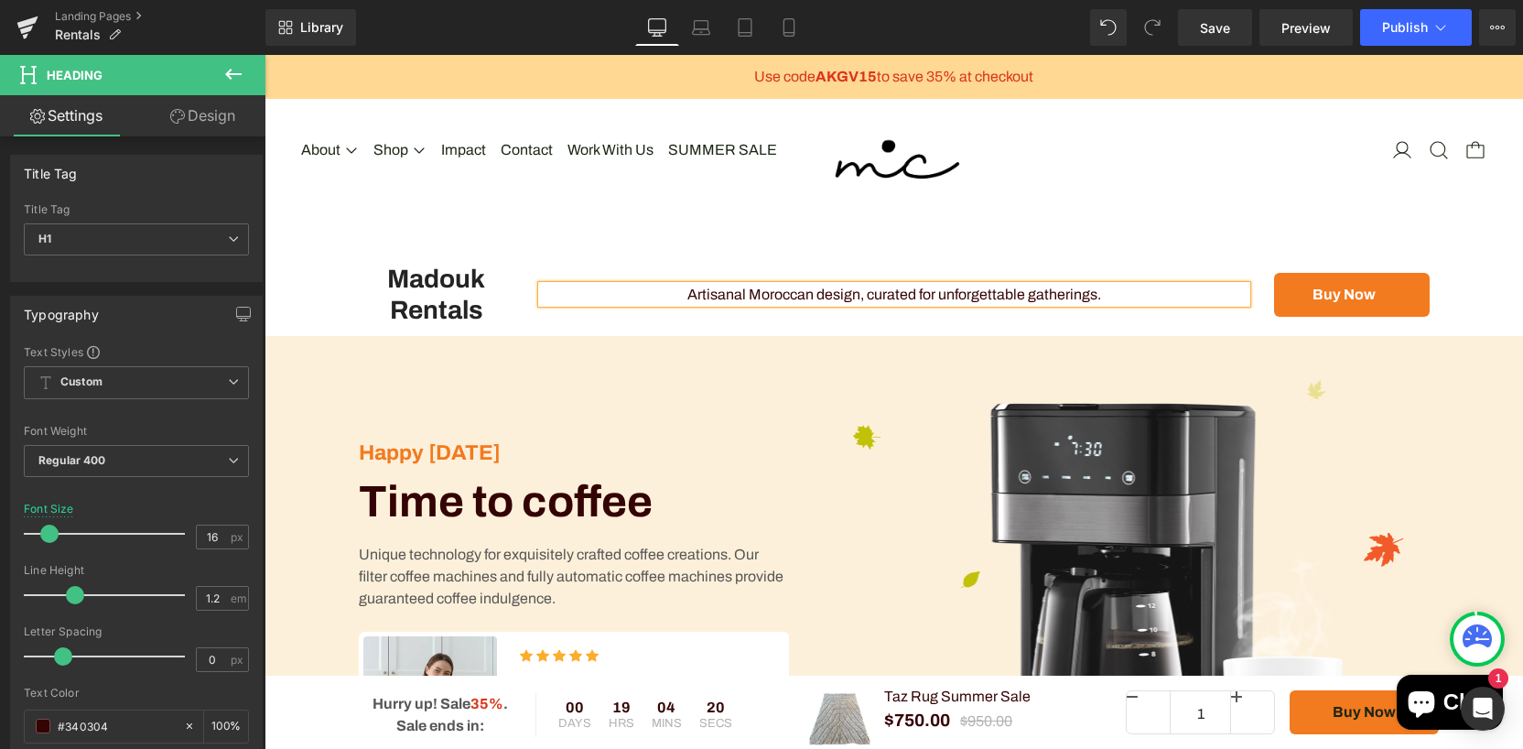
click at [778, 286] on h1 "Artisanal Moroccan design, curated for unforgettable gatherings." at bounding box center [894, 294] width 705 height 17
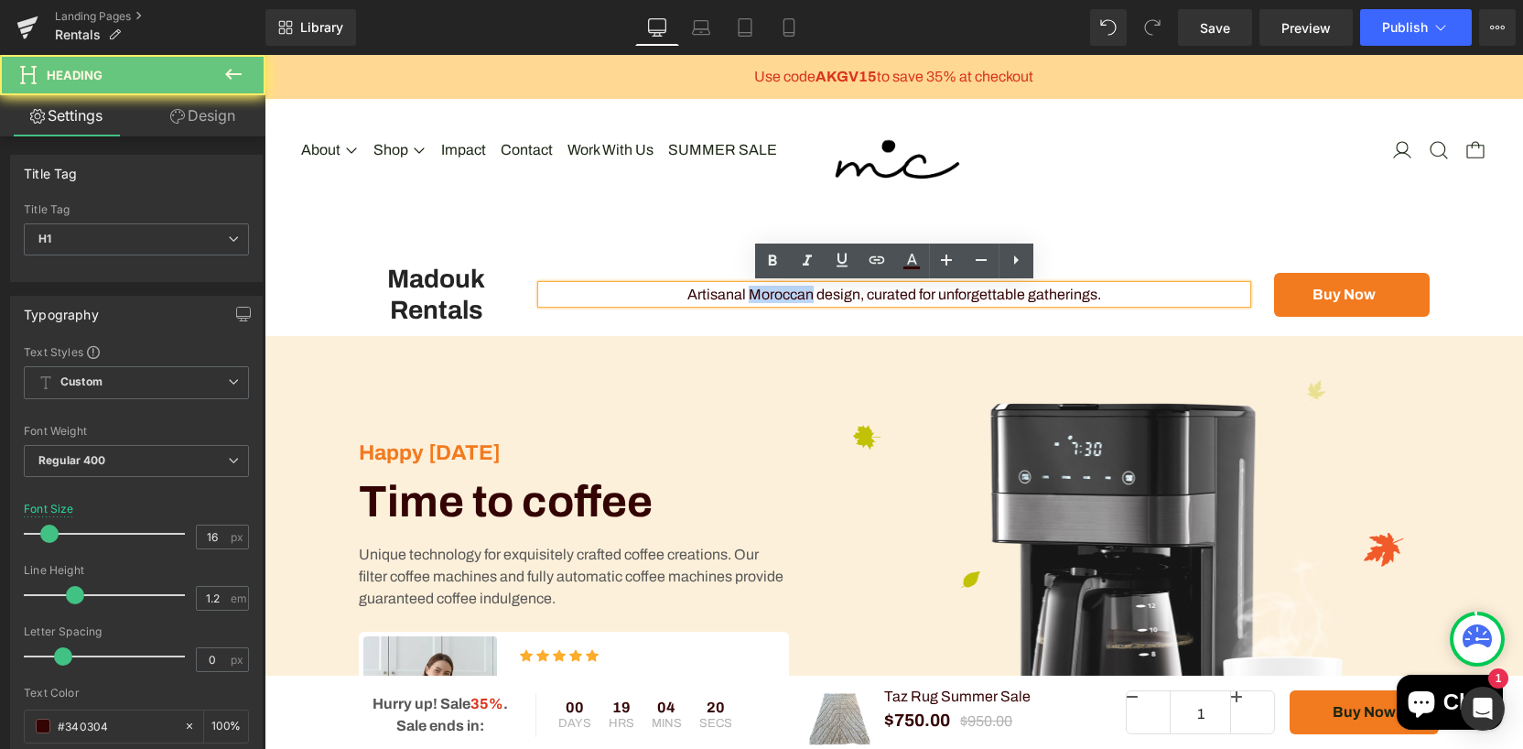
click at [778, 286] on h1 "Artisanal Moroccan design, curated for unforgettable gatherings." at bounding box center [894, 294] width 705 height 17
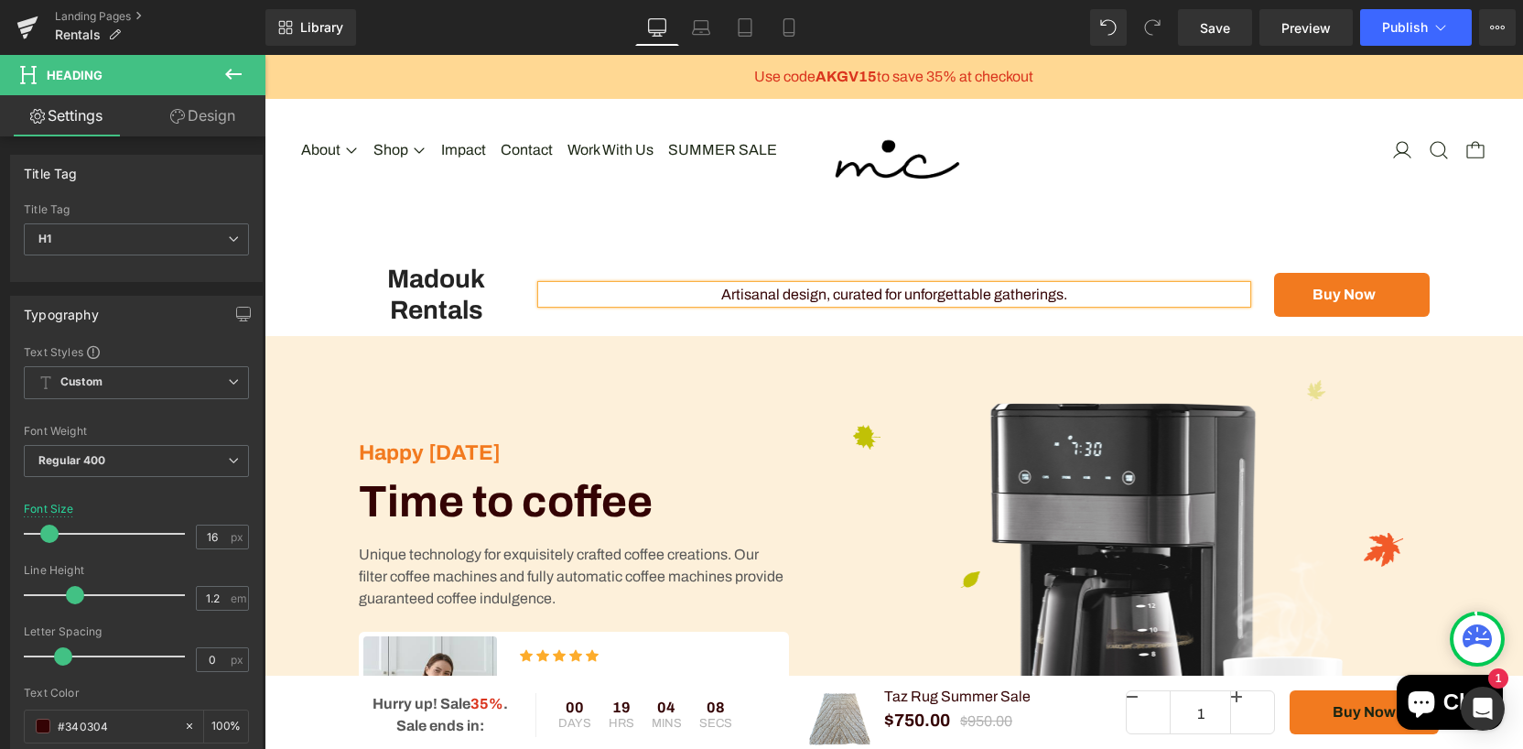
click at [835, 291] on h1 "Artisanal design, curated for unforgettable gatherings." at bounding box center [894, 294] width 705 height 17
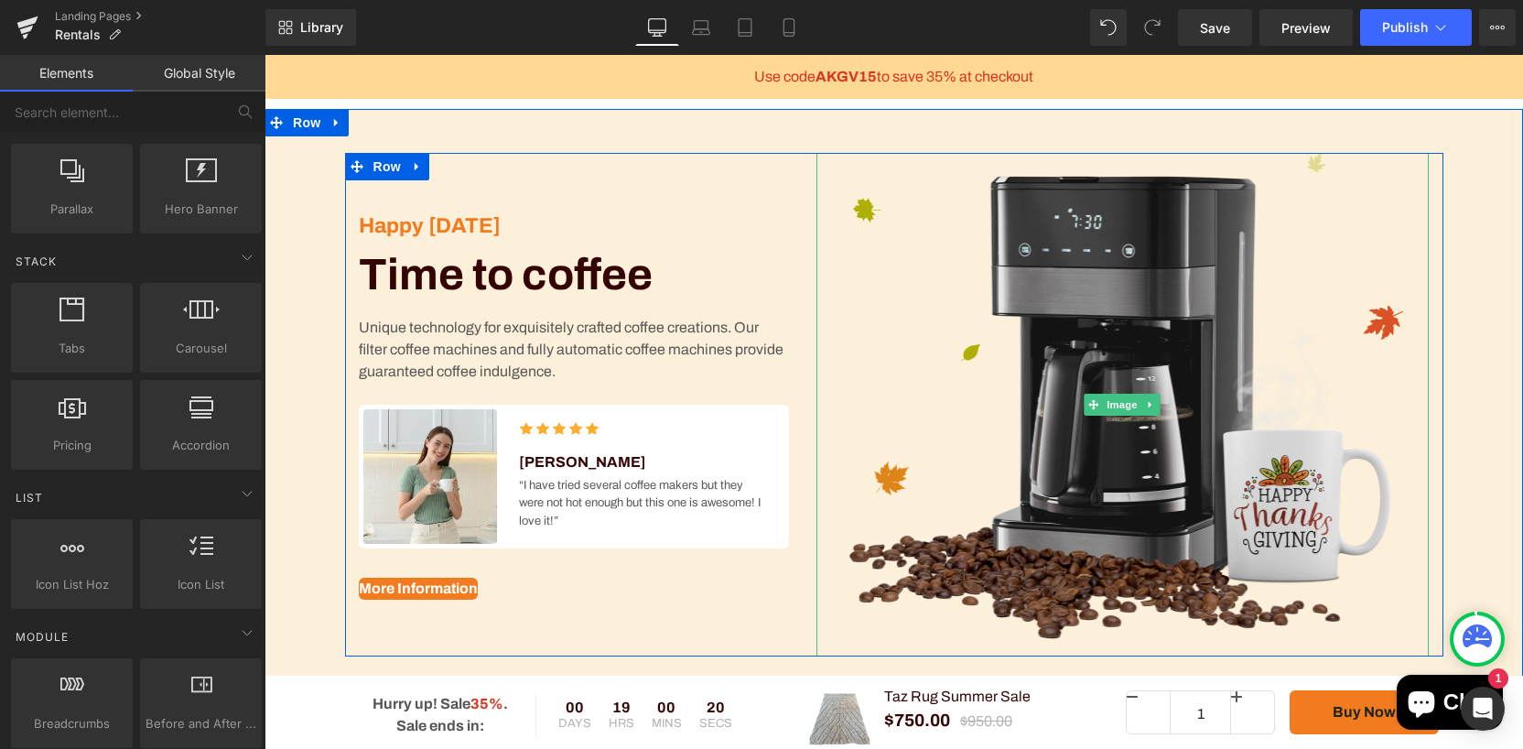
scroll to position [251, 0]
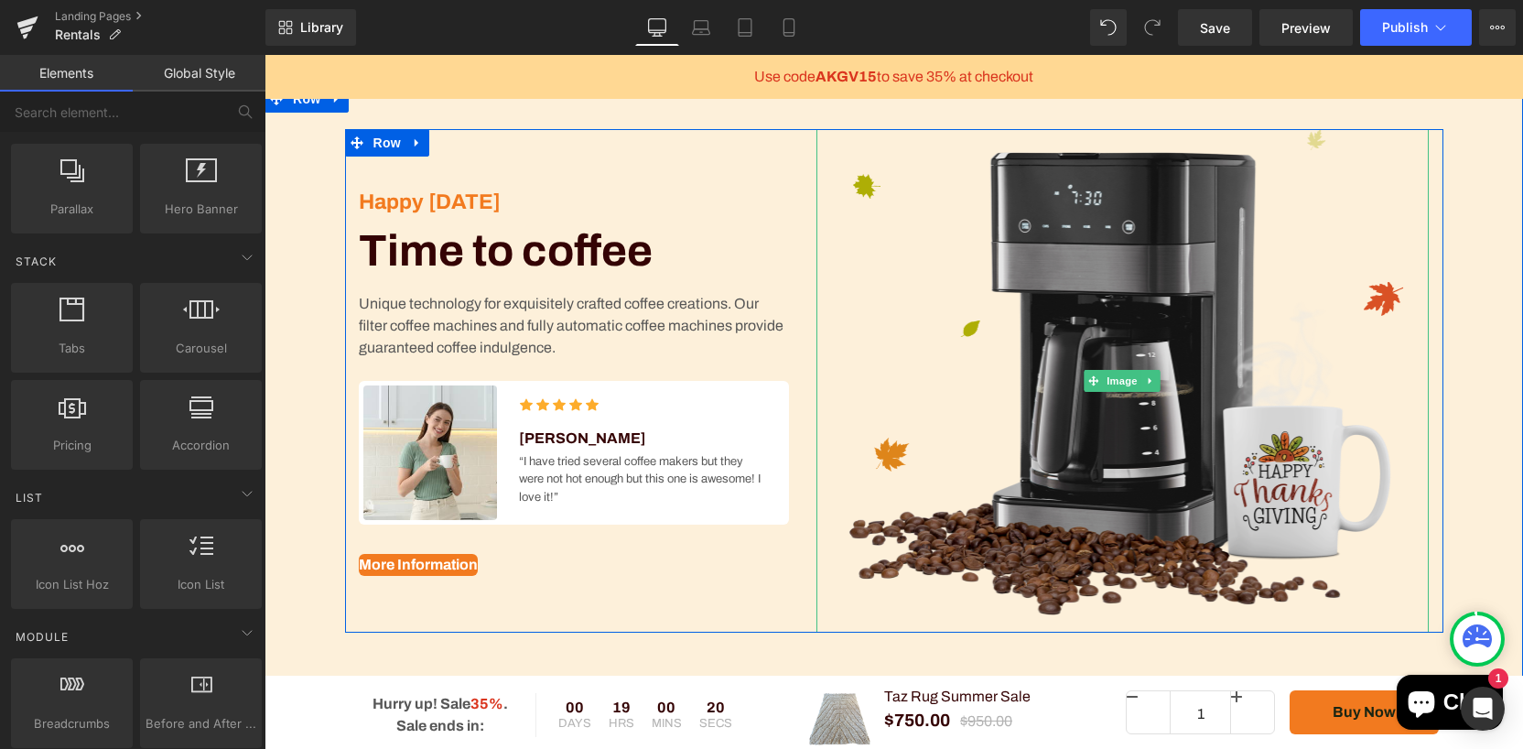
click at [1198, 355] on img at bounding box center [1122, 380] width 613 height 503
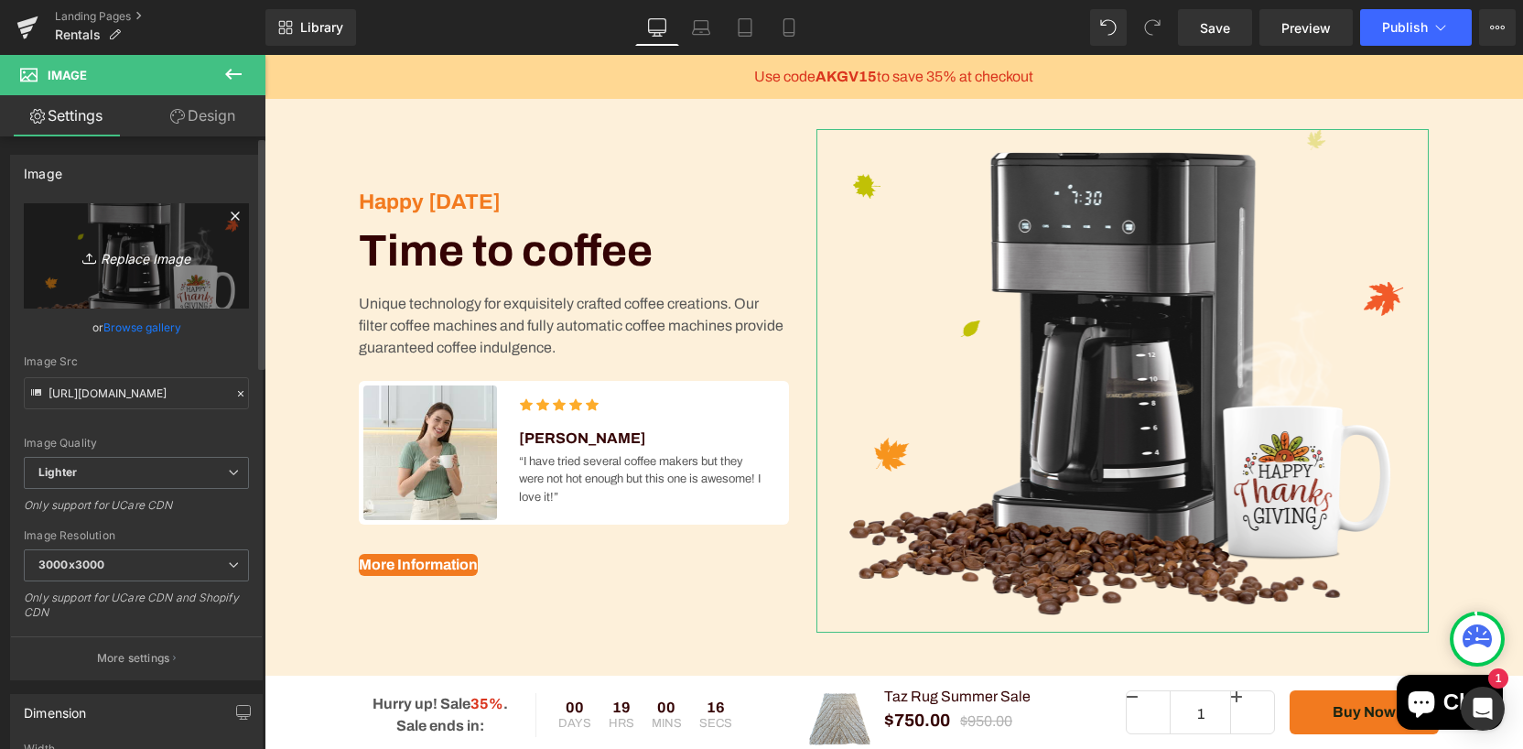
click at [150, 261] on icon "Replace Image" at bounding box center [136, 255] width 146 height 23
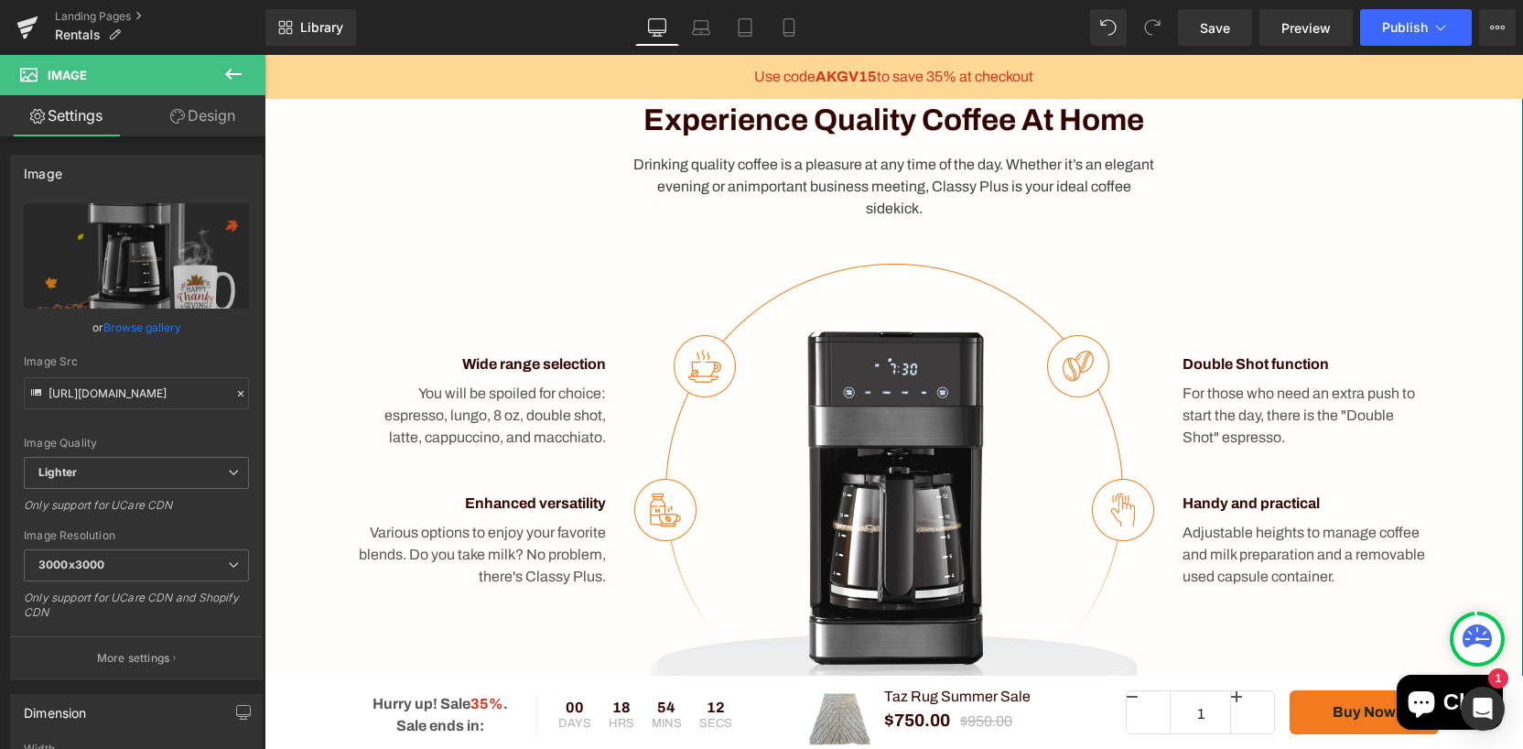
scroll to position [982, 0]
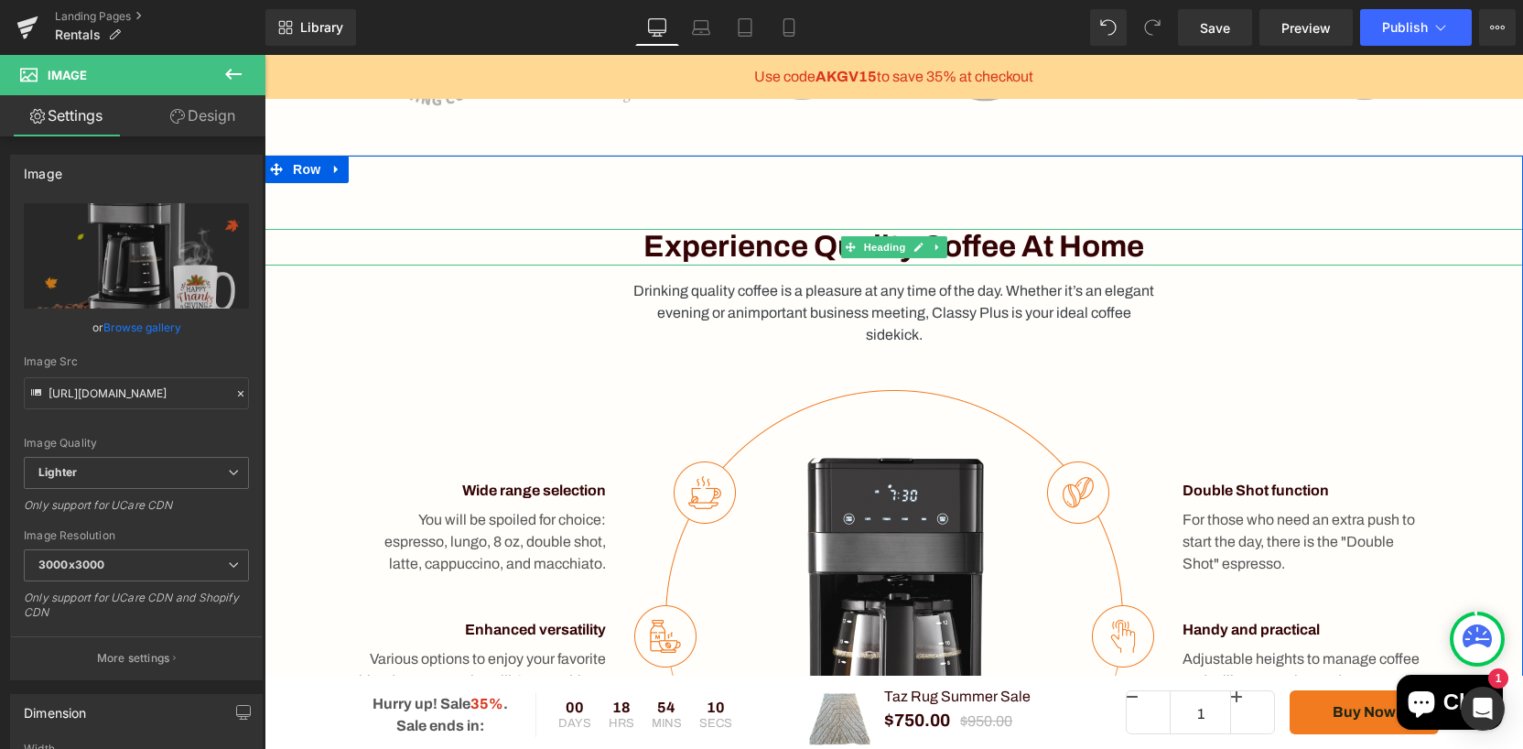
click at [998, 244] on h2 "Experience quality coffee at home" at bounding box center [894, 247] width 1258 height 37
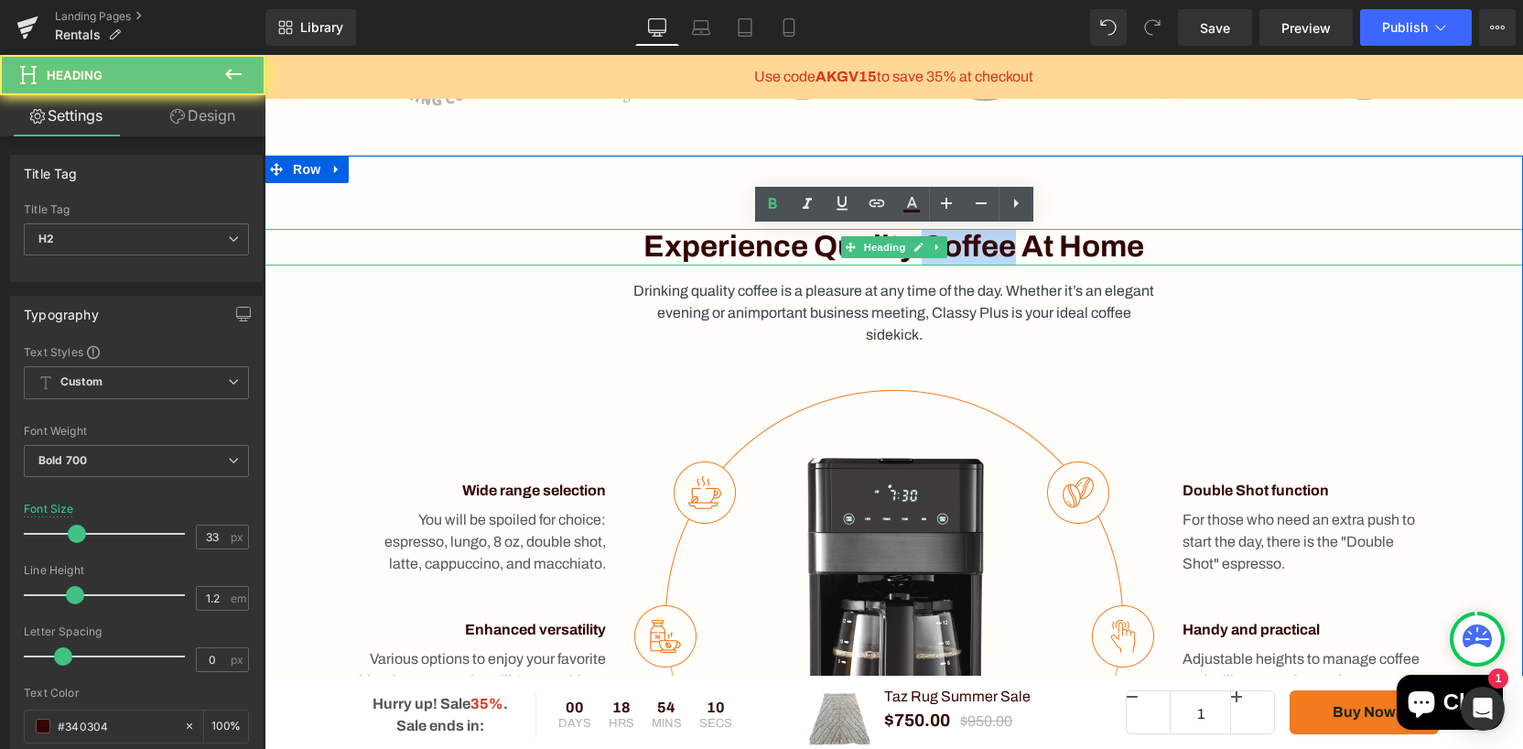
click at [998, 244] on h2 "Experience quality coffee at home" at bounding box center [894, 247] width 1258 height 37
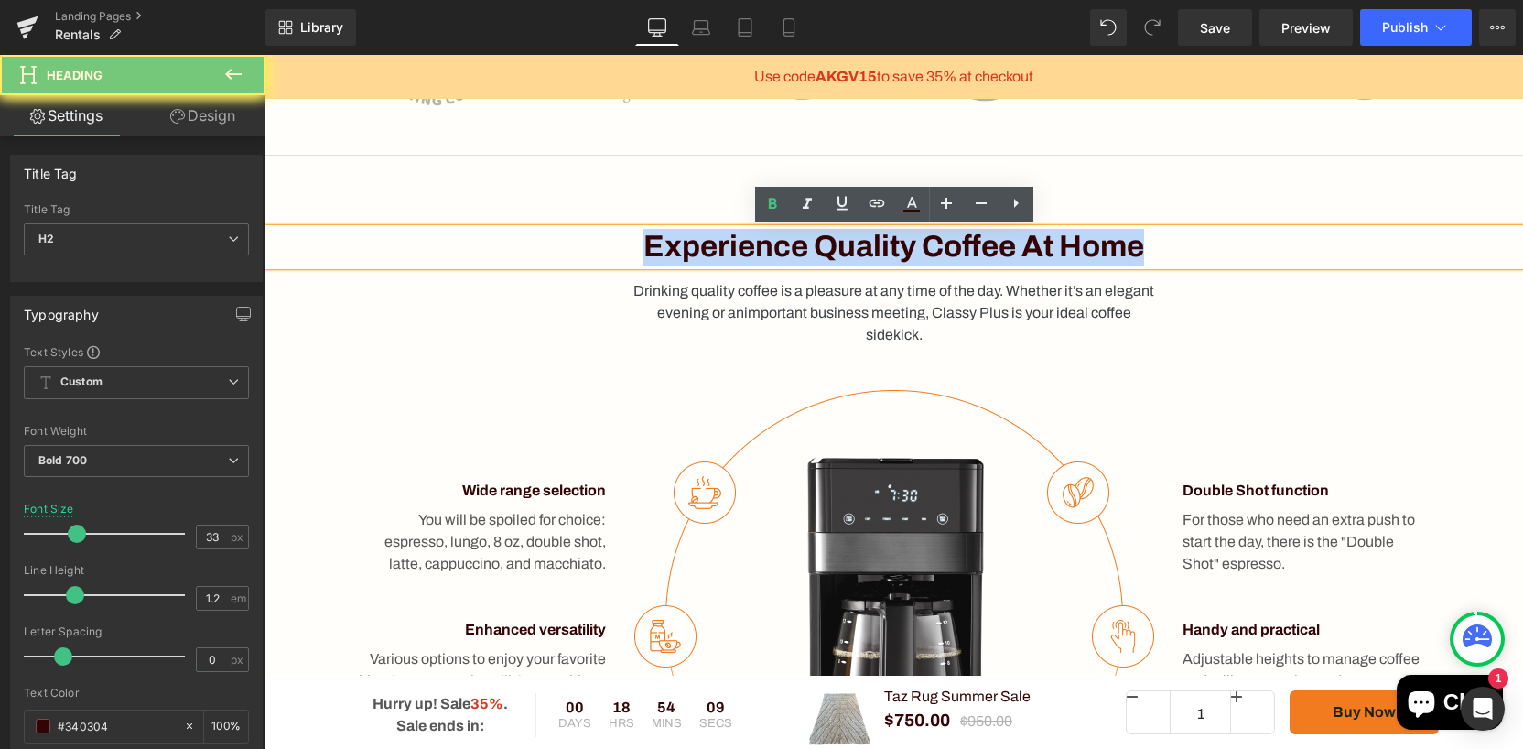
click at [998, 244] on h2 "Experience quality coffee at home" at bounding box center [894, 247] width 1258 height 37
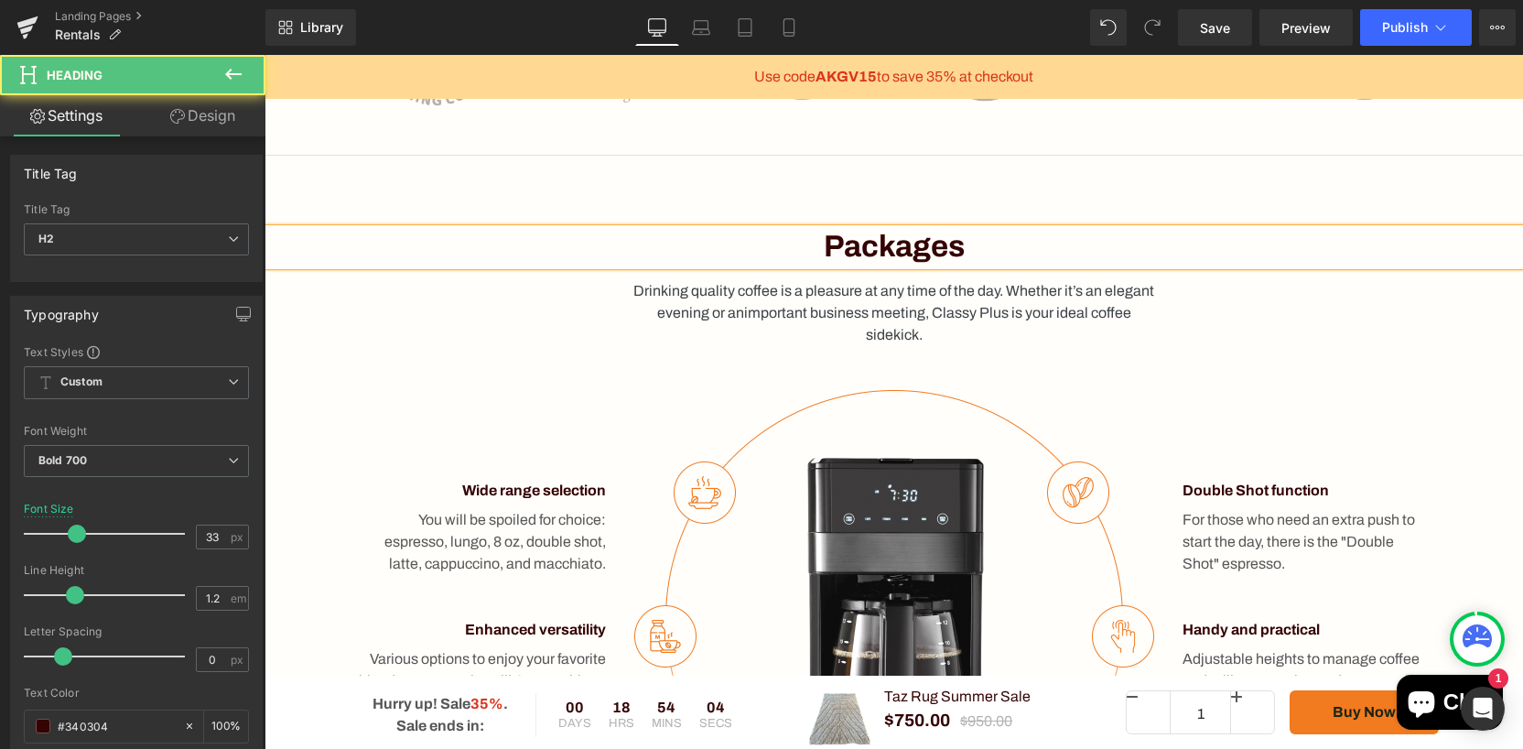
click at [787, 252] on h2 "Packages" at bounding box center [894, 247] width 1258 height 37
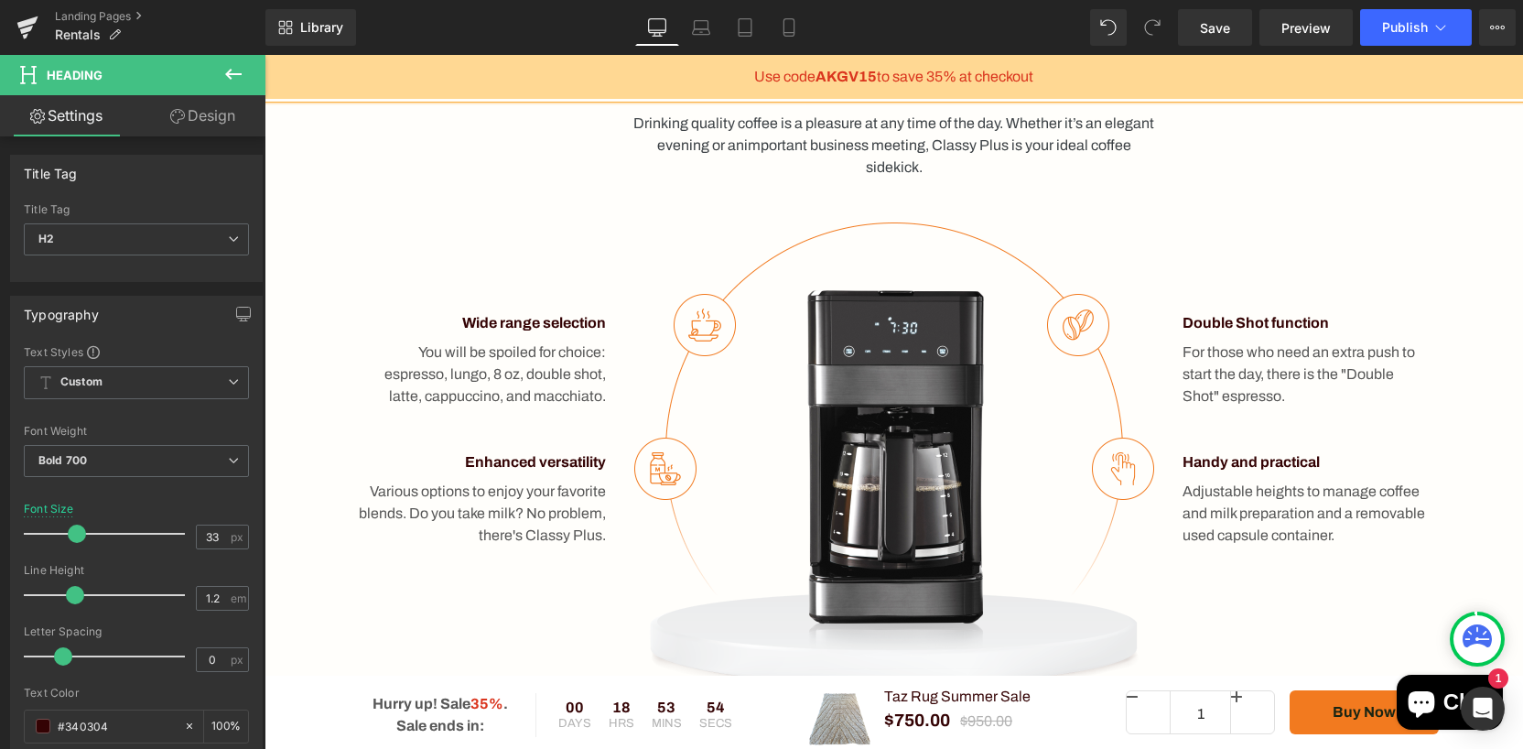
scroll to position [1215, 0]
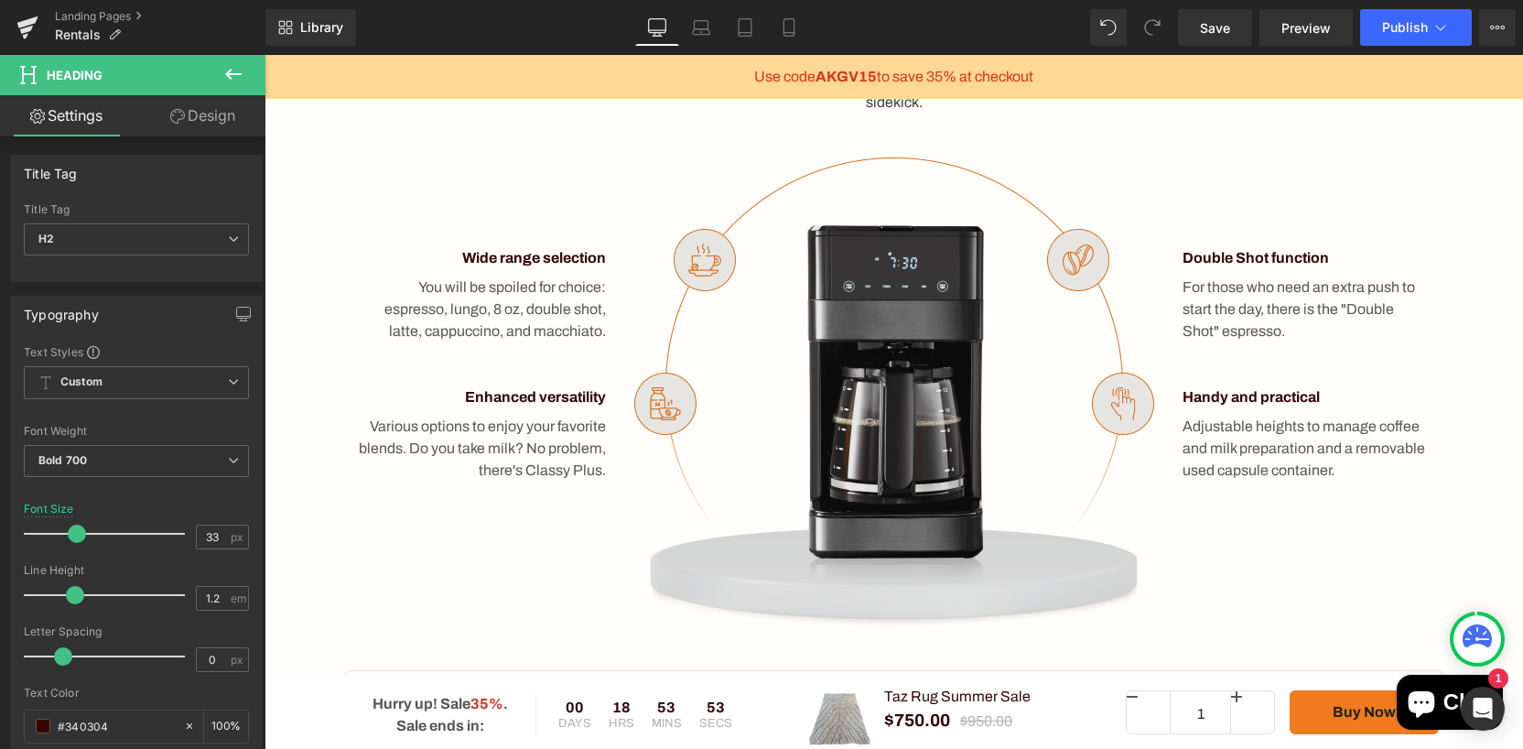
click at [719, 264] on img at bounding box center [894, 391] width 522 height 469
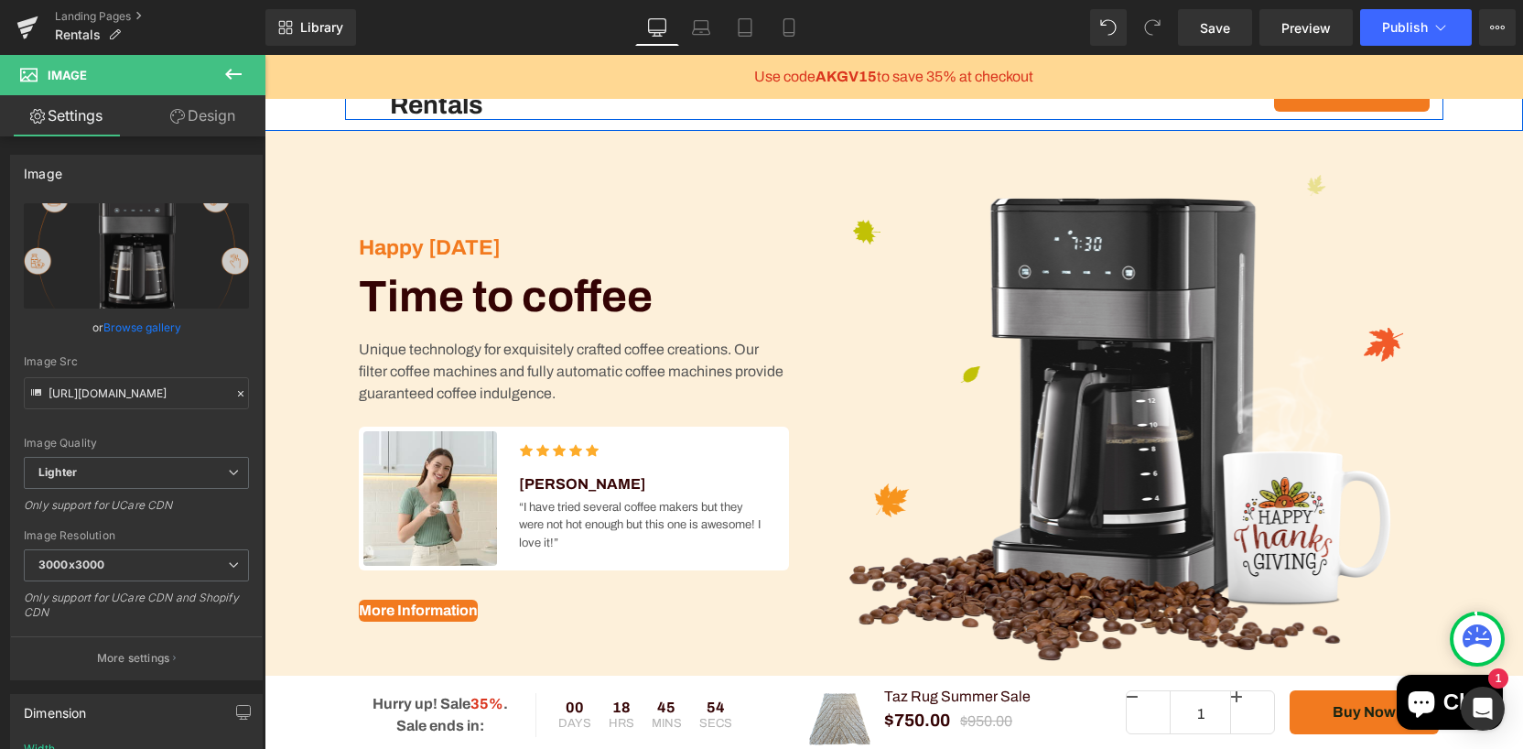
scroll to position [383, 0]
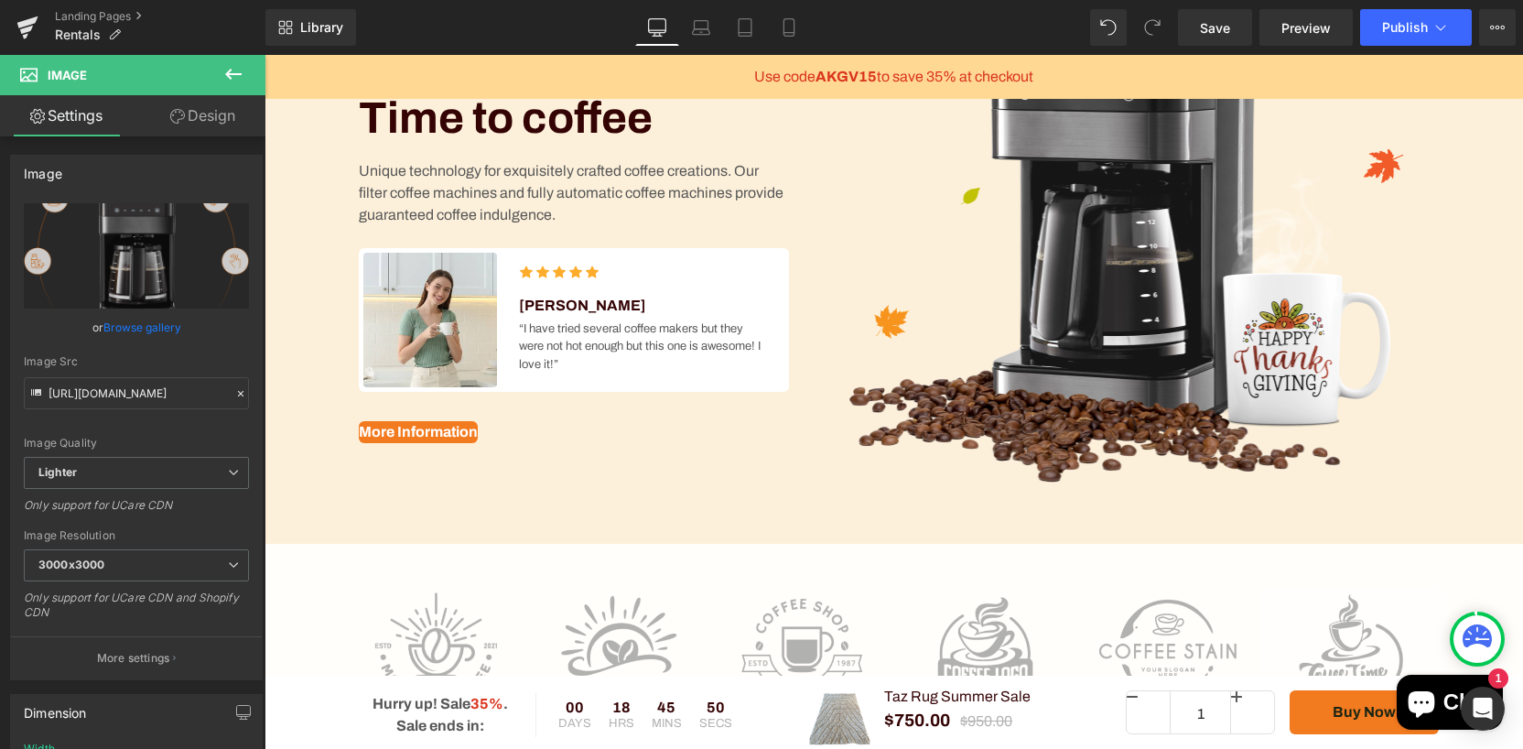
click at [229, 75] on icon at bounding box center [233, 74] width 22 height 22
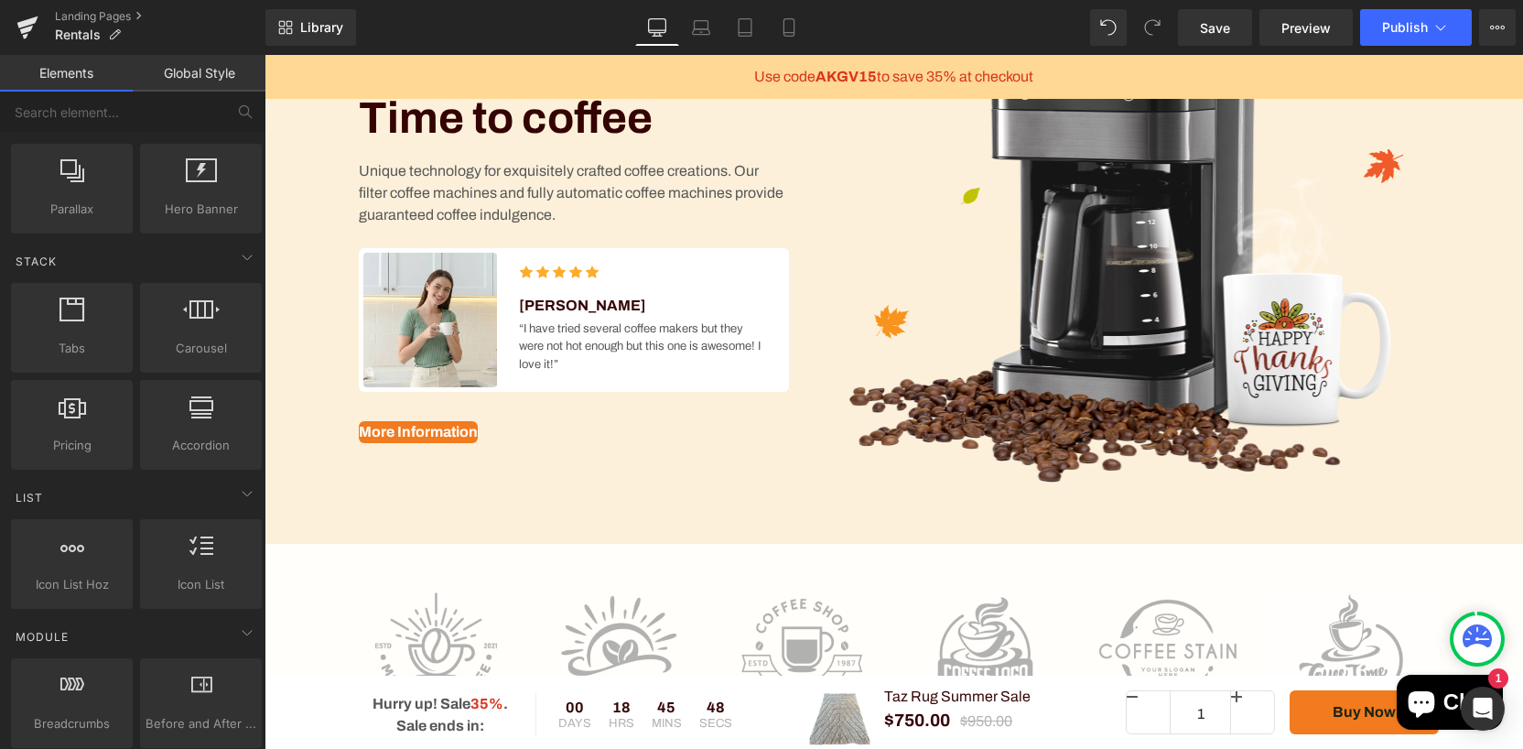
click at [208, 81] on link "Global Style" at bounding box center [199, 73] width 133 height 37
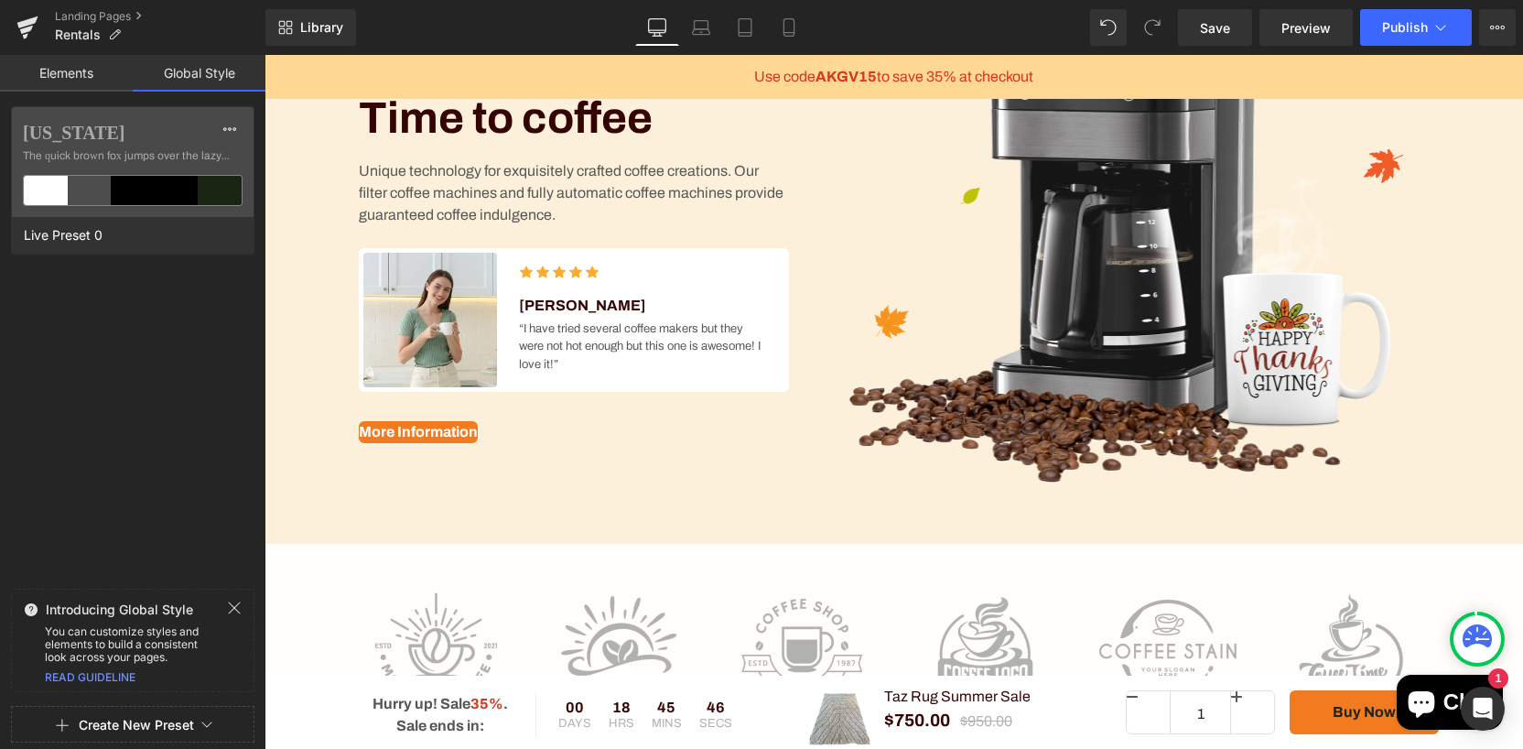
click at [87, 77] on link "Elements" at bounding box center [66, 73] width 133 height 37
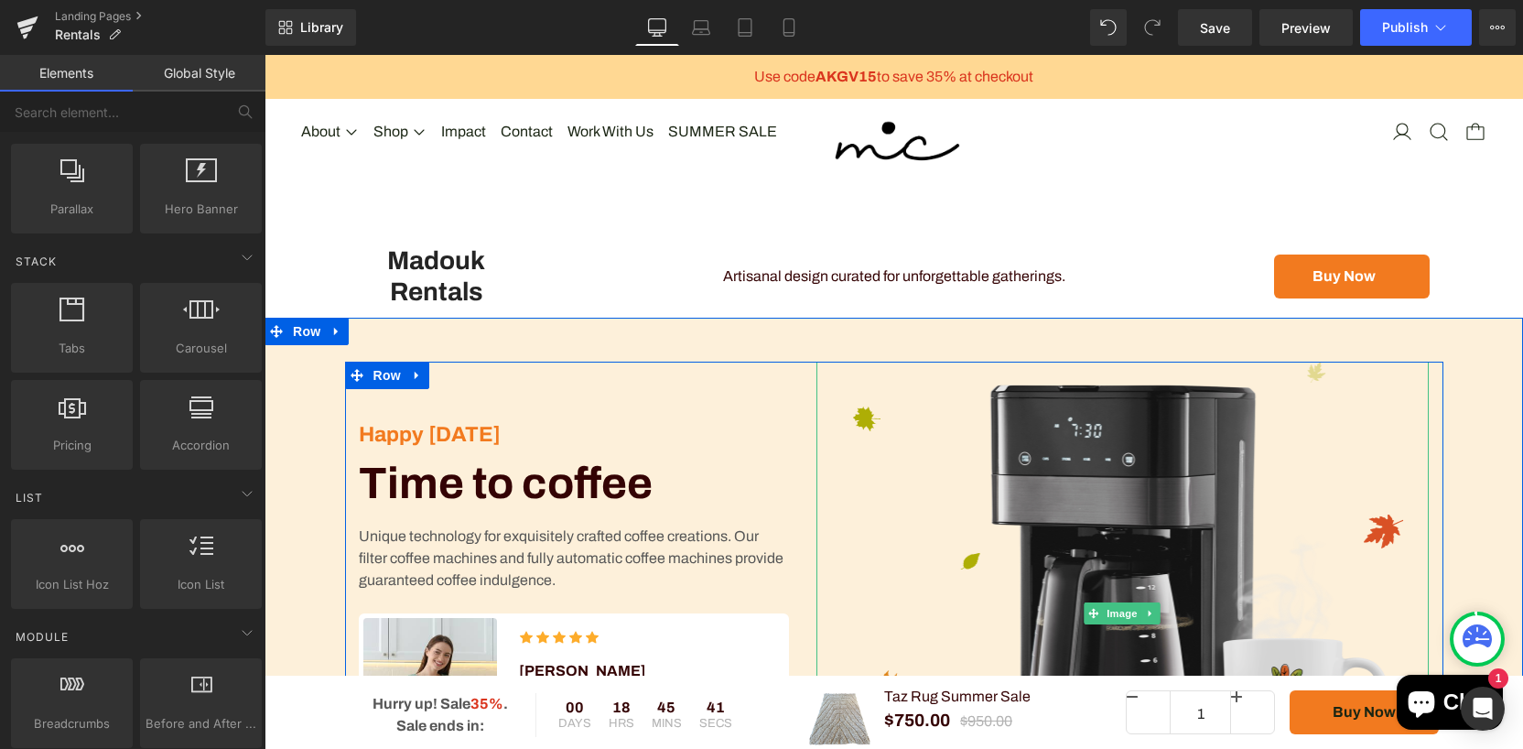
scroll to position [0, 0]
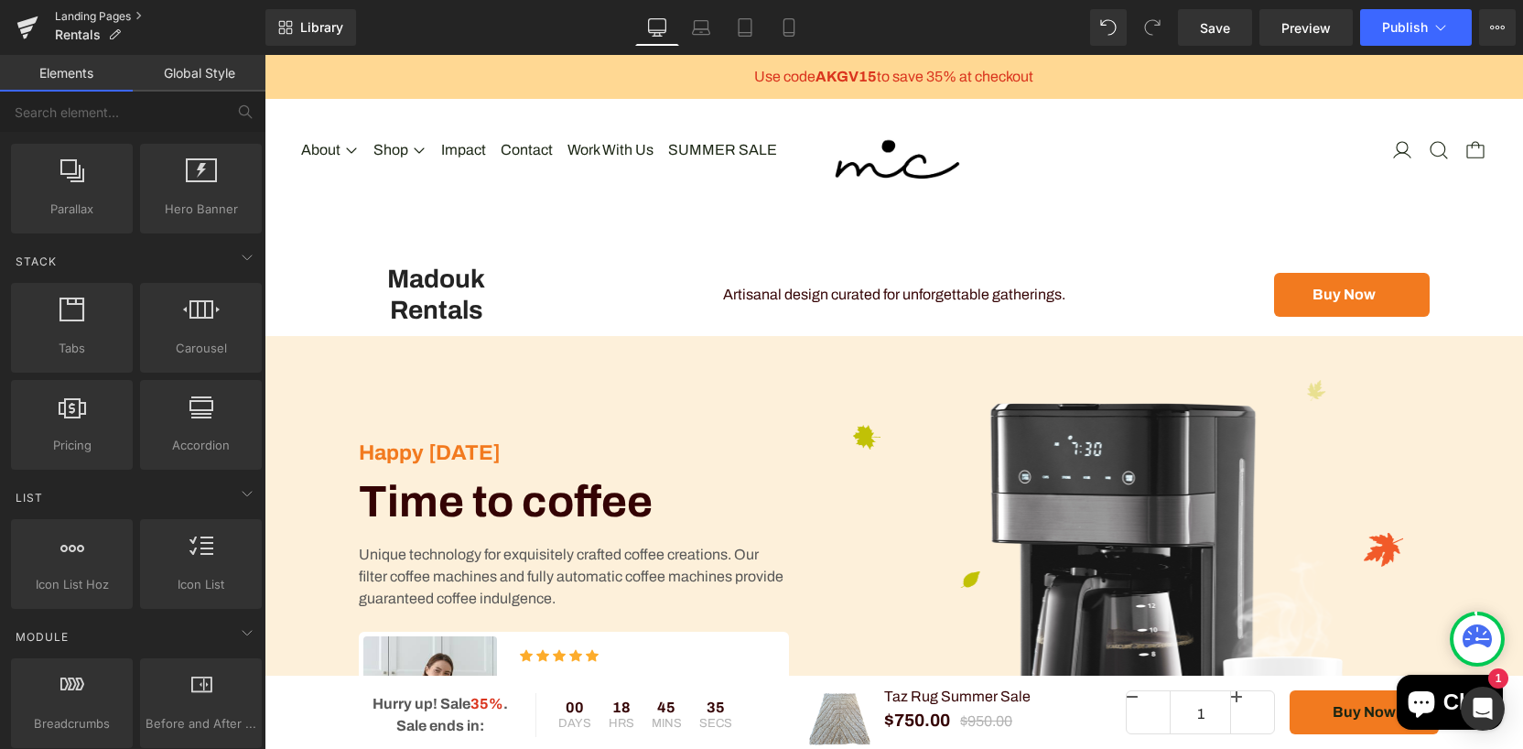
click at [134, 13] on link "Landing Pages" at bounding box center [160, 16] width 211 height 15
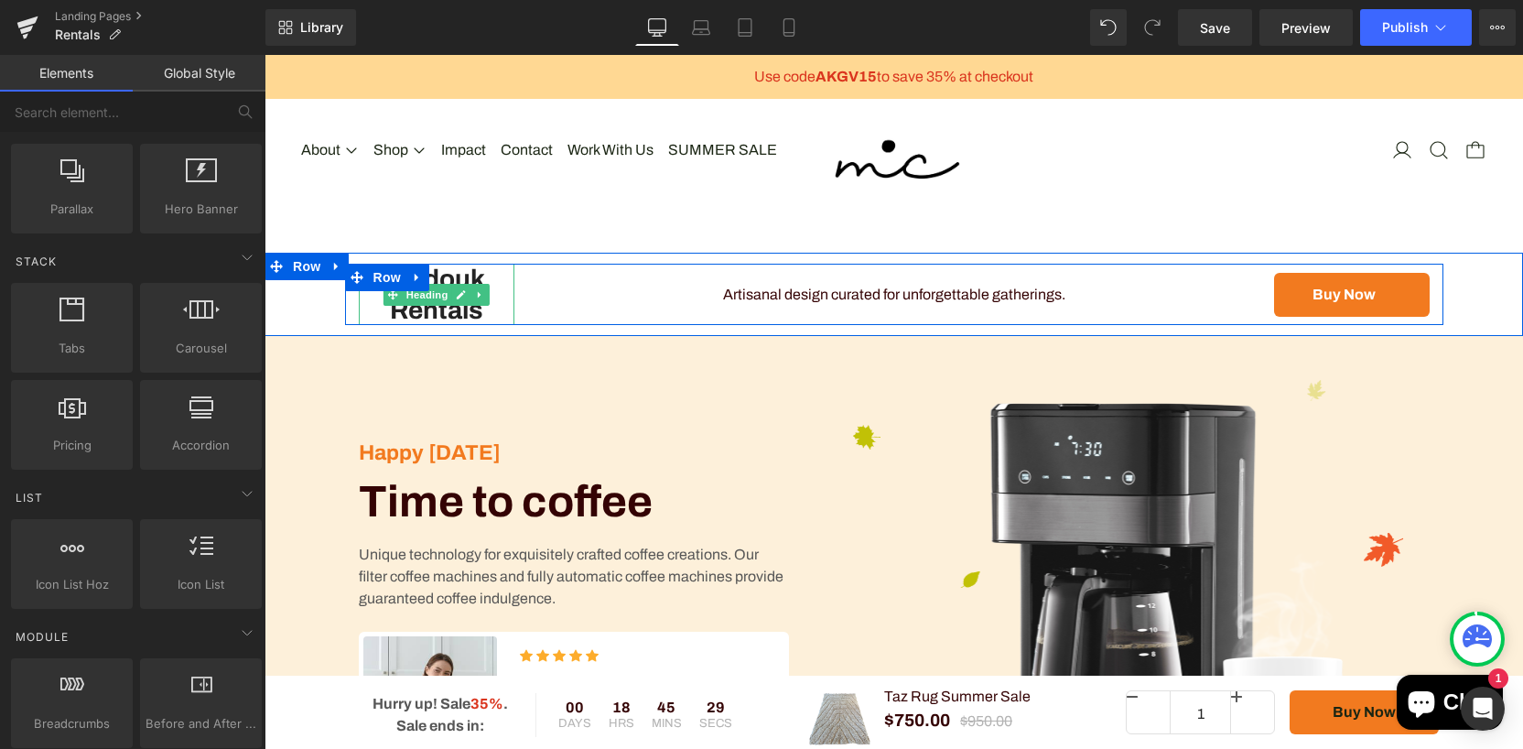
click at [491, 296] on h1 "Madouk Rentals" at bounding box center [437, 294] width 156 height 61
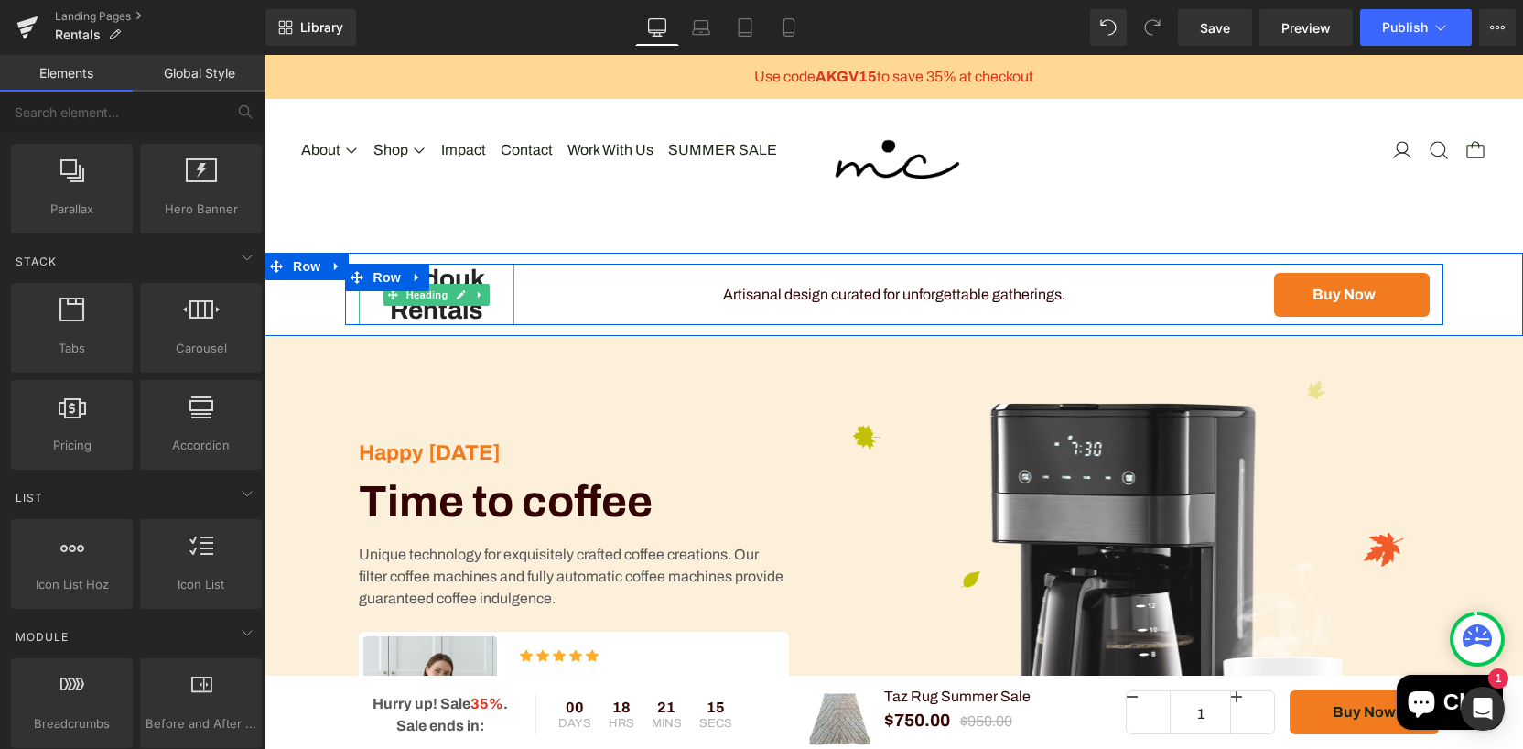
click at [453, 306] on h1 "Madouk Rentals" at bounding box center [437, 294] width 156 height 61
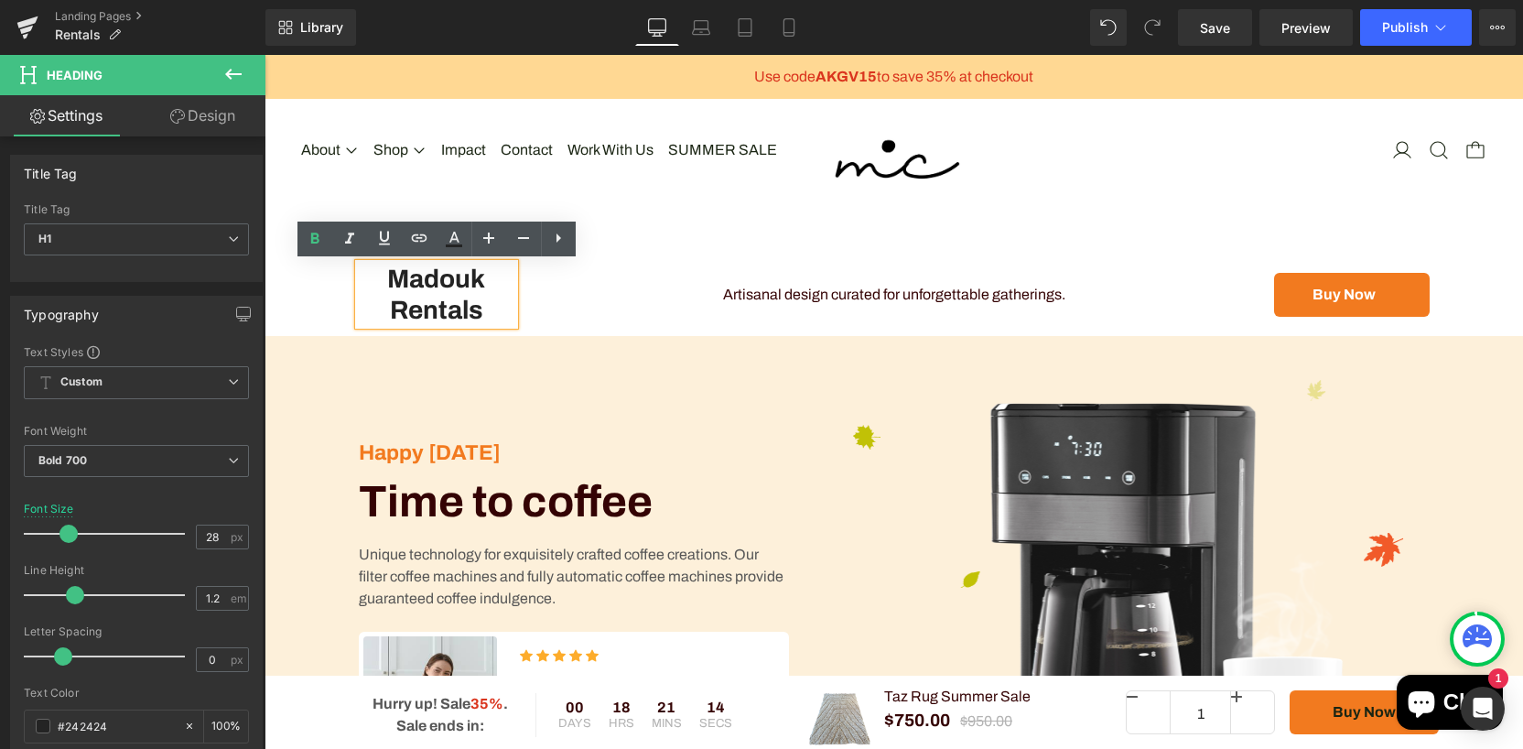
click at [431, 280] on h1 "Madouk Rentals" at bounding box center [437, 294] width 156 height 61
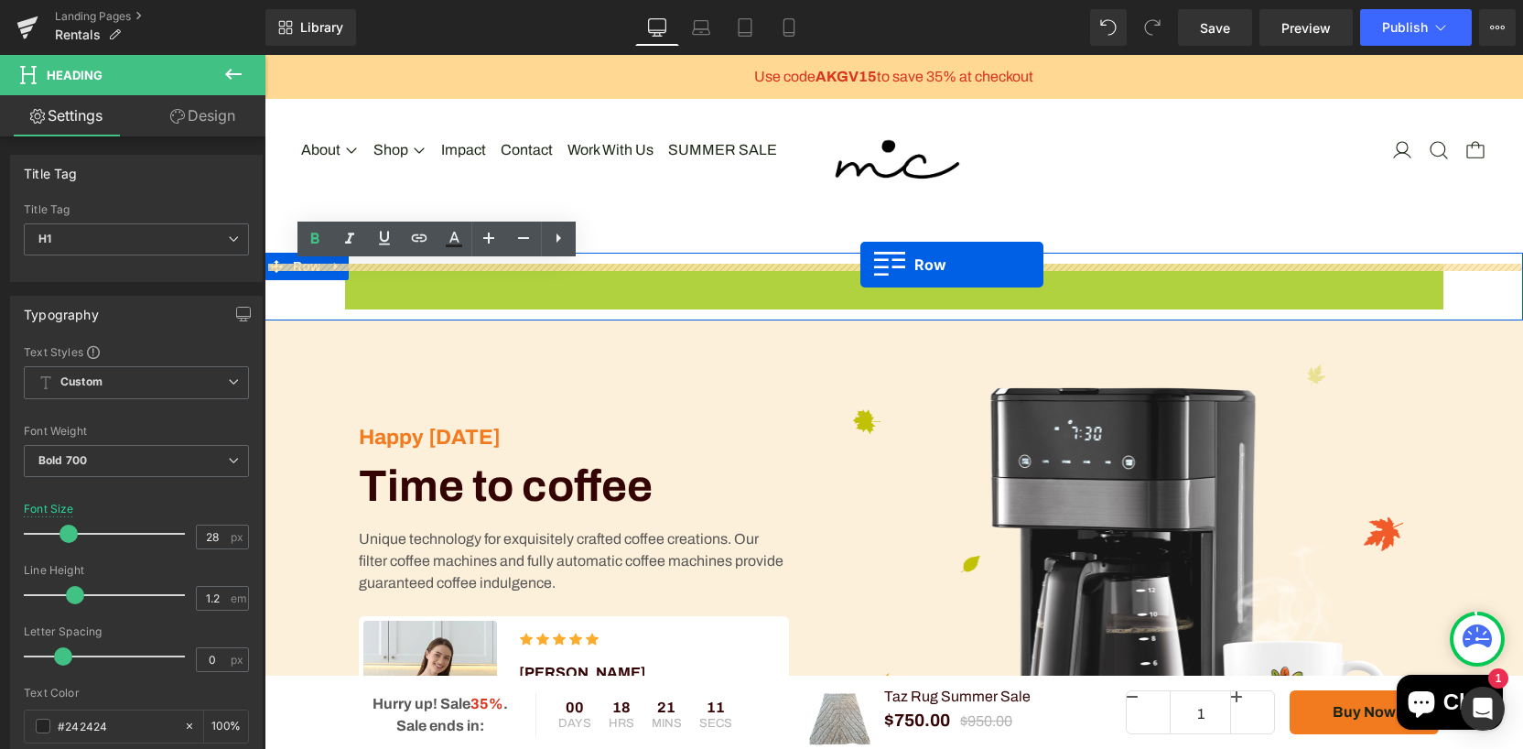
drag, startPoint x: 367, startPoint y: 284, endPoint x: 860, endPoint y: 265, distance: 493.7
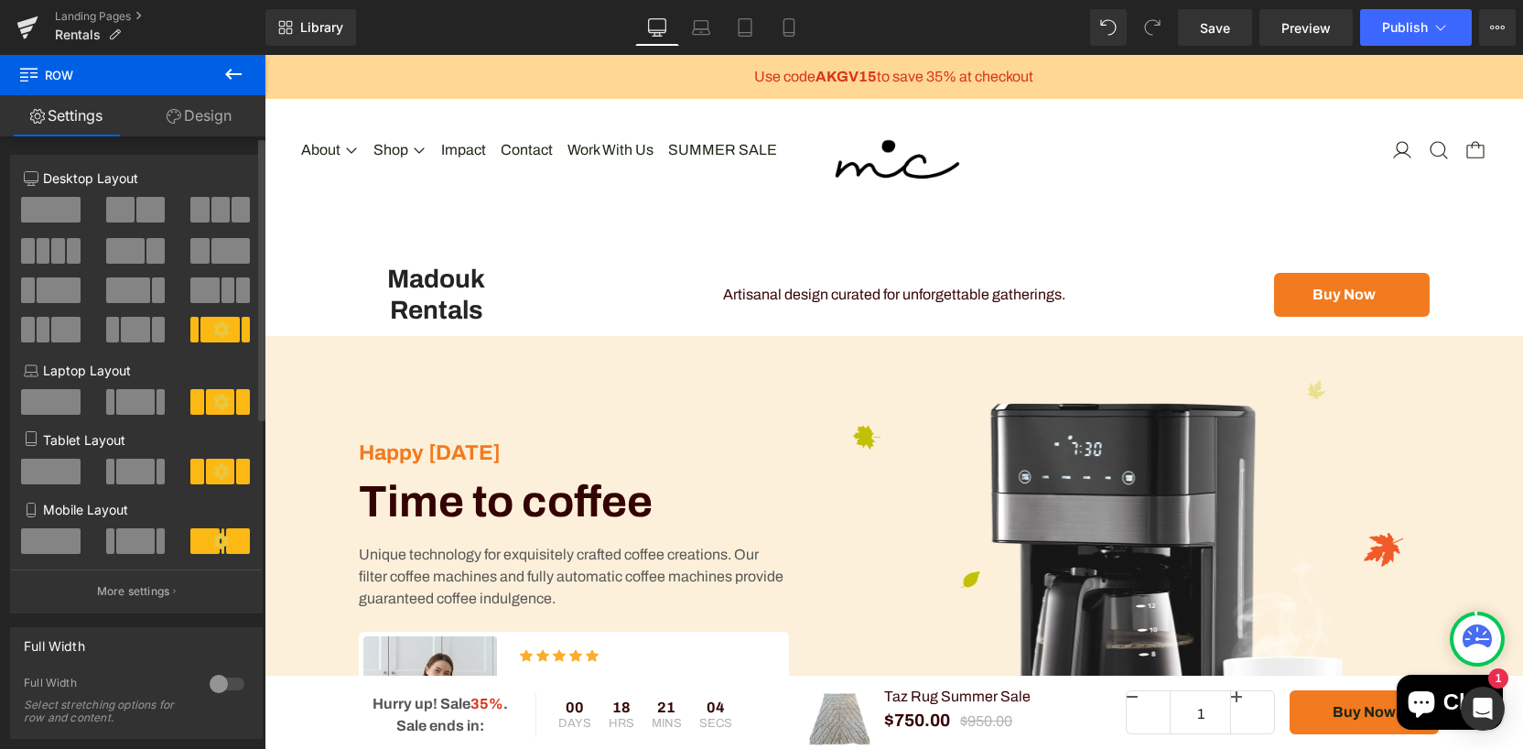
click at [51, 211] on span at bounding box center [50, 210] width 59 height 26
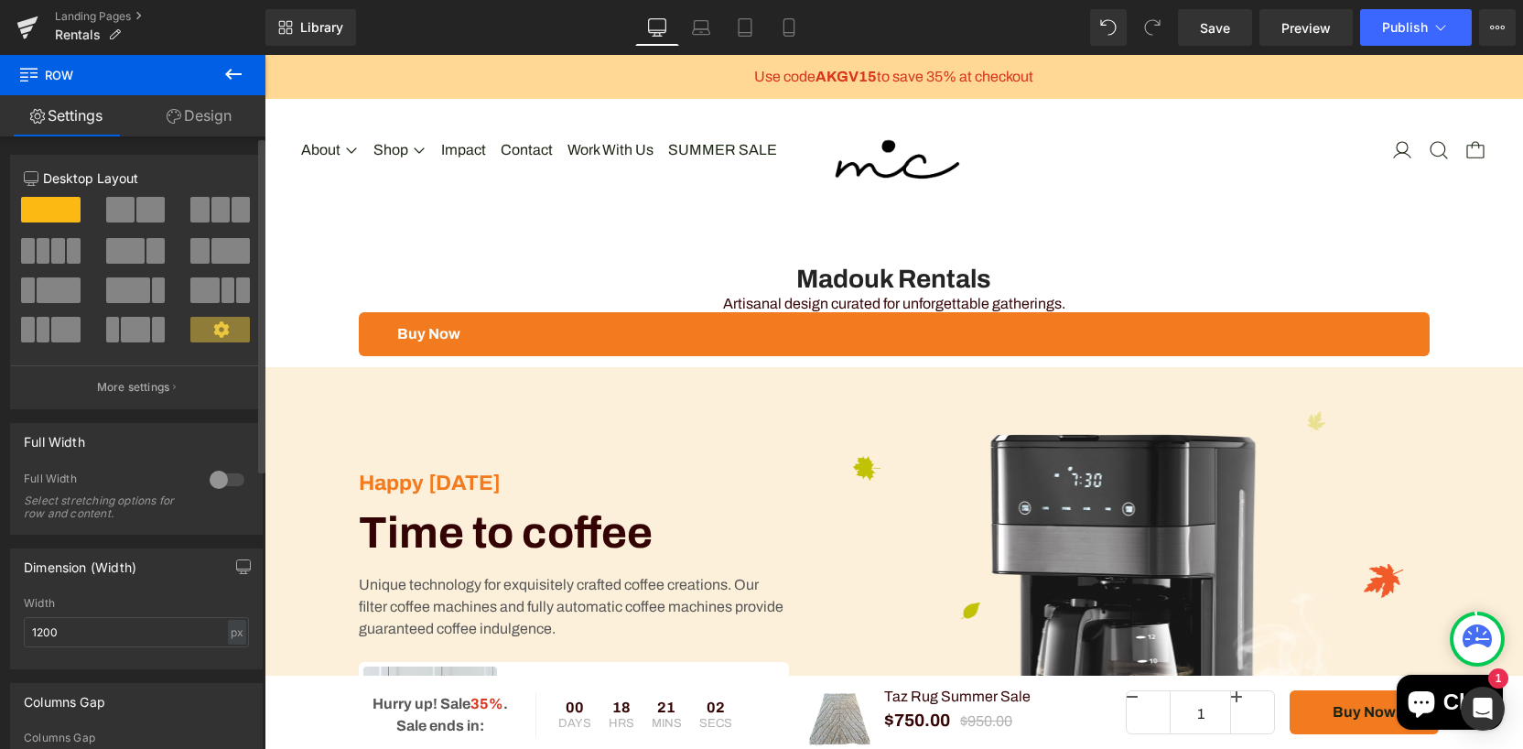
click at [138, 329] on span at bounding box center [135, 330] width 28 height 26
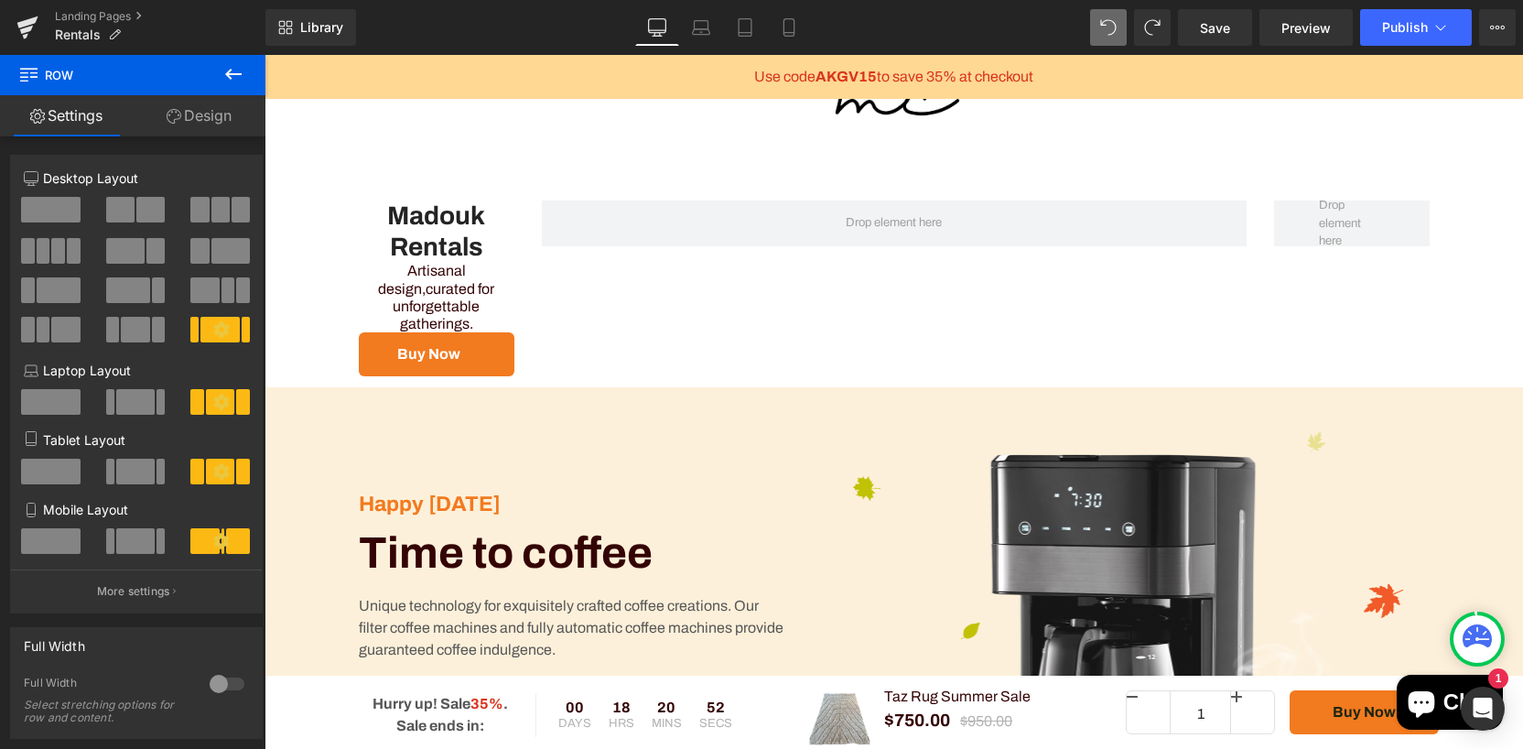
scroll to position [36, 0]
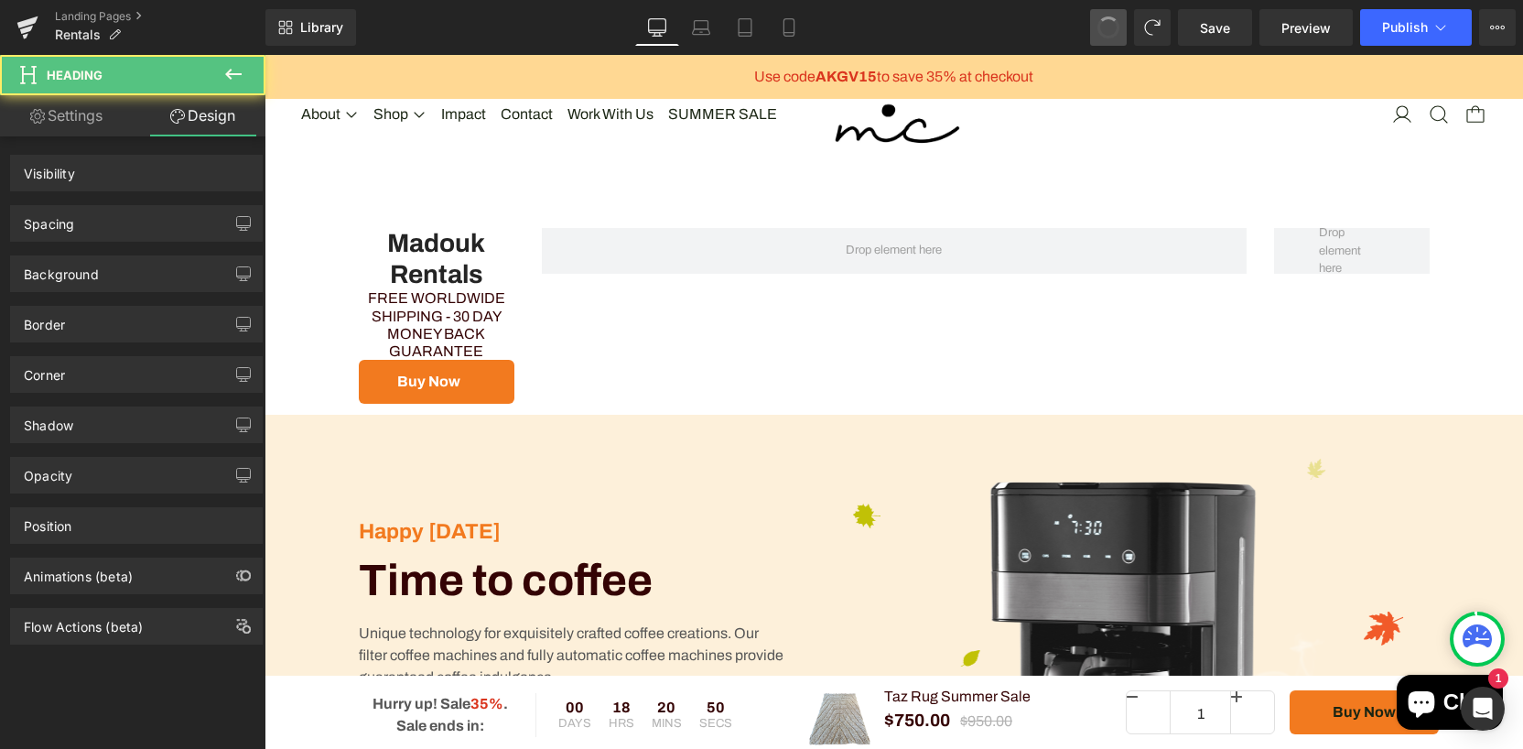
click at [1114, 33] on span at bounding box center [1108, 28] width 24 height 24
click at [1114, 33] on span at bounding box center [1109, 28] width 26 height 26
click at [1114, 33] on span at bounding box center [1108, 28] width 24 height 24
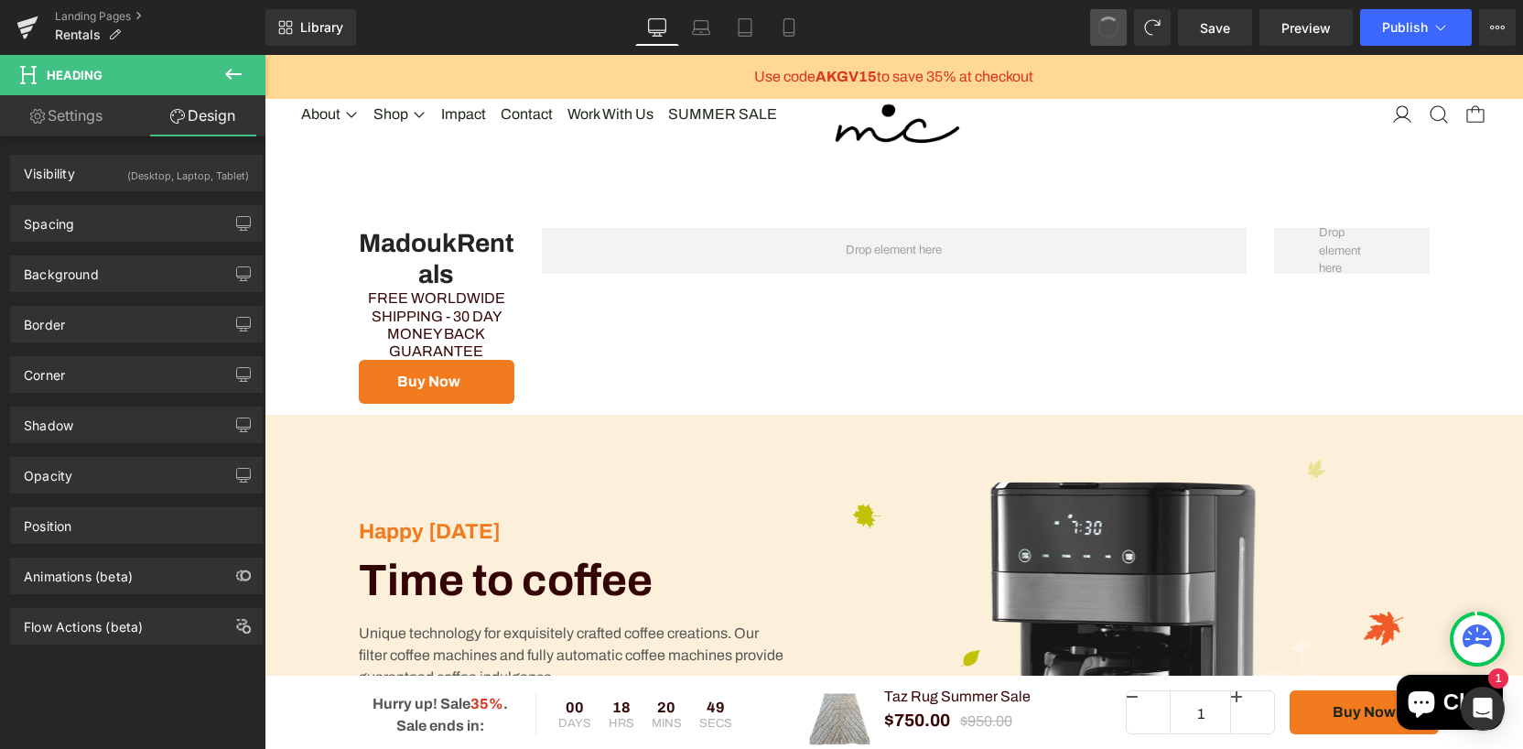
click at [1114, 33] on span at bounding box center [1108, 28] width 24 height 24
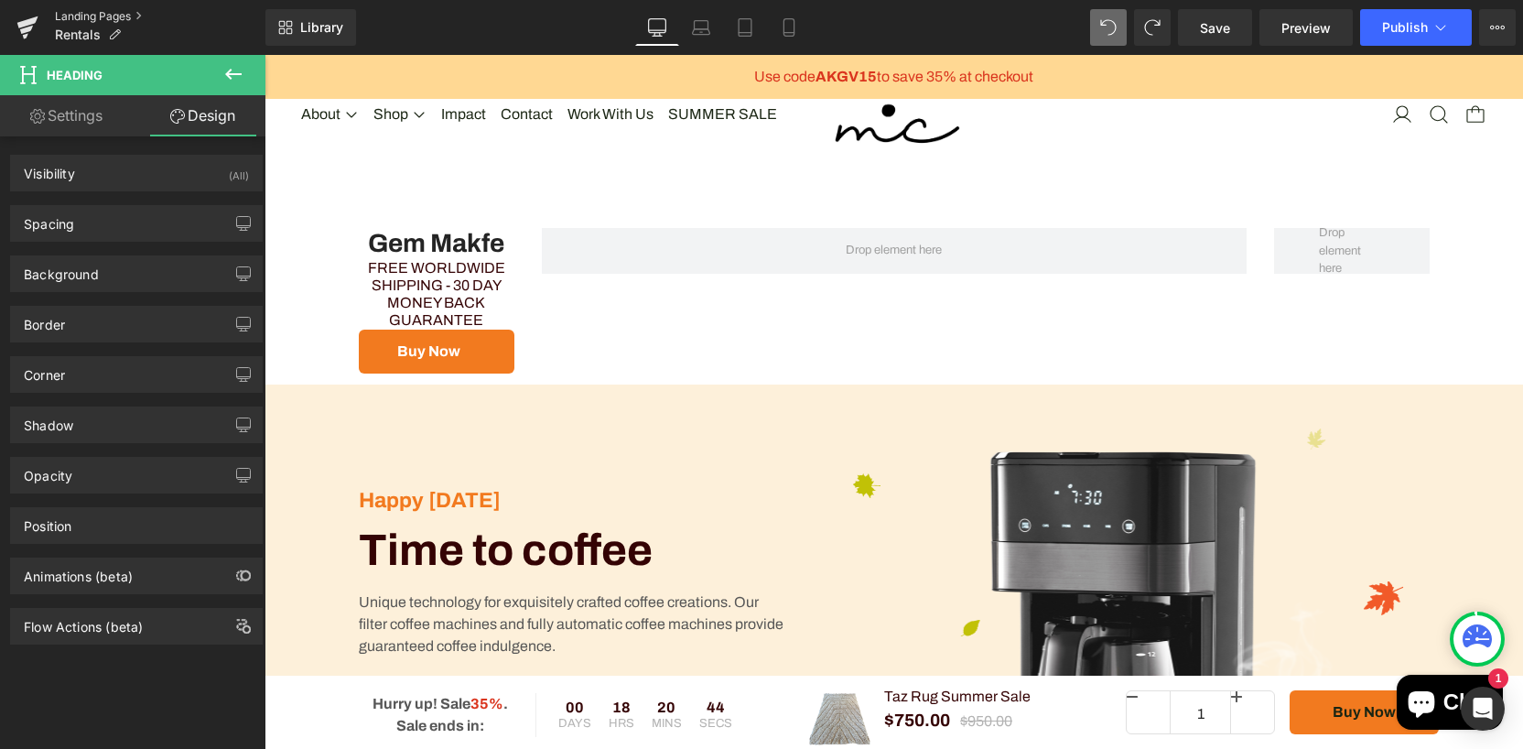
click at [138, 15] on link "Landing Pages" at bounding box center [160, 16] width 211 height 15
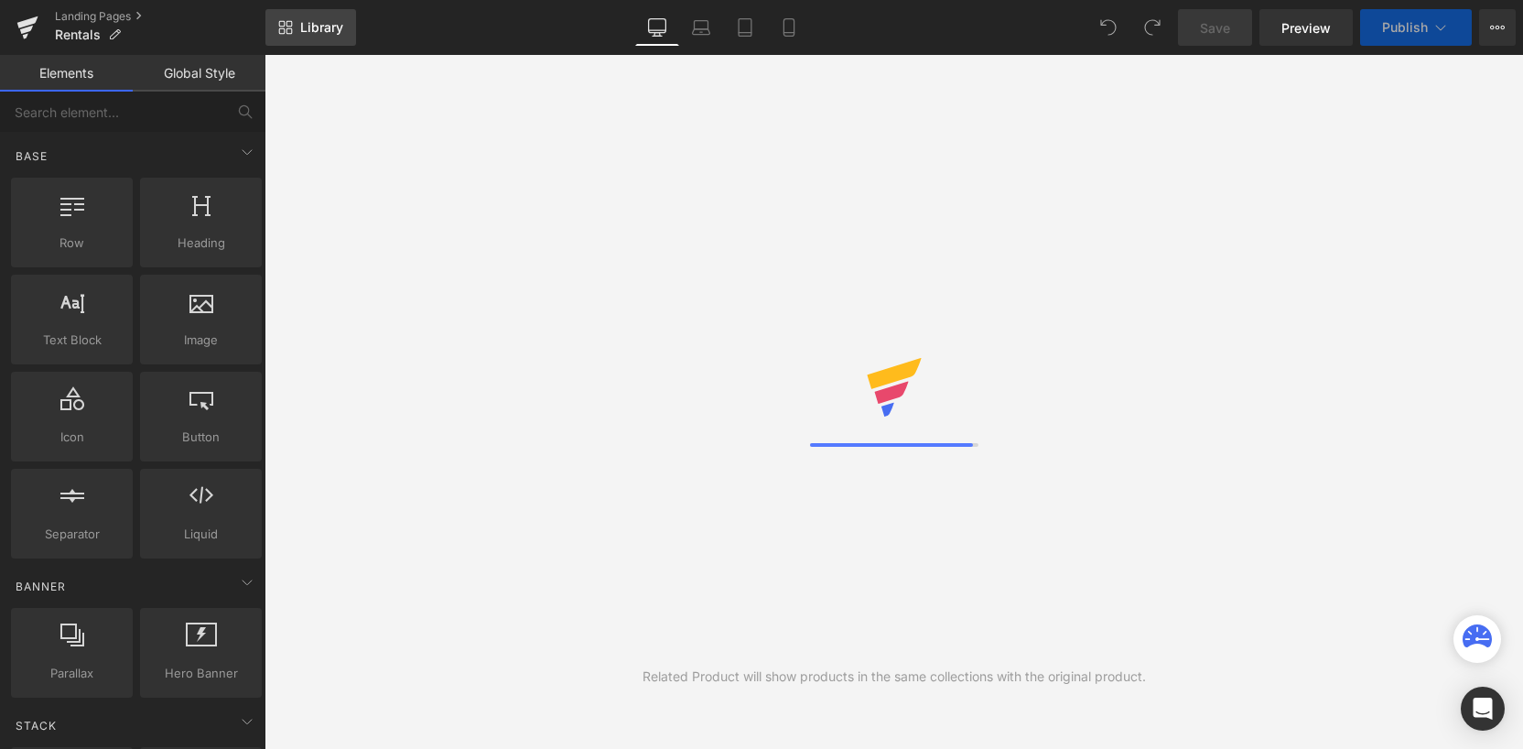
drag, startPoint x: 319, startPoint y: 14, endPoint x: 314, endPoint y: 43, distance: 29.8
click at [319, 14] on link "Library" at bounding box center [310, 27] width 91 height 37
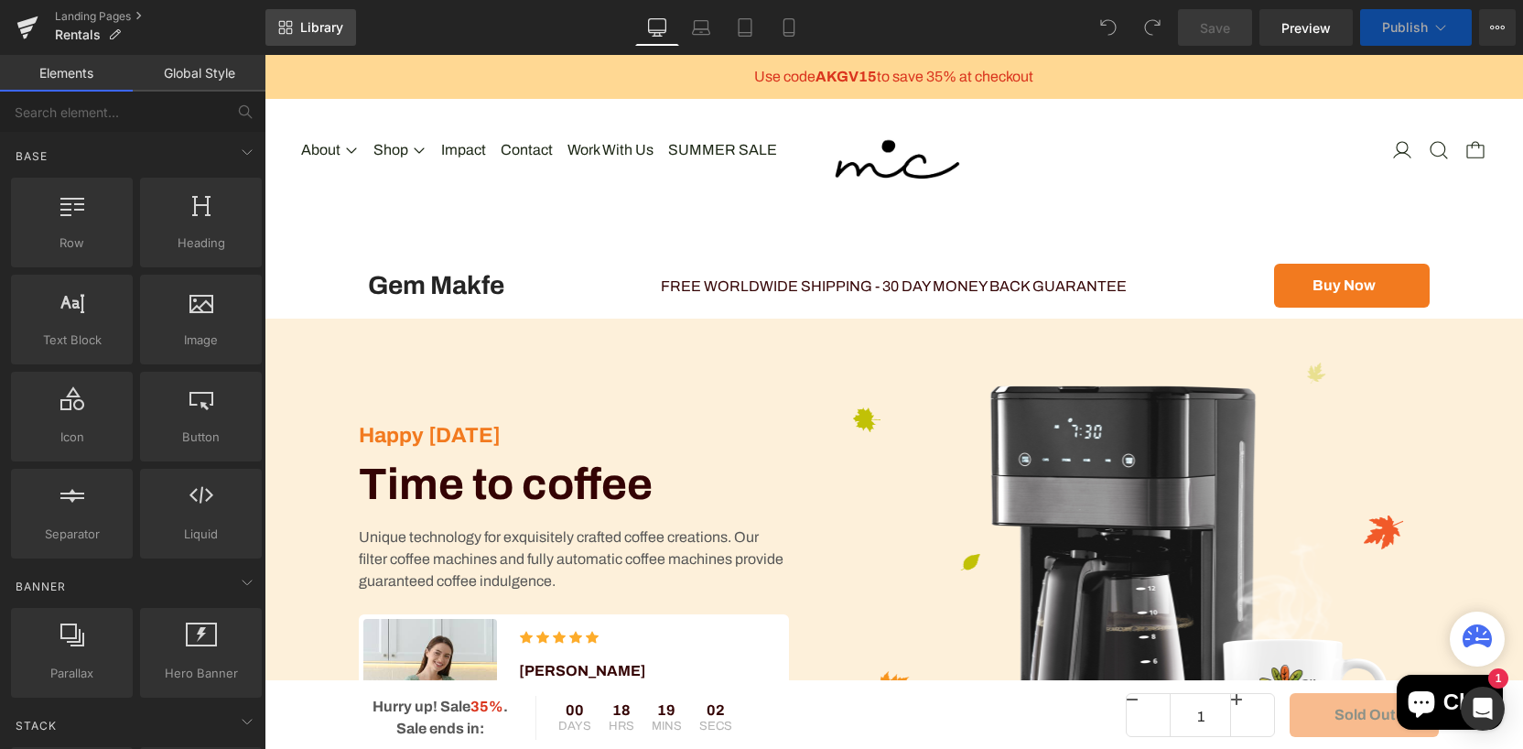
click at [312, 33] on span "Library" at bounding box center [321, 27] width 43 height 16
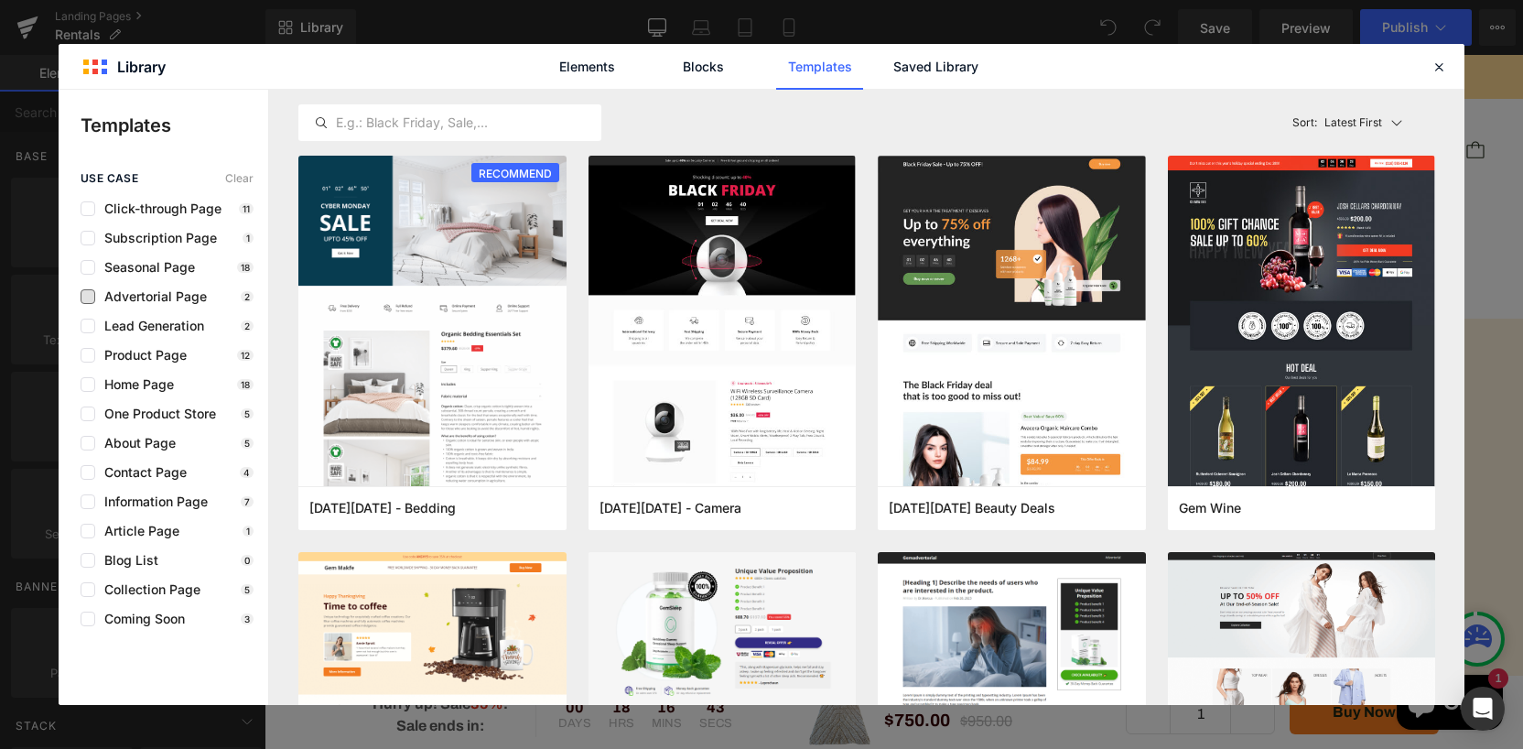
click at [176, 299] on span "Advertorial Page" at bounding box center [151, 296] width 112 height 15
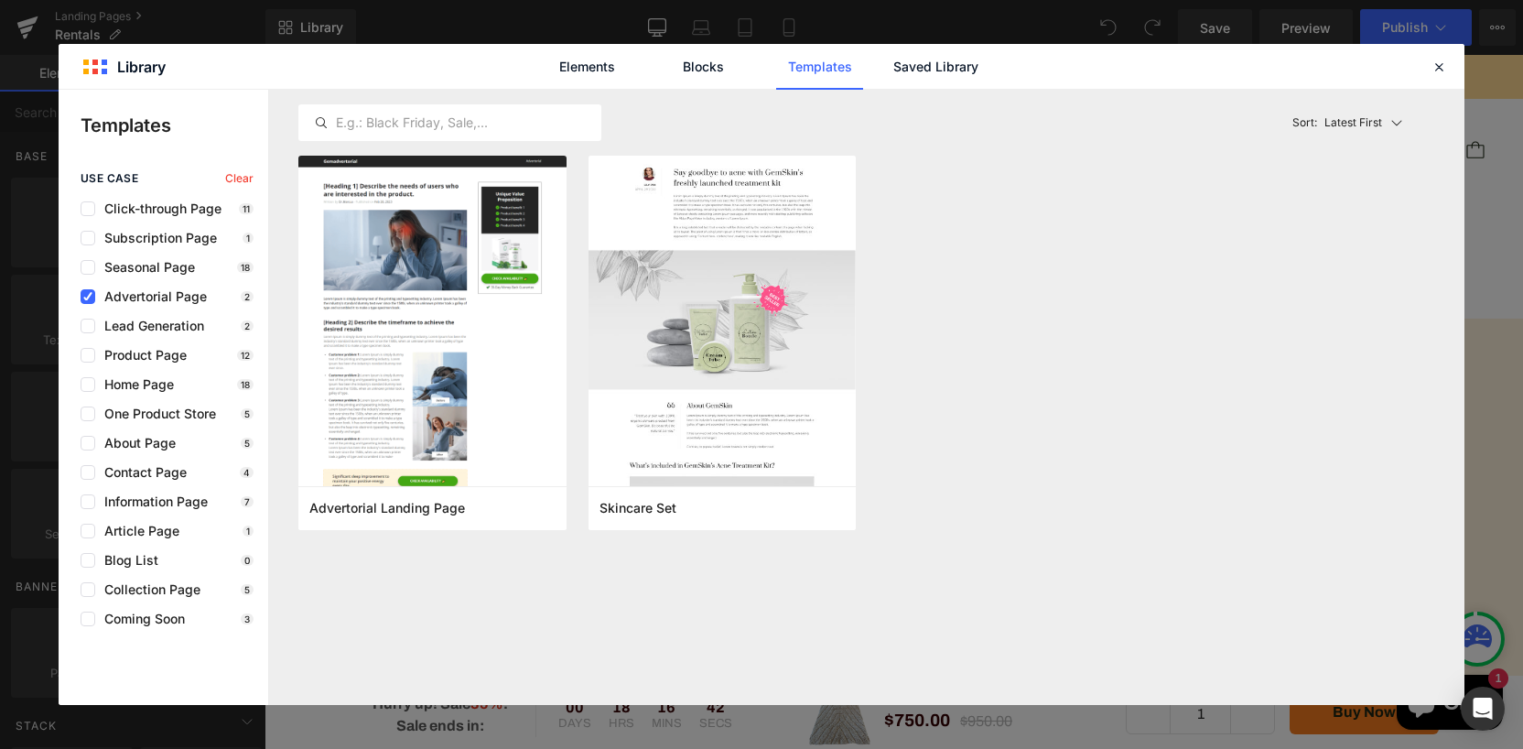
click at [176, 299] on span "Advertorial Page" at bounding box center [151, 296] width 112 height 15
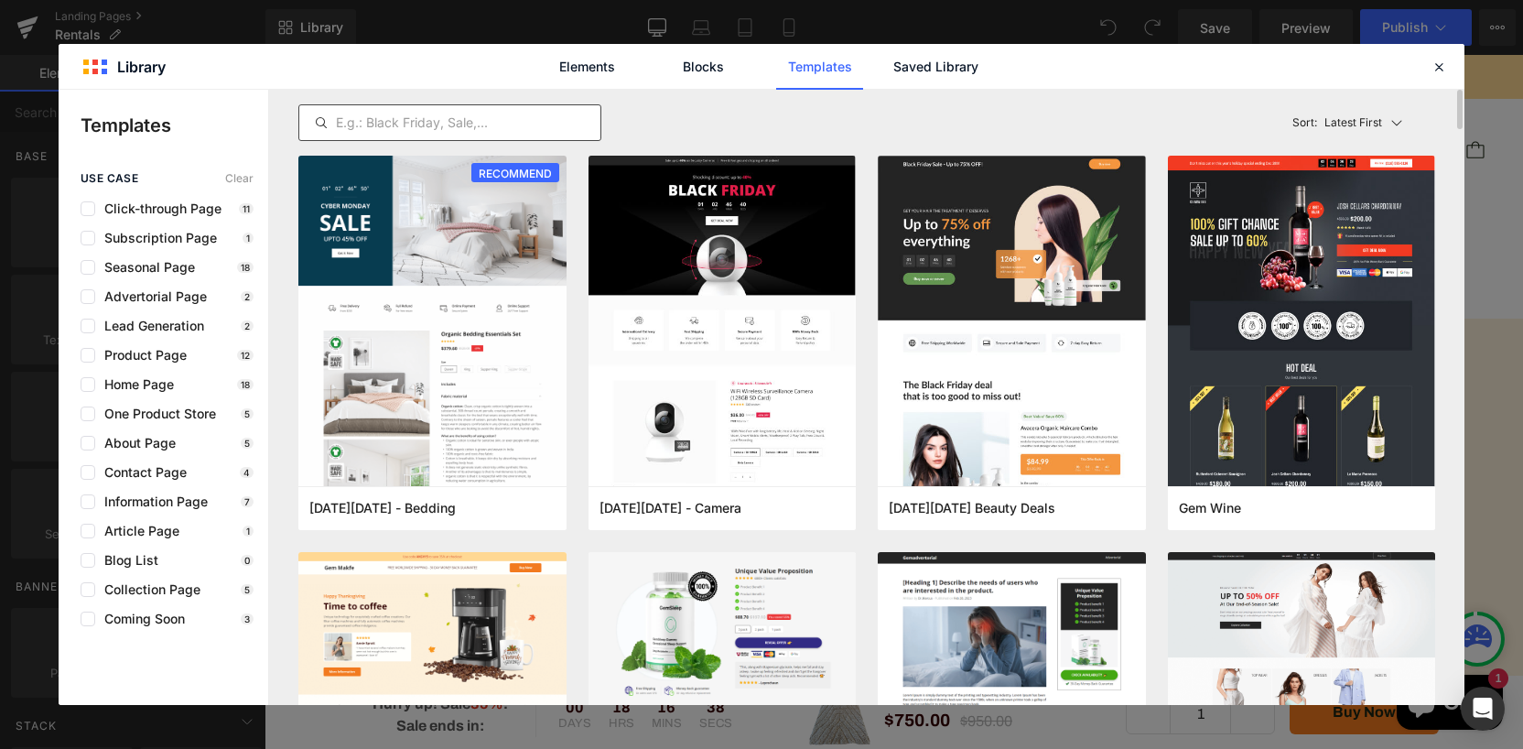
click at [438, 117] on input "text" at bounding box center [449, 123] width 301 height 22
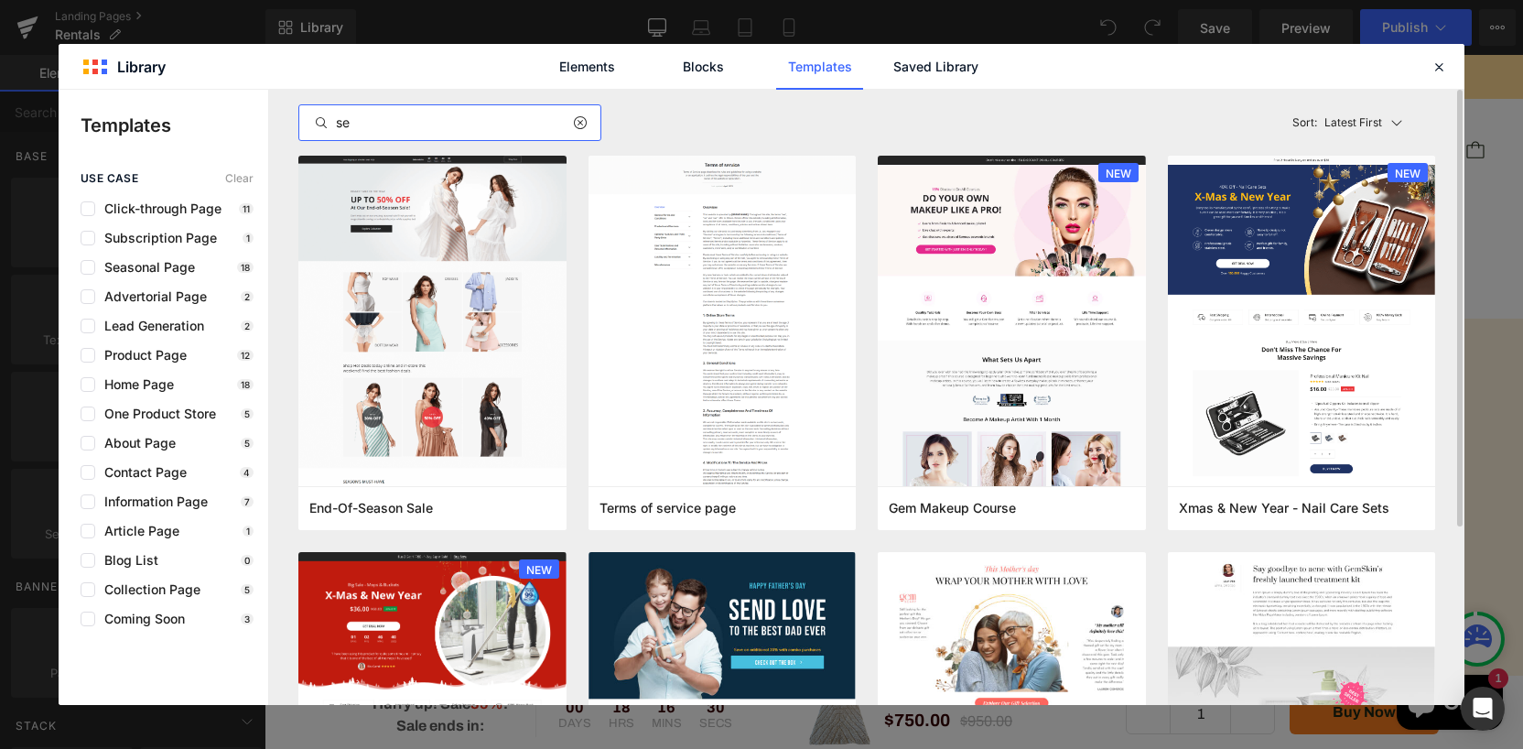
type input "s"
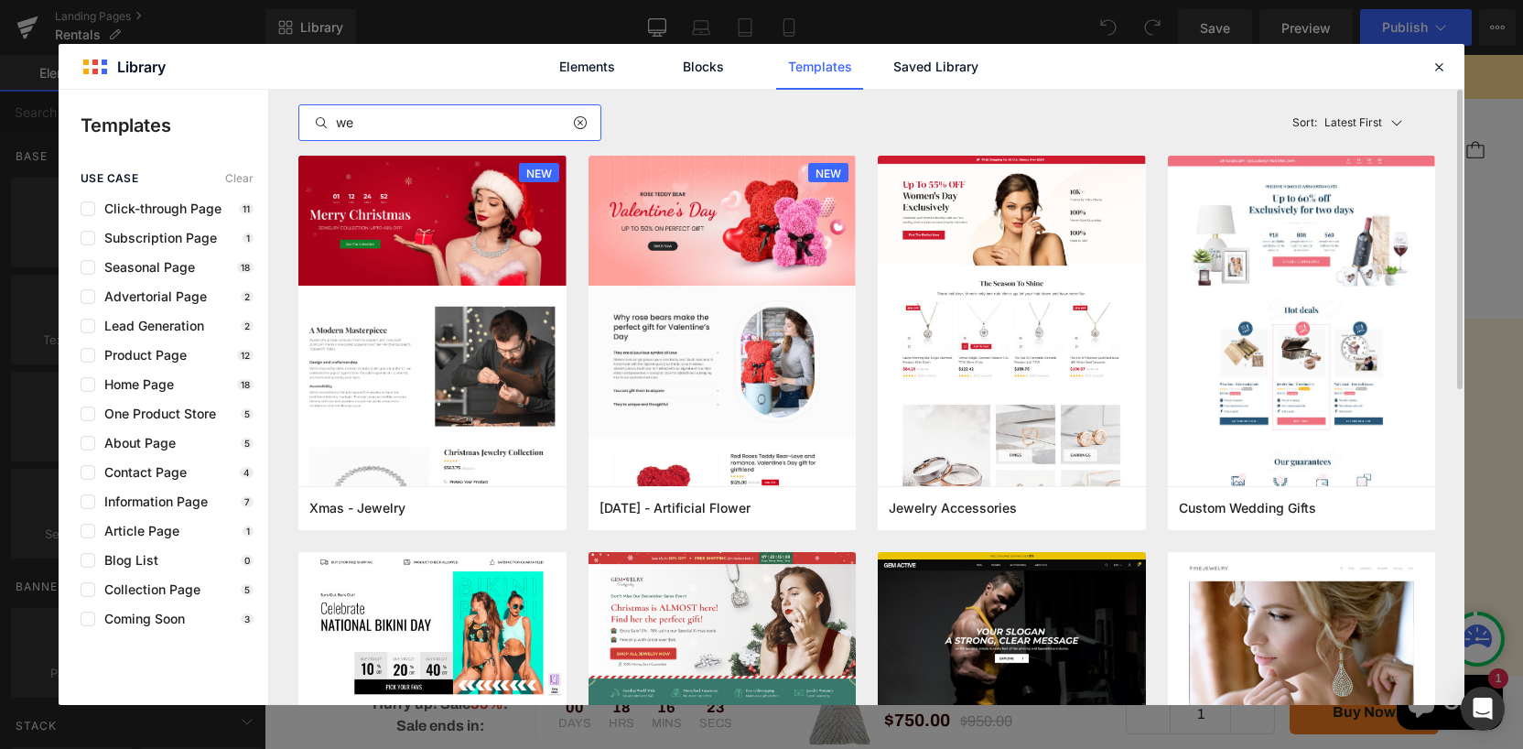
type input "w"
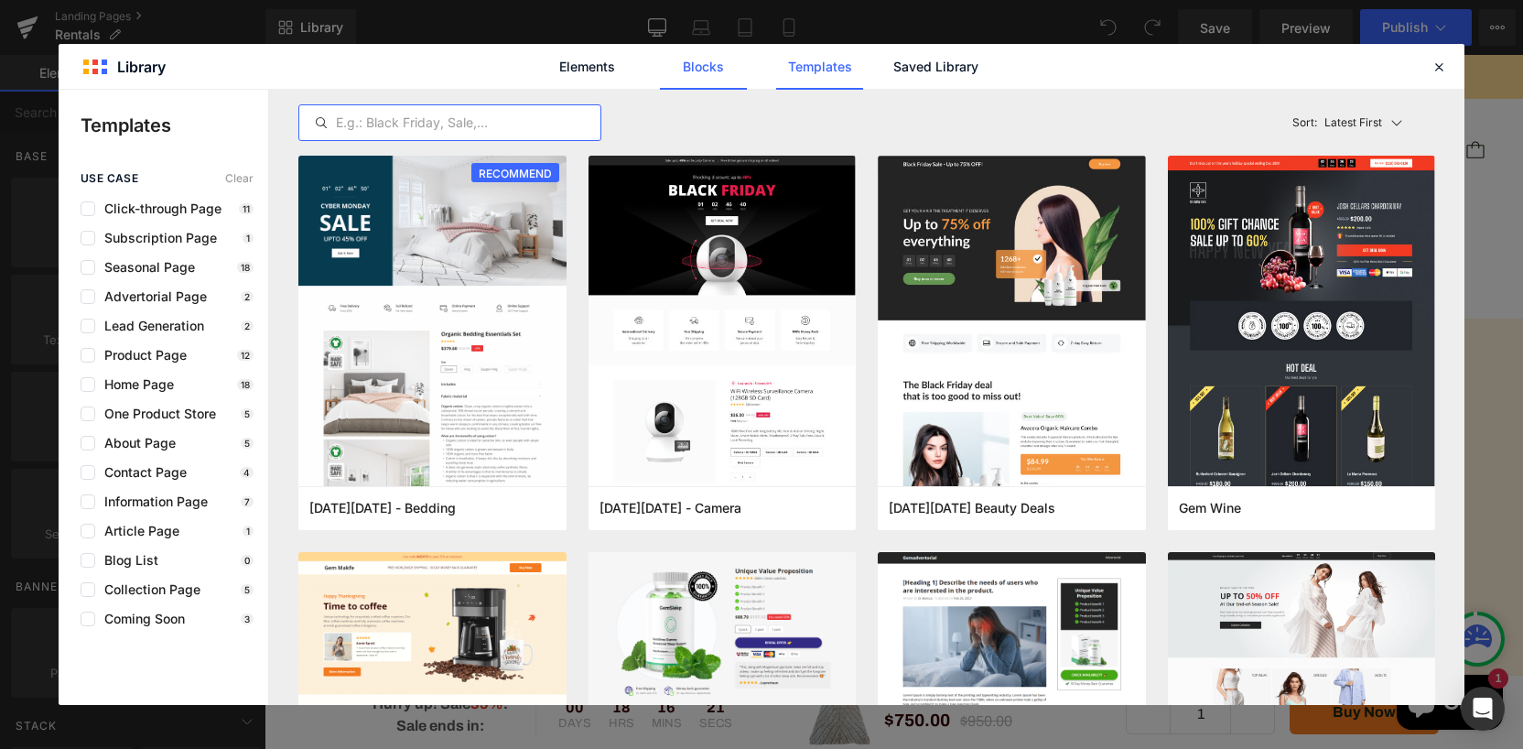
click at [680, 77] on link "Blocks" at bounding box center [703, 67] width 87 height 46
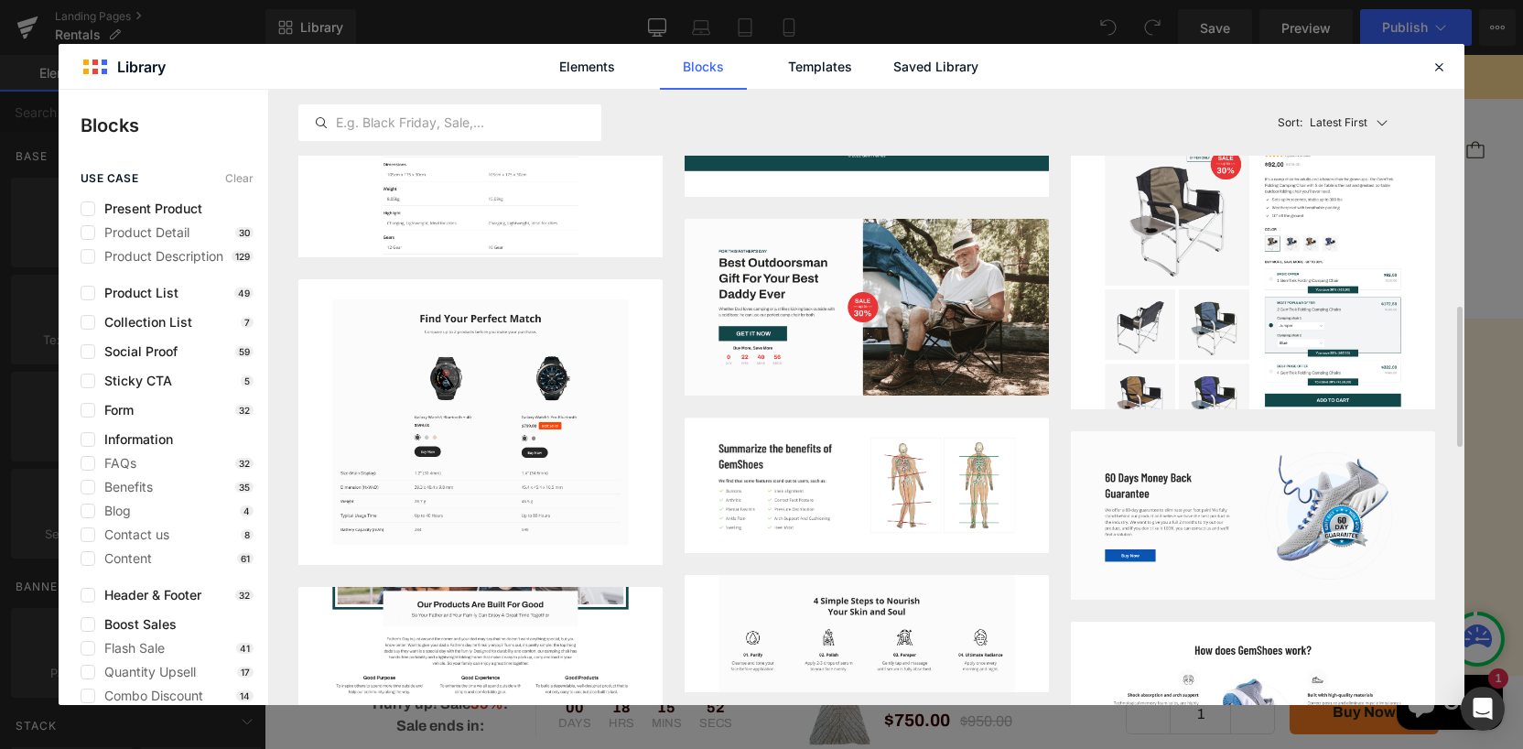
scroll to position [630, 0]
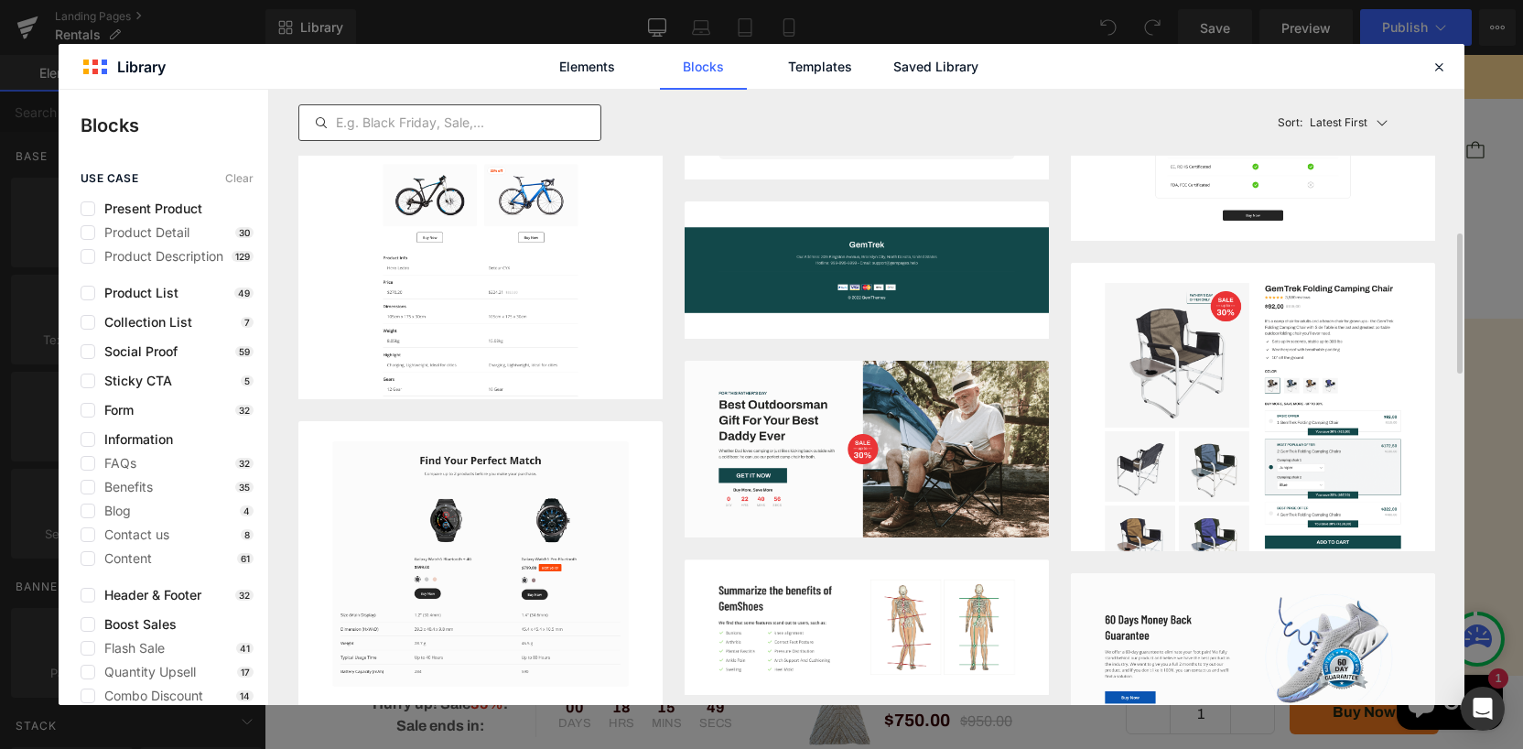
click at [429, 127] on input "text" at bounding box center [449, 123] width 301 height 22
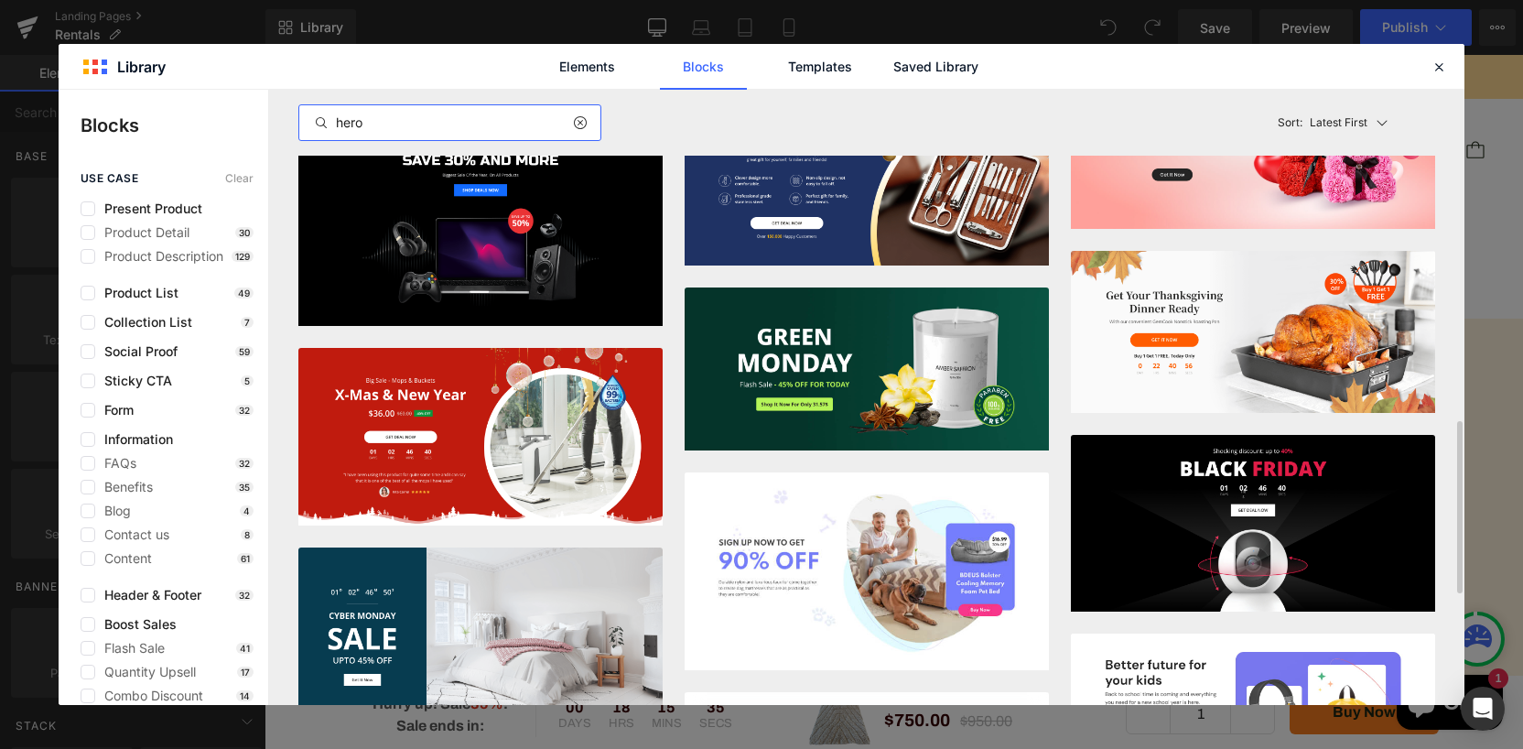
scroll to position [786, 0]
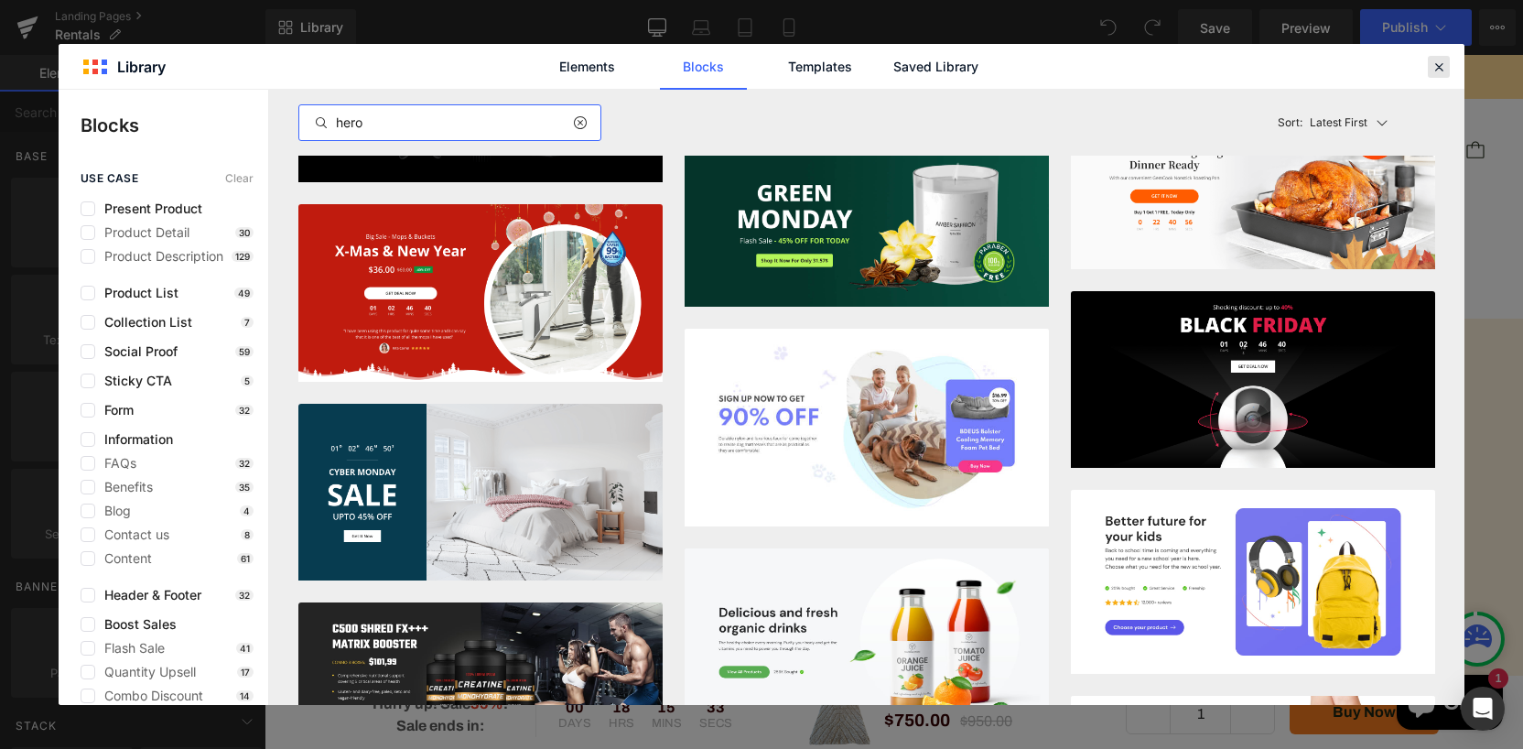
type input "hero"
click at [1446, 68] on icon at bounding box center [1438, 67] width 16 height 16
